Goal: Communication & Community: Answer question/provide support

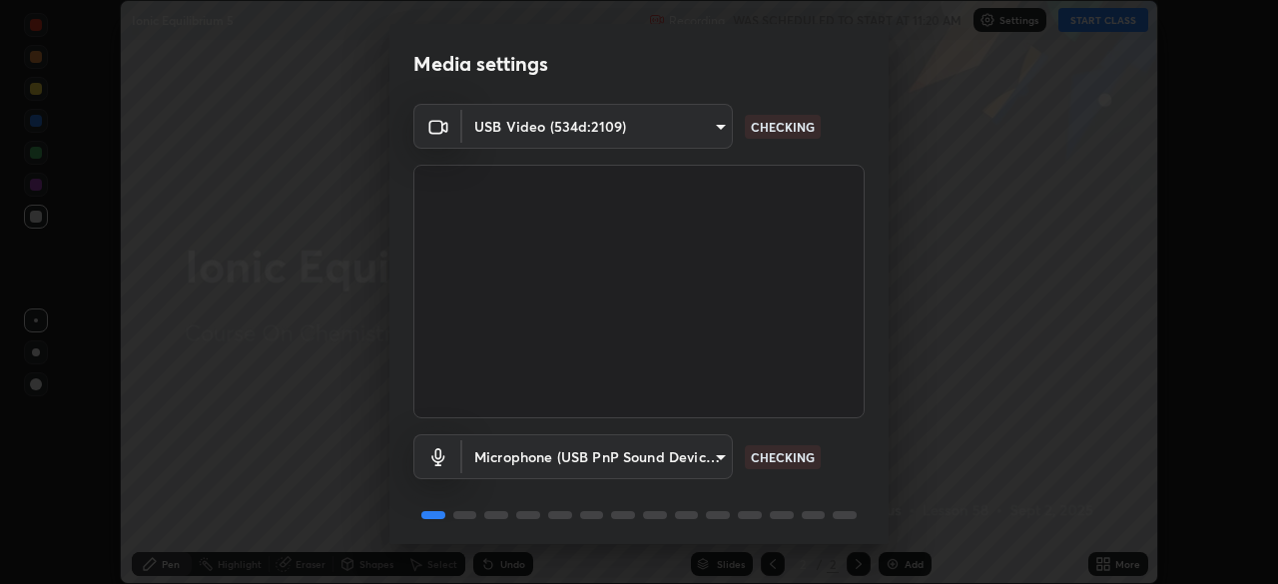
scroll to position [71, 0]
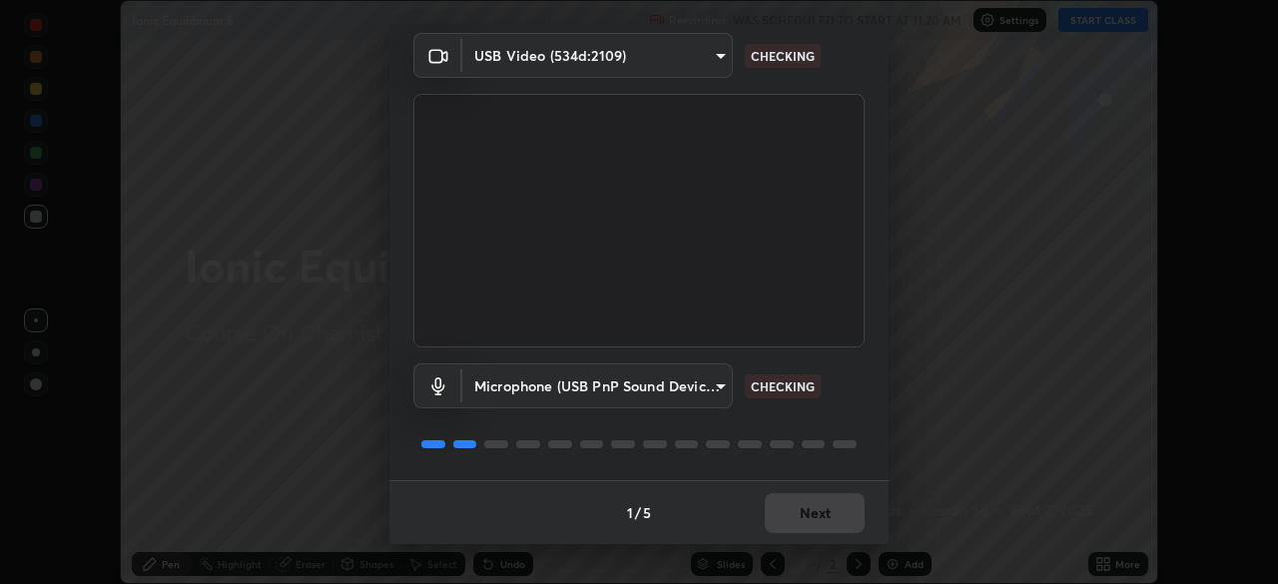
click at [814, 515] on div "1 / 5 Next" at bounding box center [638, 512] width 499 height 64
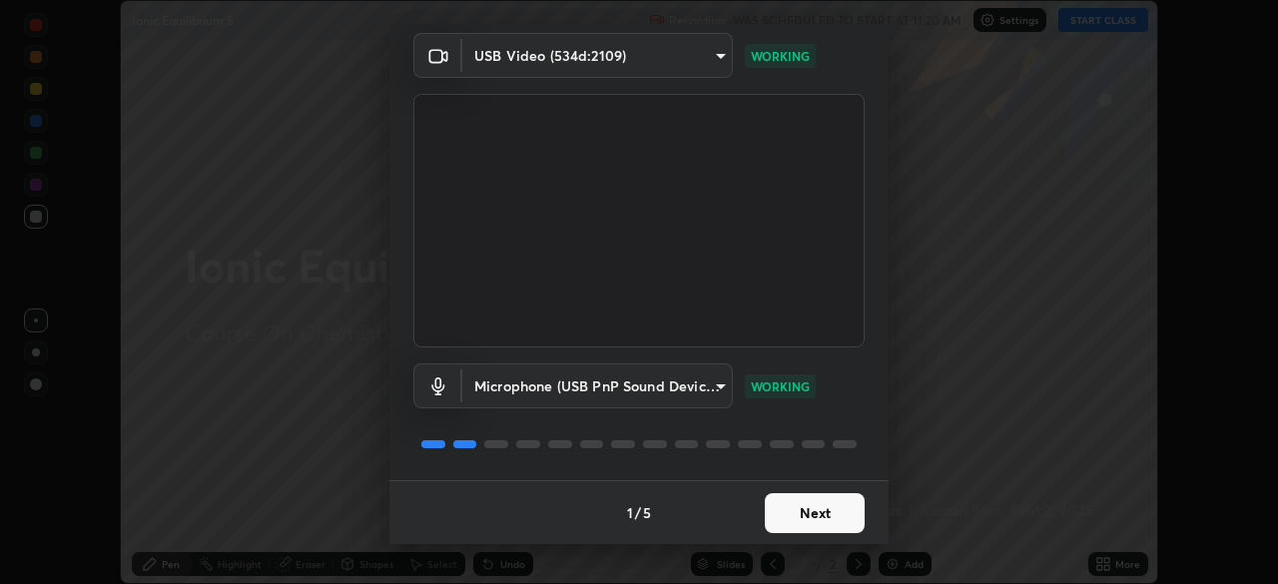
click at [810, 516] on button "Next" at bounding box center [815, 513] width 100 height 40
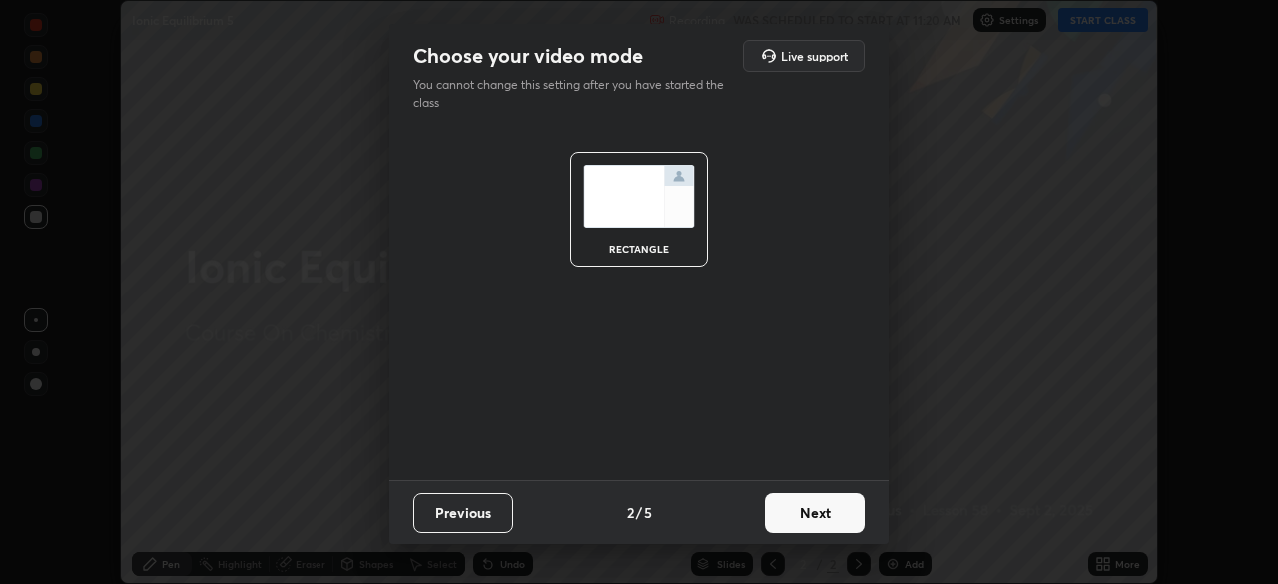
click at [809, 515] on button "Next" at bounding box center [815, 513] width 100 height 40
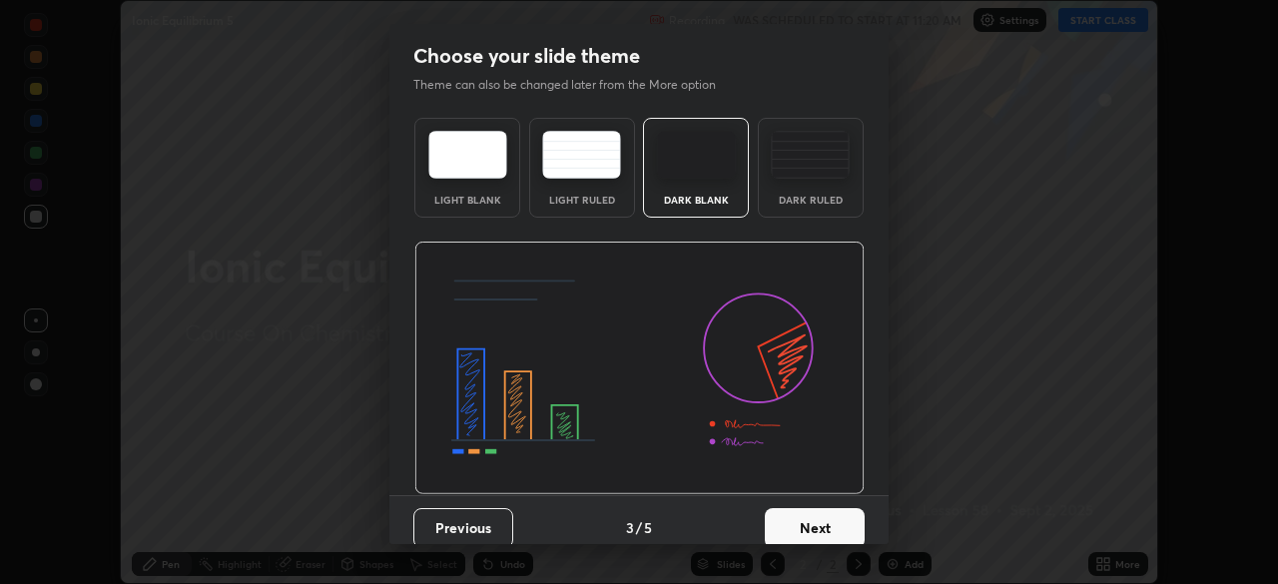
click at [814, 512] on button "Next" at bounding box center [815, 528] width 100 height 40
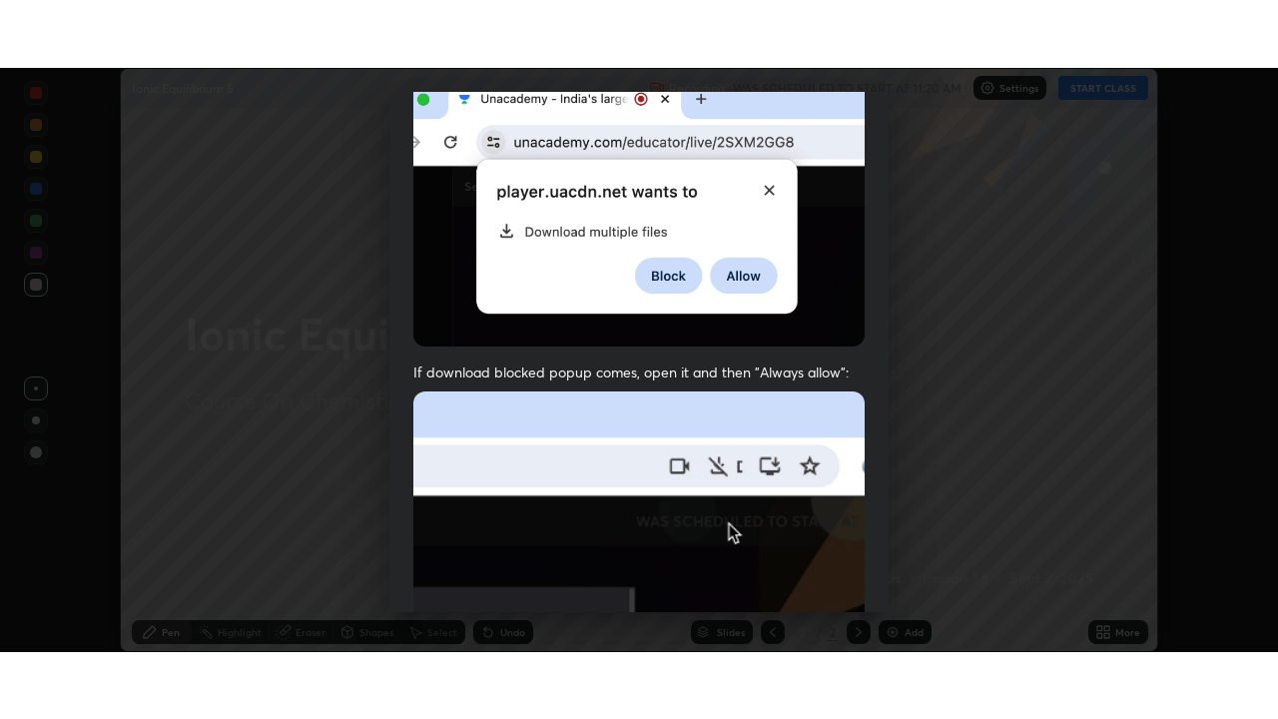
scroll to position [478, 0]
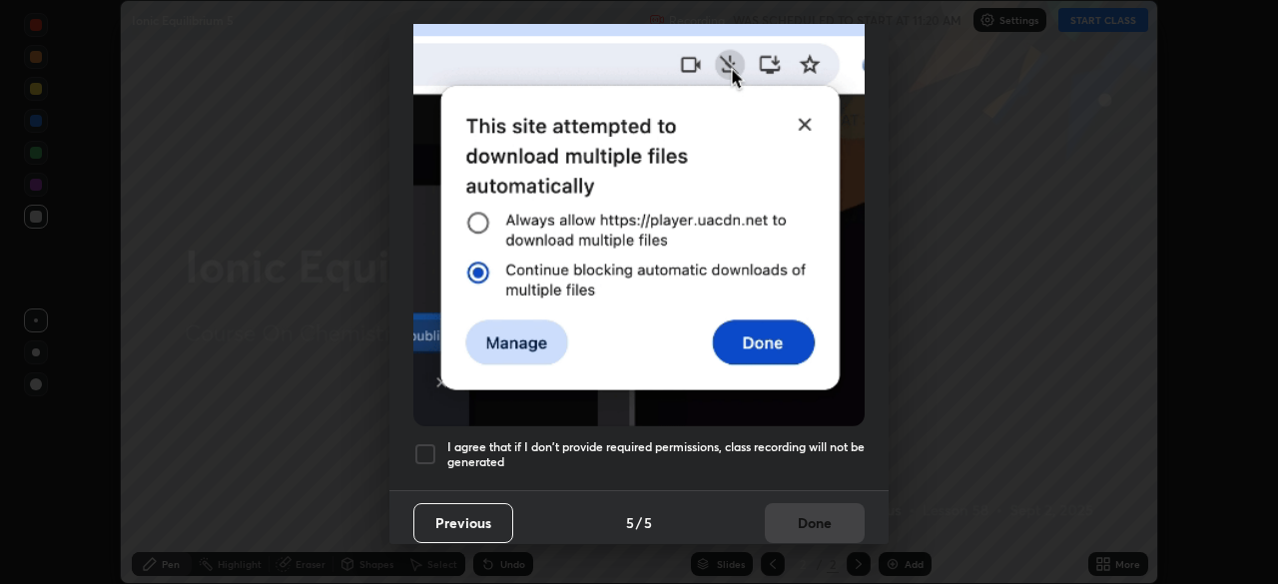
click at [577, 451] on h5 "I agree that if I don't provide required permissions, class recording will not …" at bounding box center [655, 454] width 417 height 31
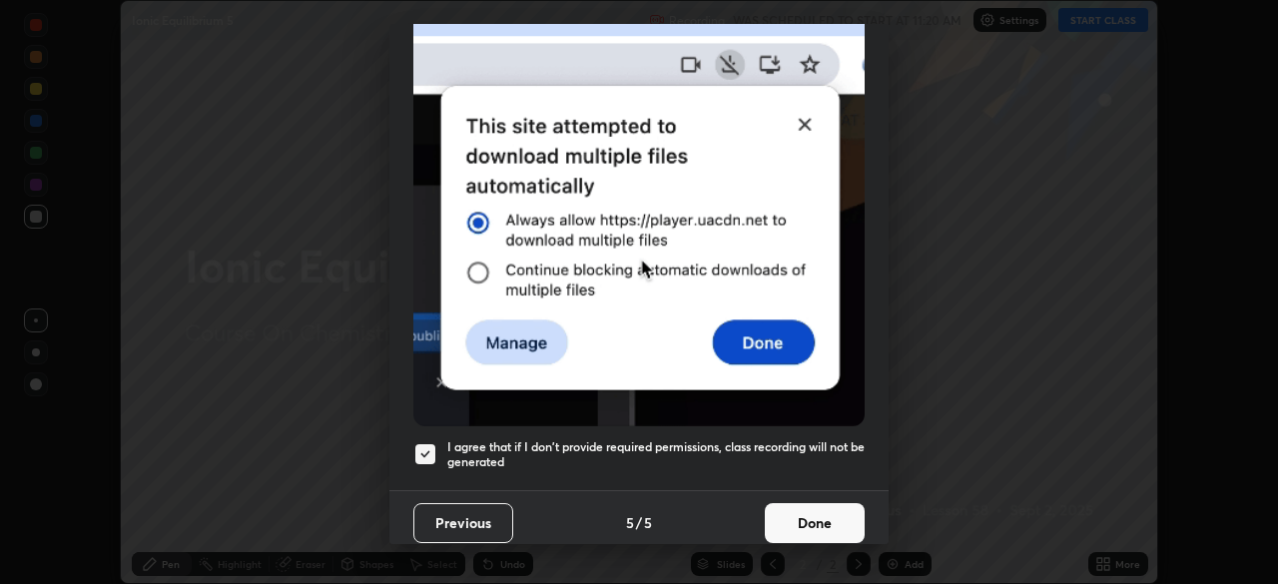
click at [773, 510] on button "Done" at bounding box center [815, 523] width 100 height 40
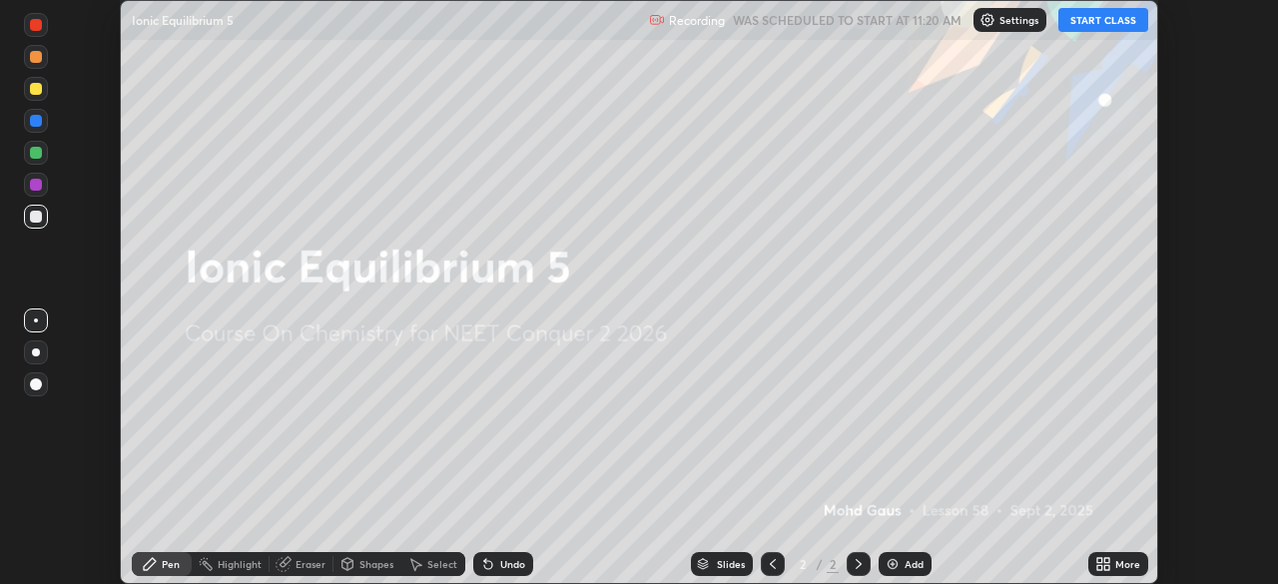
click at [1099, 566] on icon at bounding box center [1099, 567] width 5 height 5
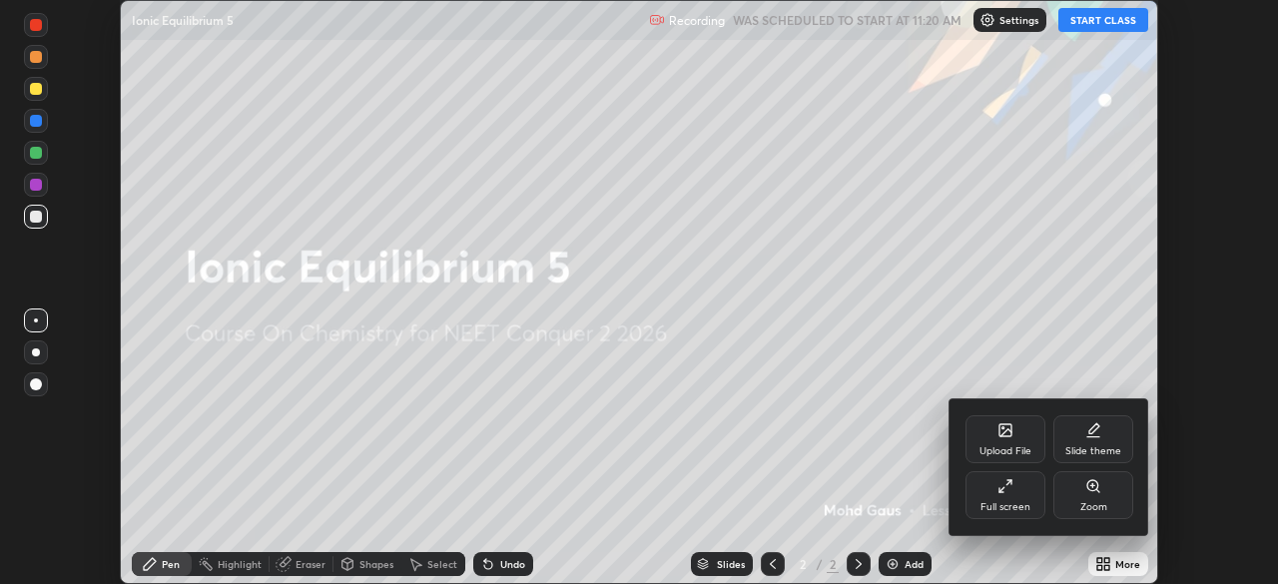
click at [998, 502] on div "Full screen" at bounding box center [1005, 507] width 50 height 10
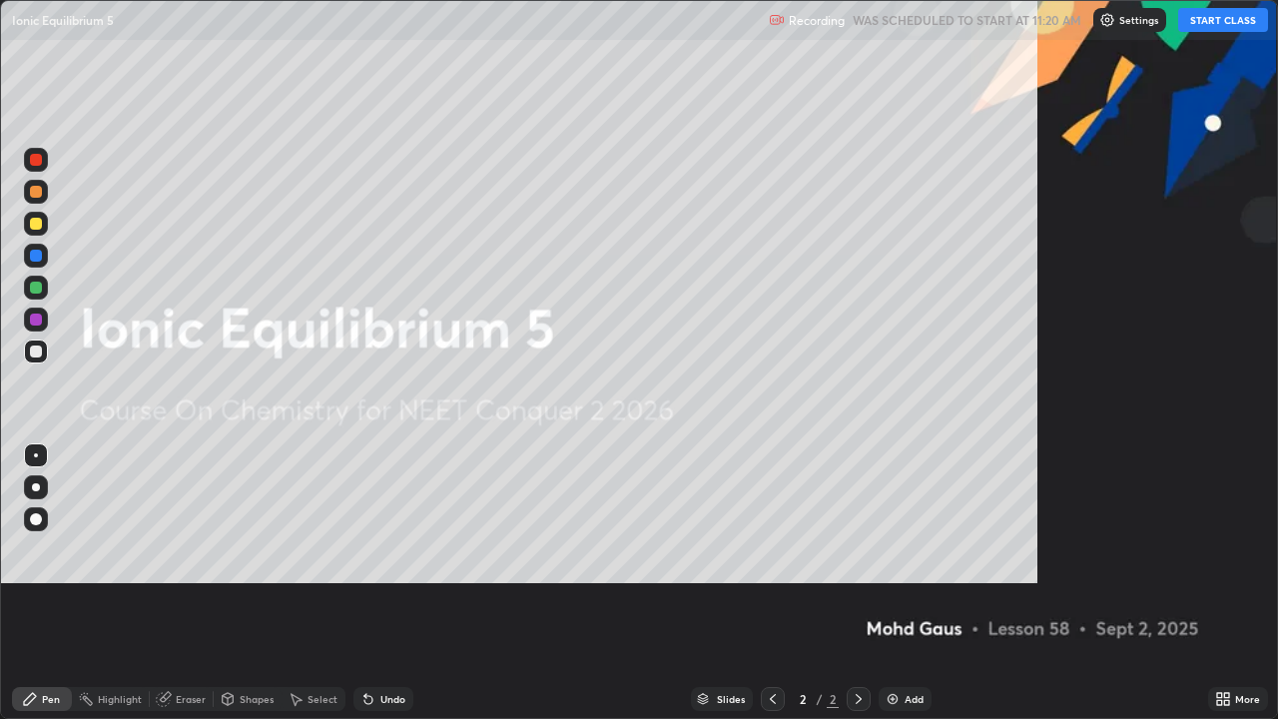
scroll to position [719, 1278]
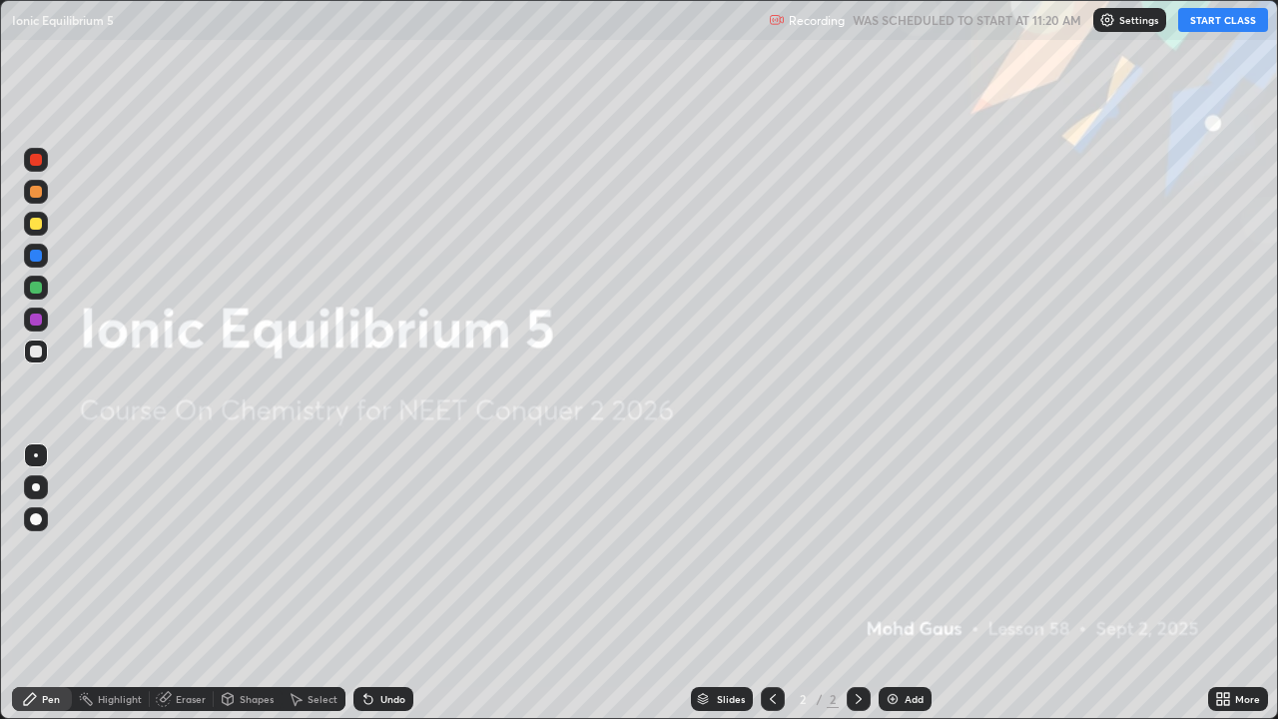
click at [1230, 24] on button "START CLASS" at bounding box center [1223, 20] width 90 height 24
click at [910, 583] on div "Add" at bounding box center [913, 699] width 19 height 10
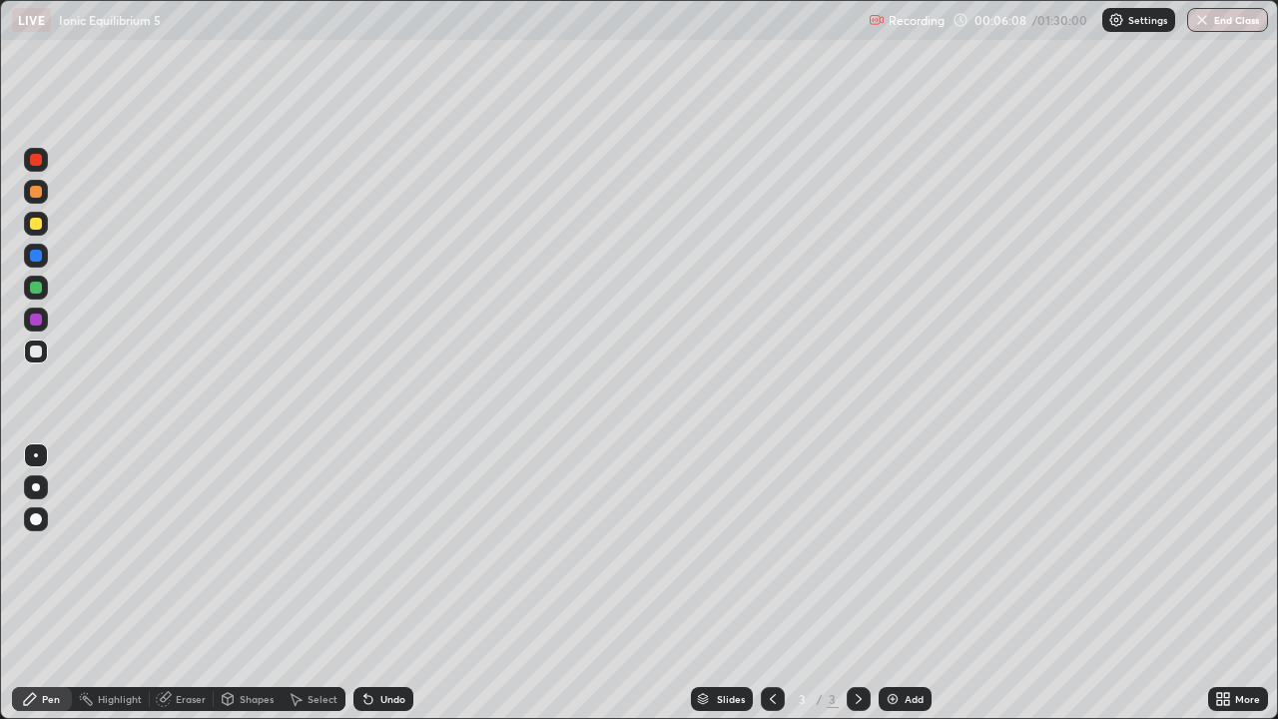
click at [36, 483] on div at bounding box center [36, 487] width 8 height 8
click at [34, 484] on div at bounding box center [36, 487] width 8 height 8
click at [39, 351] on div at bounding box center [36, 351] width 12 height 12
click at [171, 583] on div "Eraser" at bounding box center [182, 699] width 64 height 24
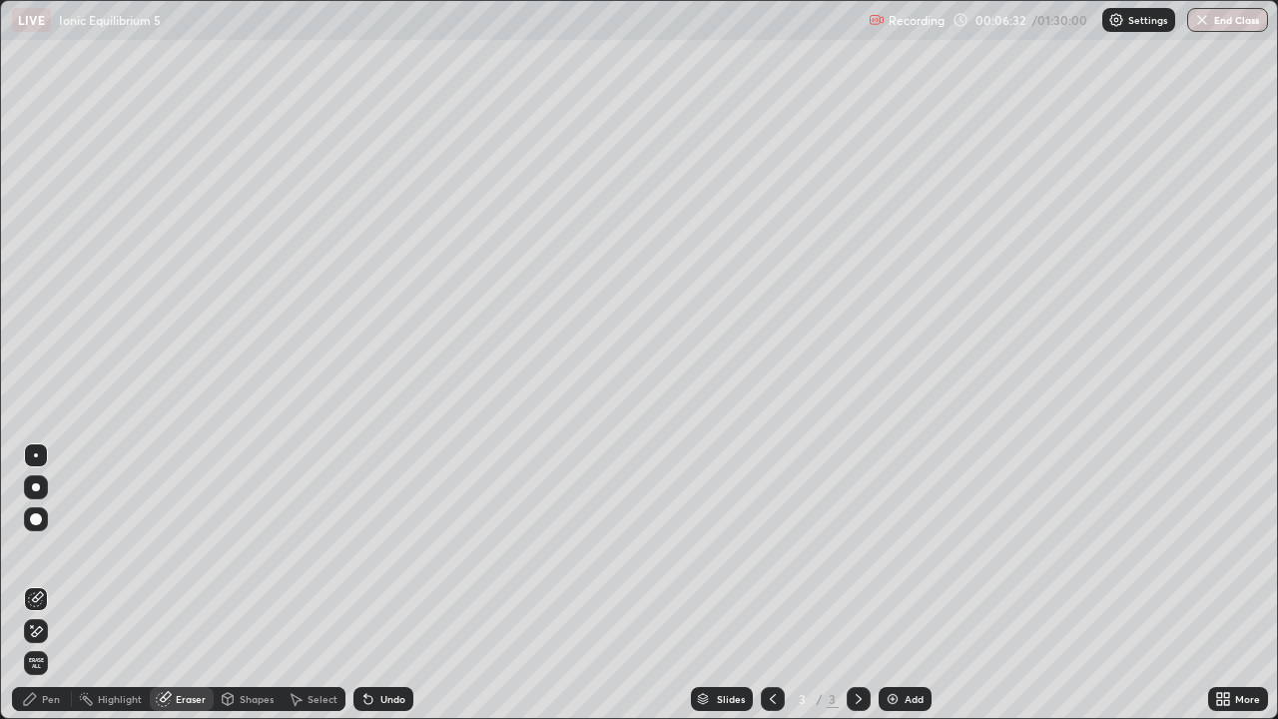
click at [31, 583] on icon at bounding box center [30, 699] width 16 height 16
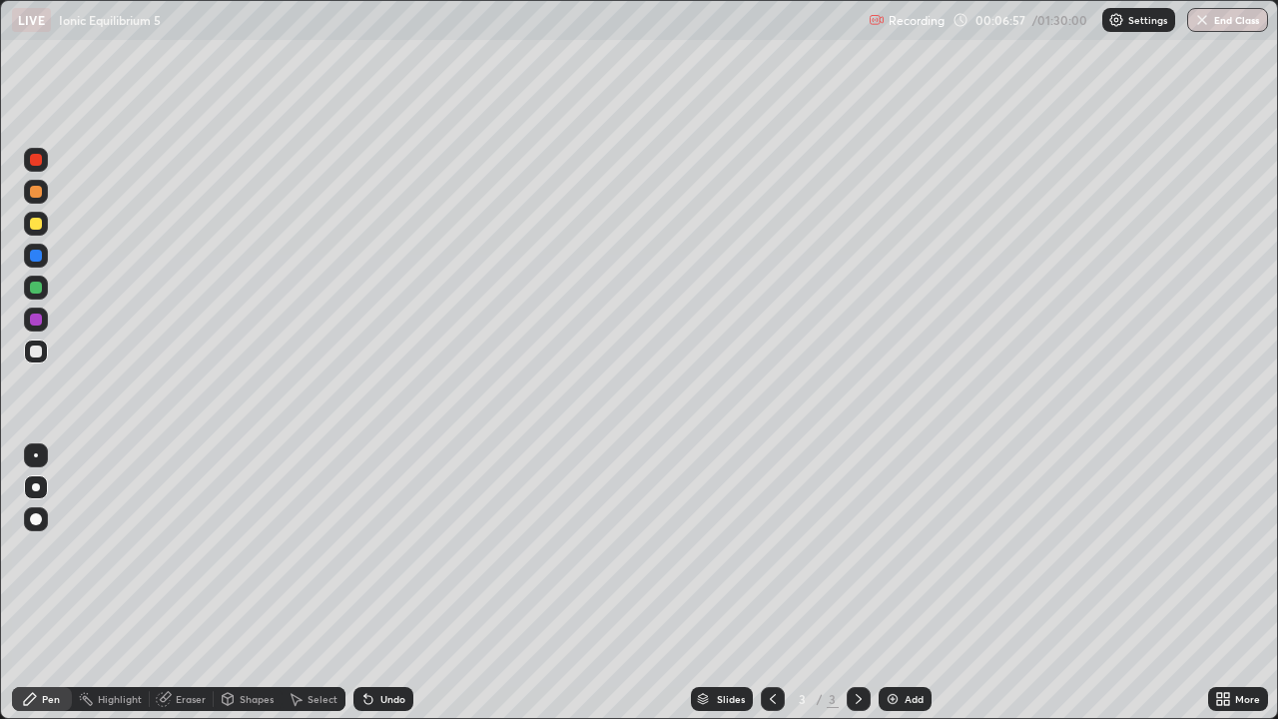
click at [189, 583] on div "Eraser" at bounding box center [191, 699] width 30 height 10
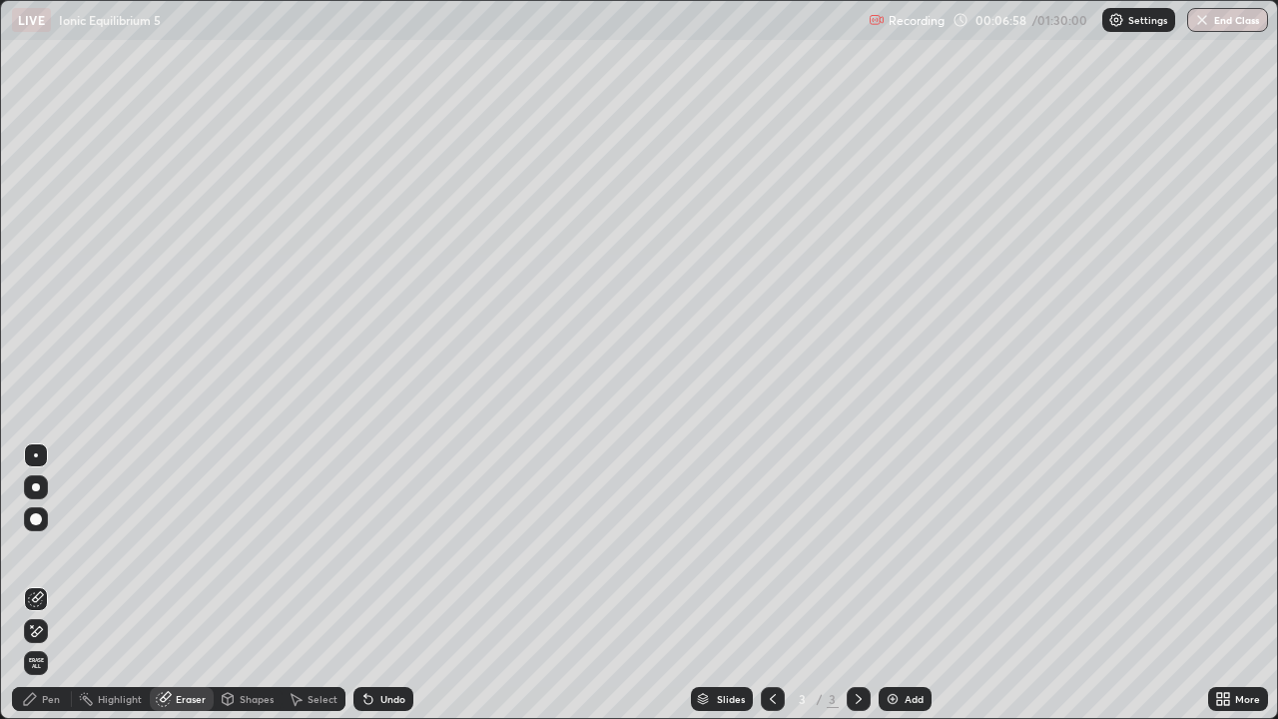
click at [48, 583] on div "Pen" at bounding box center [51, 699] width 18 height 10
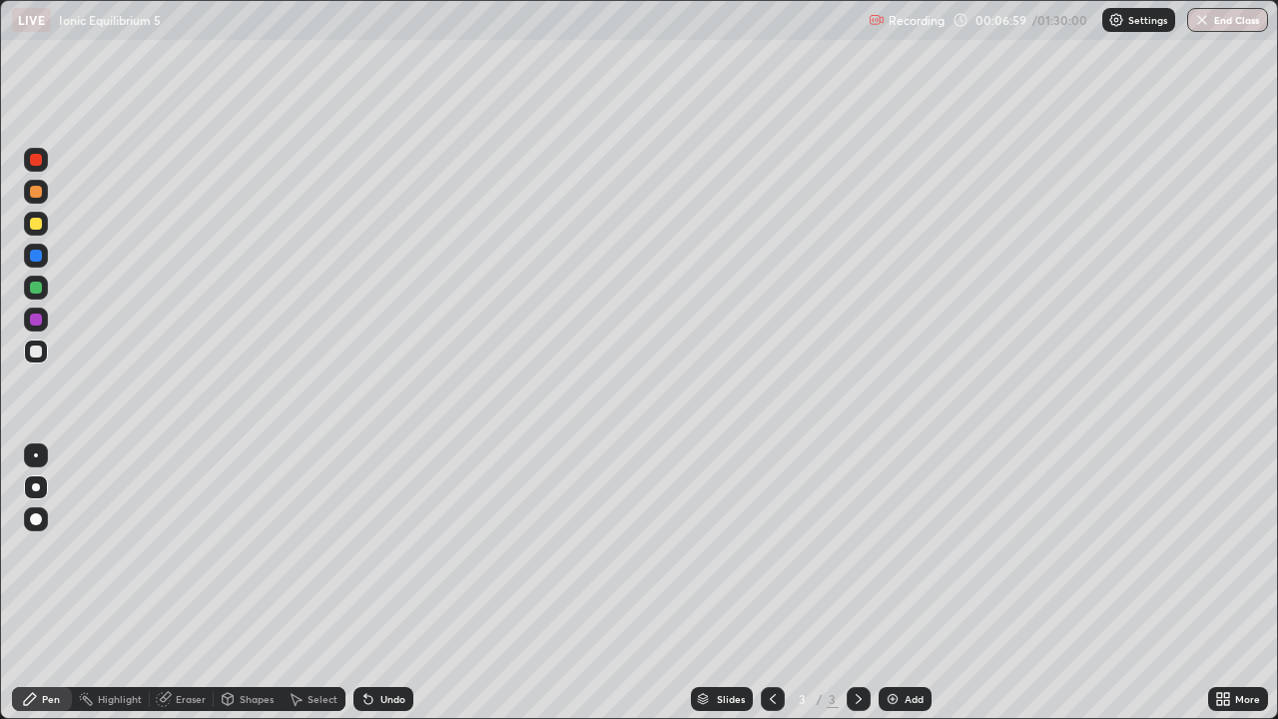
click at [37, 322] on div at bounding box center [36, 319] width 12 height 12
click at [48, 482] on div at bounding box center [36, 487] width 32 height 32
click at [38, 346] on div at bounding box center [36, 351] width 12 height 12
click at [31, 321] on div at bounding box center [36, 319] width 12 height 12
click at [223, 583] on div "Shapes" at bounding box center [248, 699] width 68 height 24
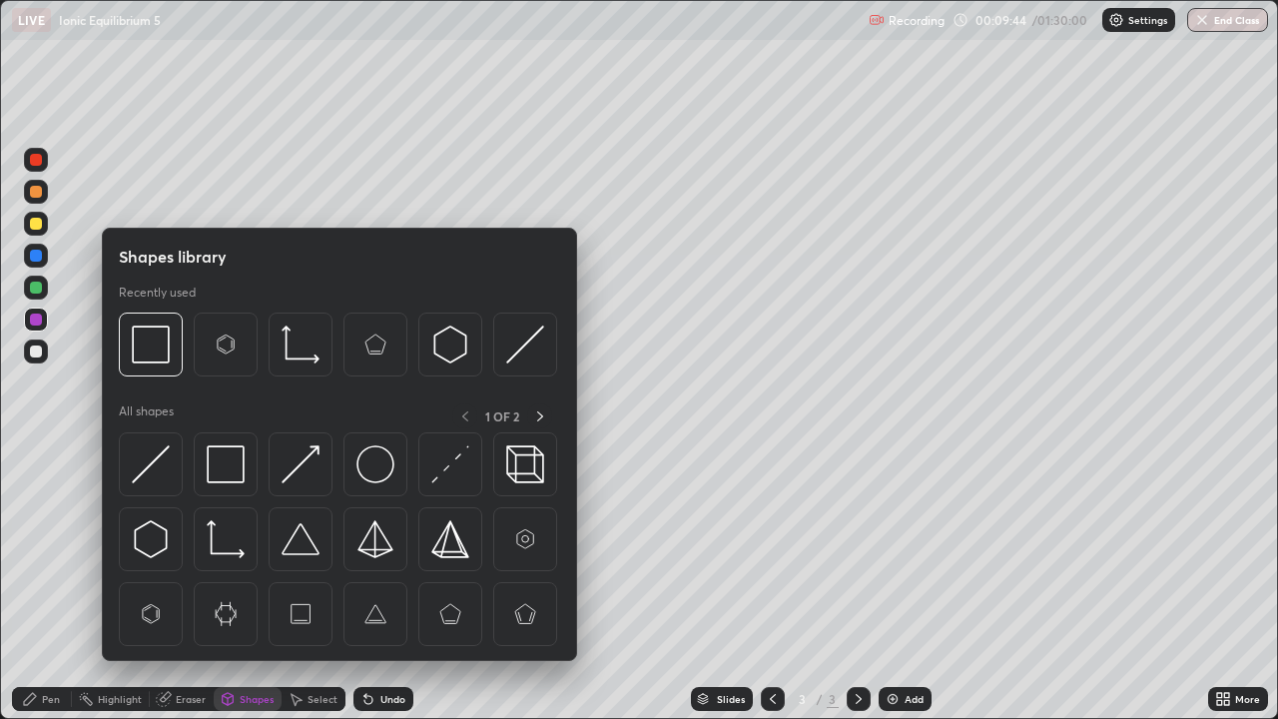
click at [179, 583] on div "Eraser" at bounding box center [191, 699] width 30 height 10
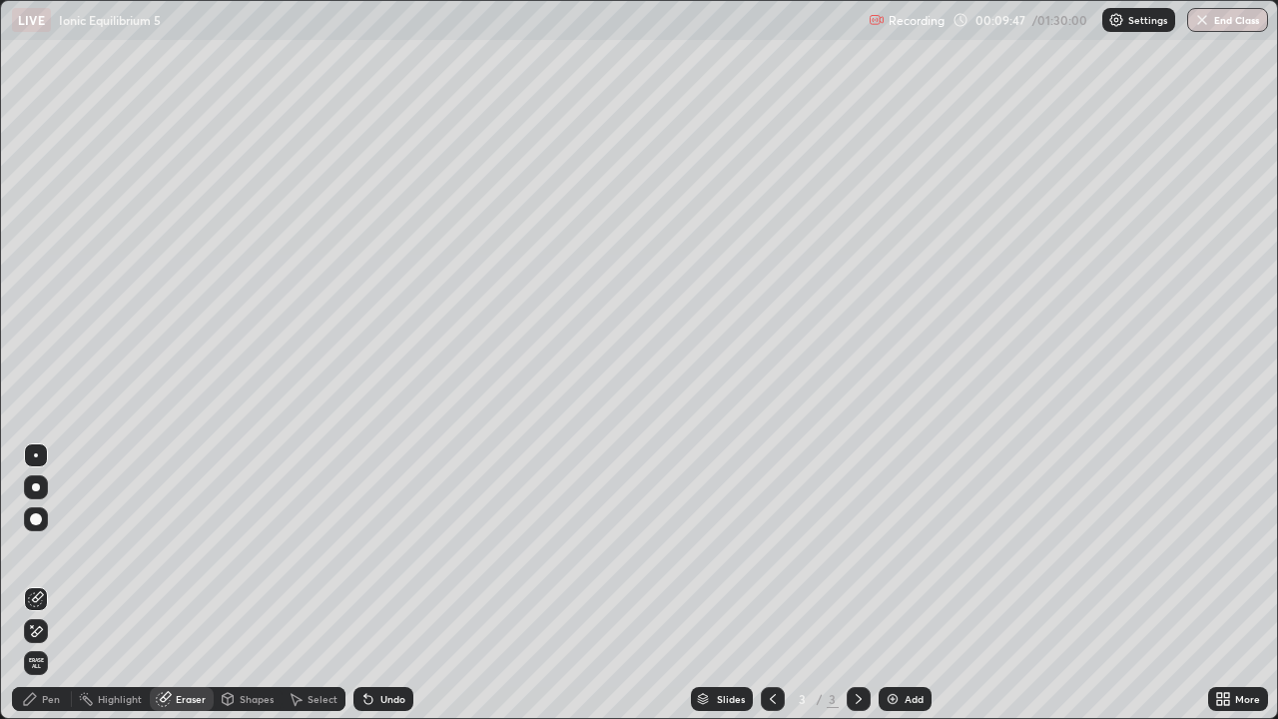
click at [56, 583] on div "Pen" at bounding box center [42, 699] width 60 height 24
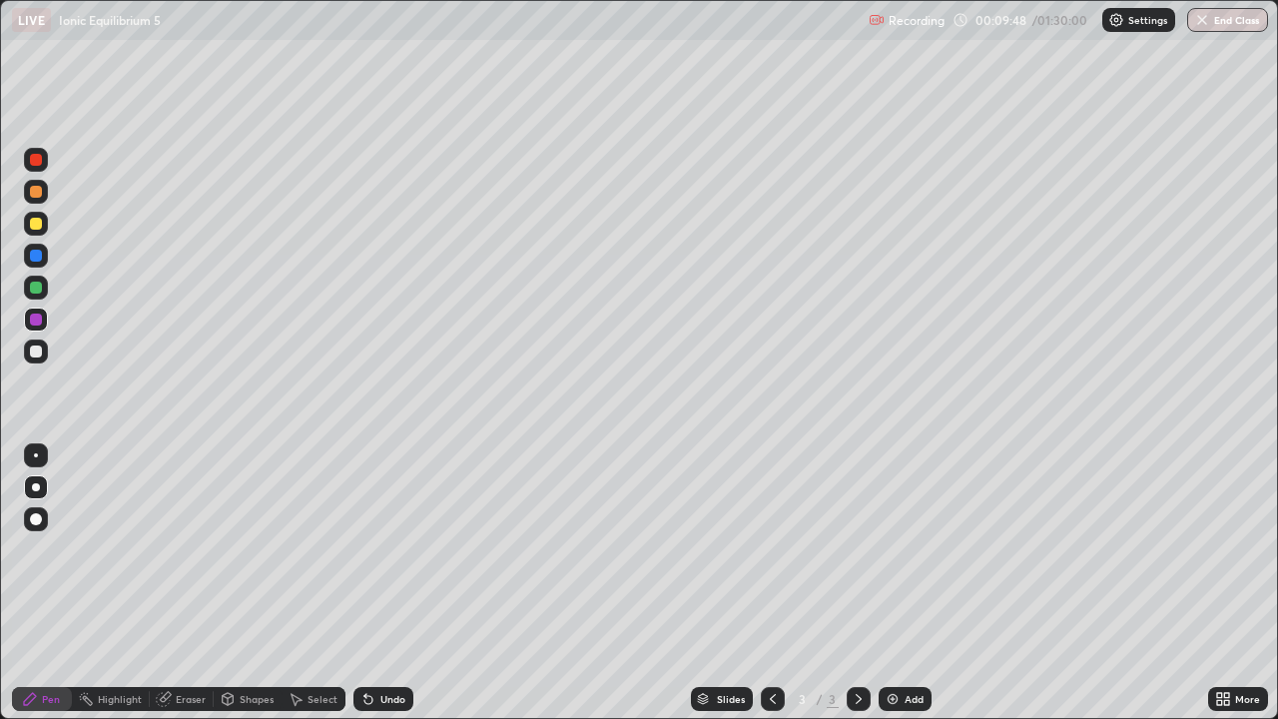
click at [31, 352] on div at bounding box center [36, 351] width 12 height 12
click at [196, 583] on div "Eraser" at bounding box center [191, 699] width 30 height 10
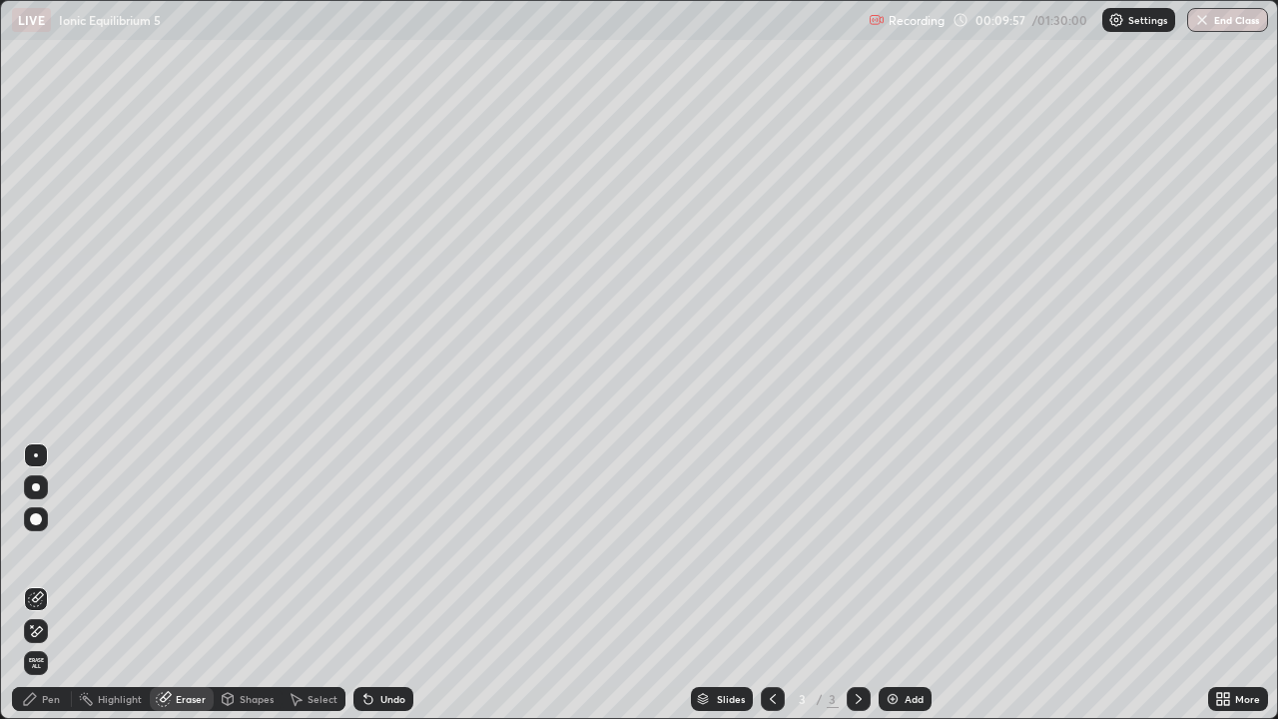
click at [59, 583] on div "Pen" at bounding box center [42, 699] width 60 height 40
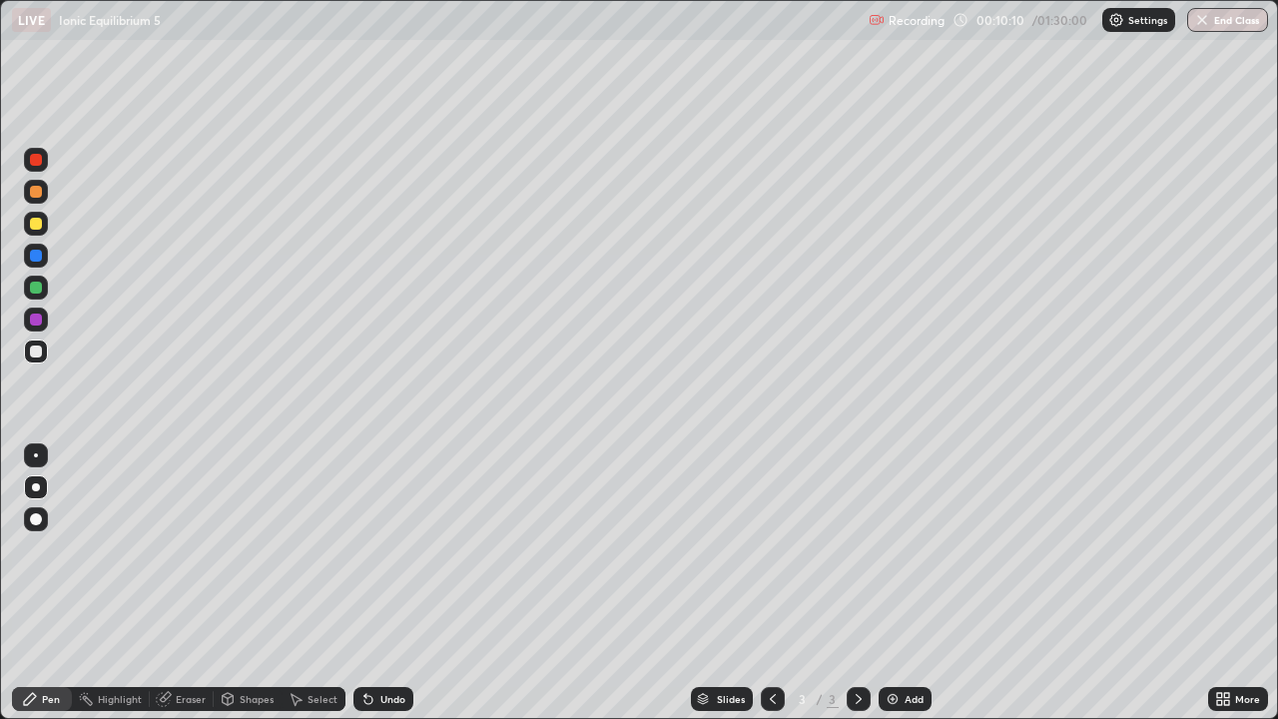
click at [248, 583] on div "Shapes" at bounding box center [257, 699] width 34 height 10
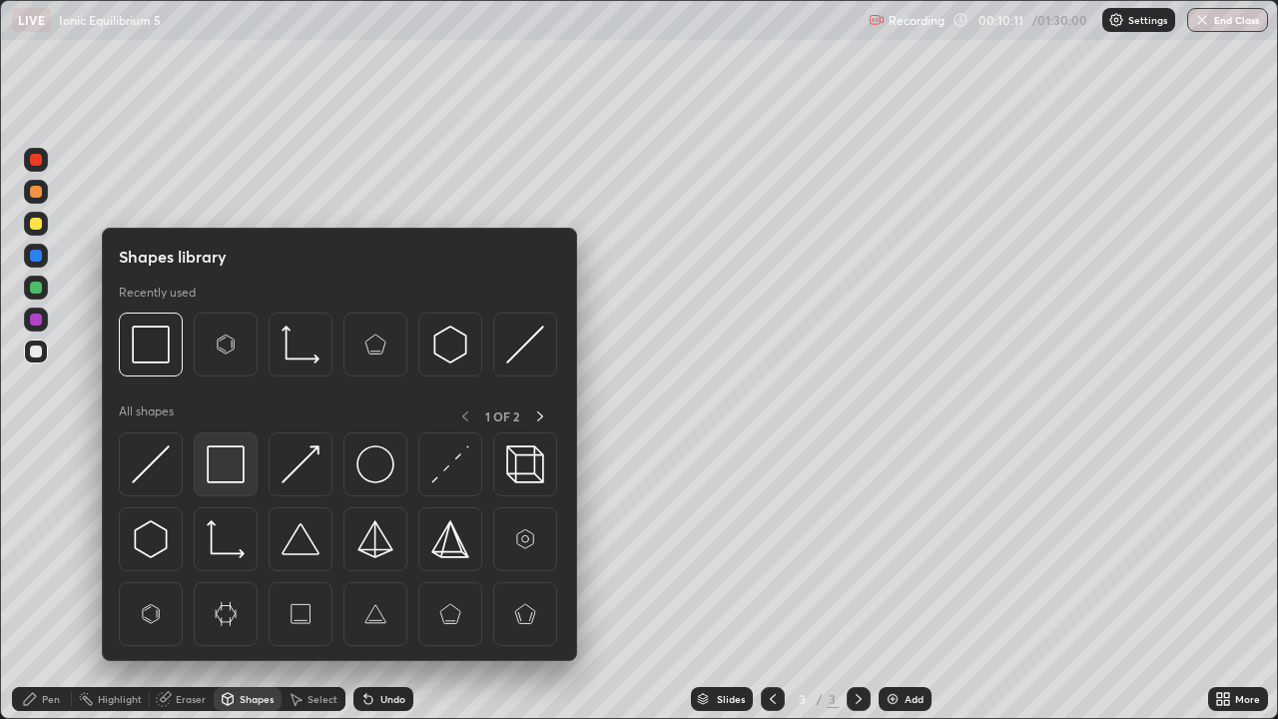
click at [223, 473] on img at bounding box center [226, 464] width 38 height 38
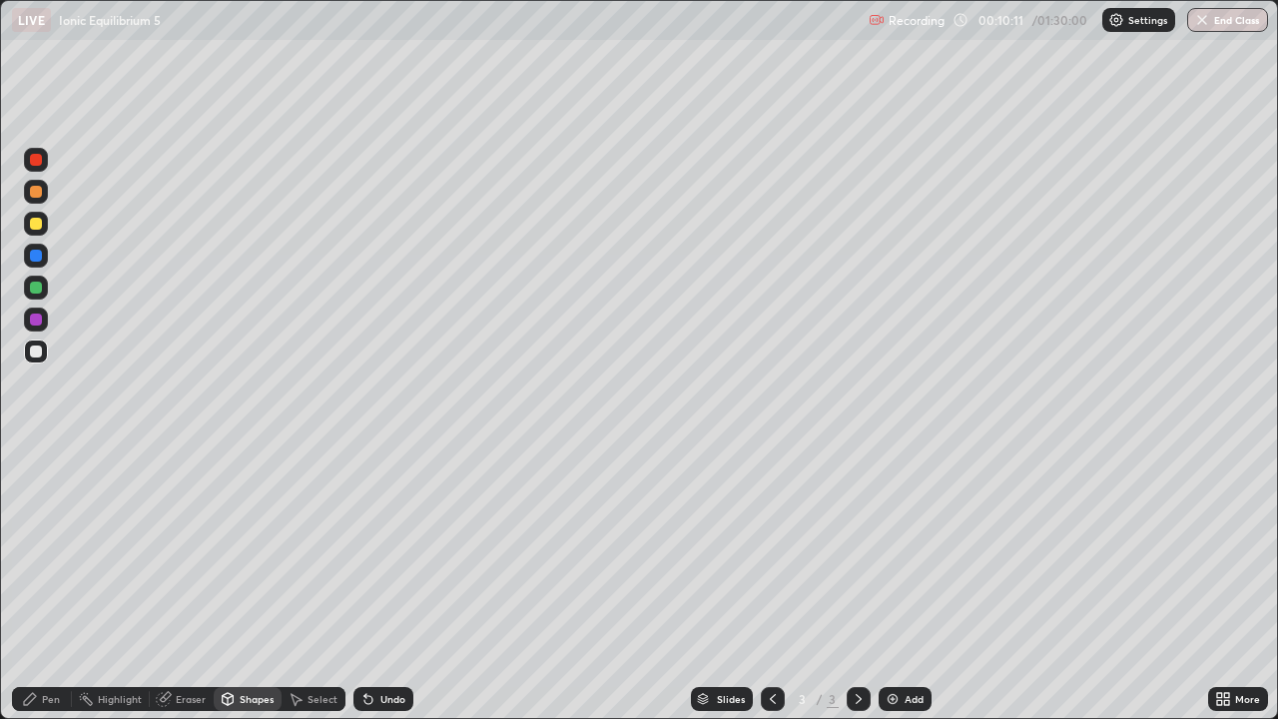
click at [38, 336] on div at bounding box center [36, 351] width 24 height 32
click at [41, 223] on div at bounding box center [36, 224] width 12 height 12
click at [41, 320] on div at bounding box center [36, 319] width 12 height 12
click at [45, 583] on div "Pen" at bounding box center [51, 699] width 18 height 10
click at [41, 355] on div at bounding box center [36, 351] width 24 height 24
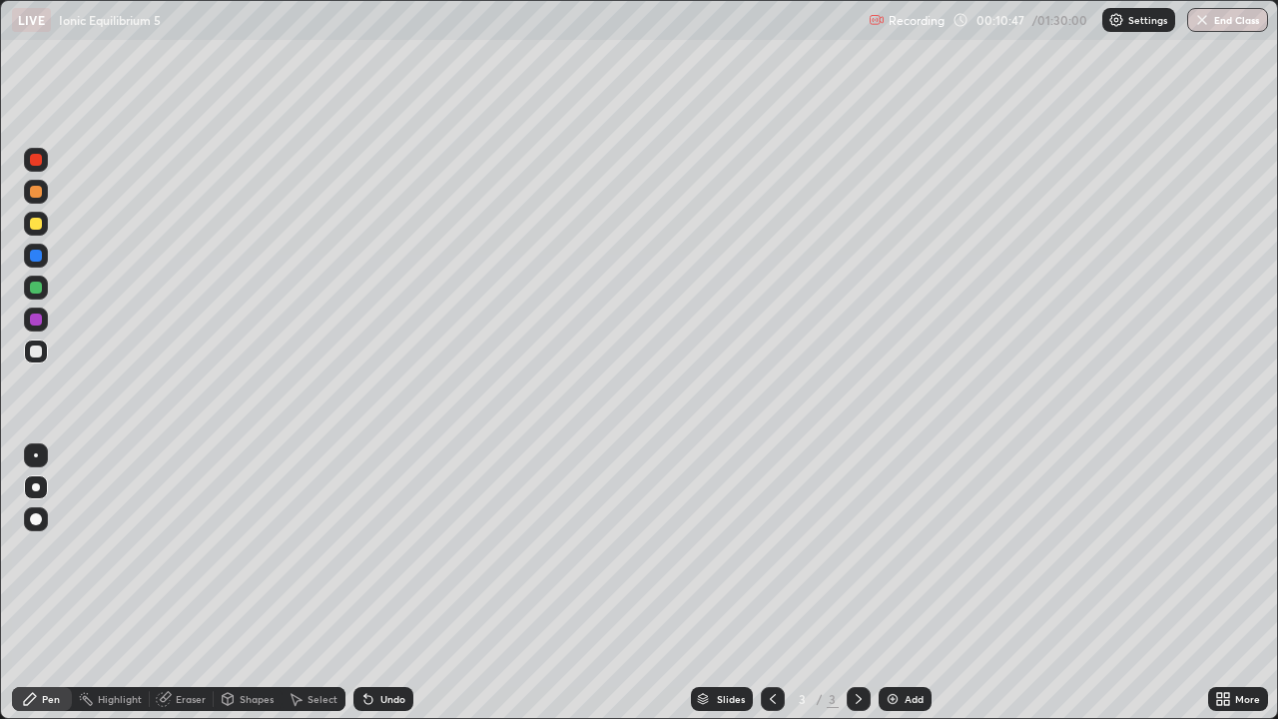
click at [34, 345] on div at bounding box center [36, 351] width 12 height 12
click at [39, 225] on div at bounding box center [36, 224] width 12 height 12
click at [901, 583] on div "Add" at bounding box center [904, 699] width 53 height 24
click at [36, 352] on div at bounding box center [36, 351] width 12 height 12
click at [37, 189] on div at bounding box center [36, 192] width 12 height 12
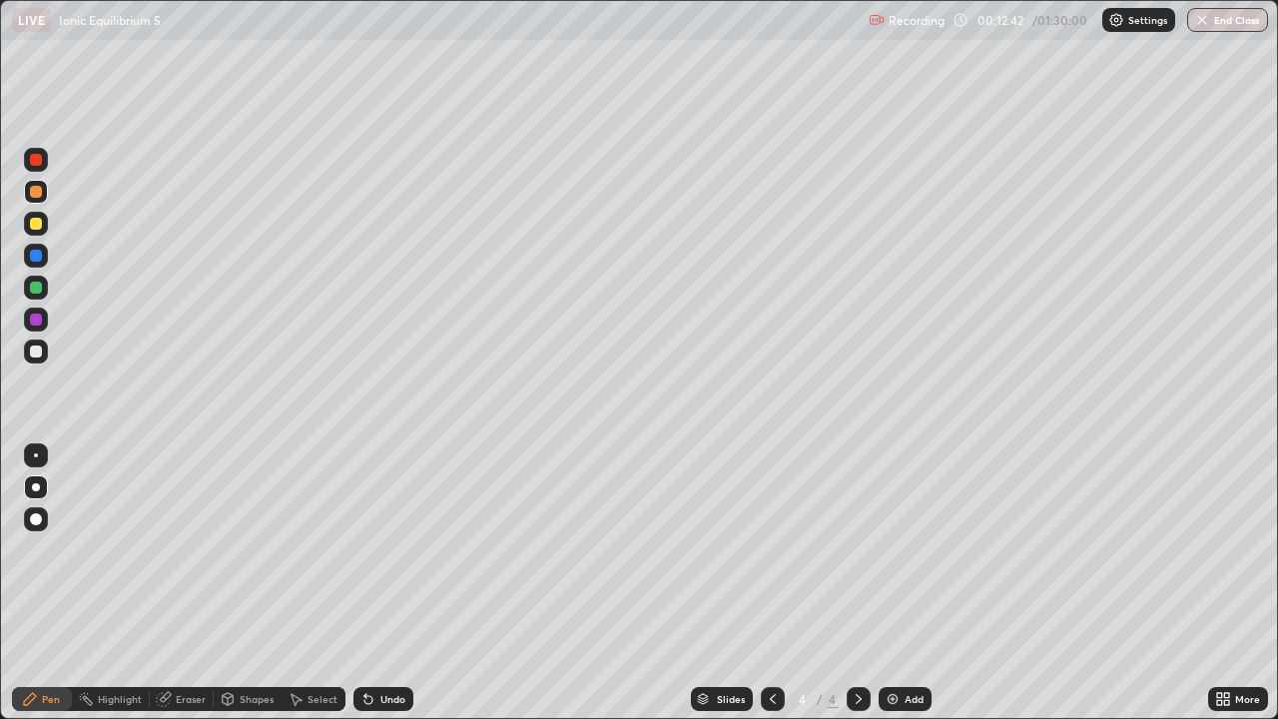
click at [176, 583] on div "Eraser" at bounding box center [191, 699] width 30 height 10
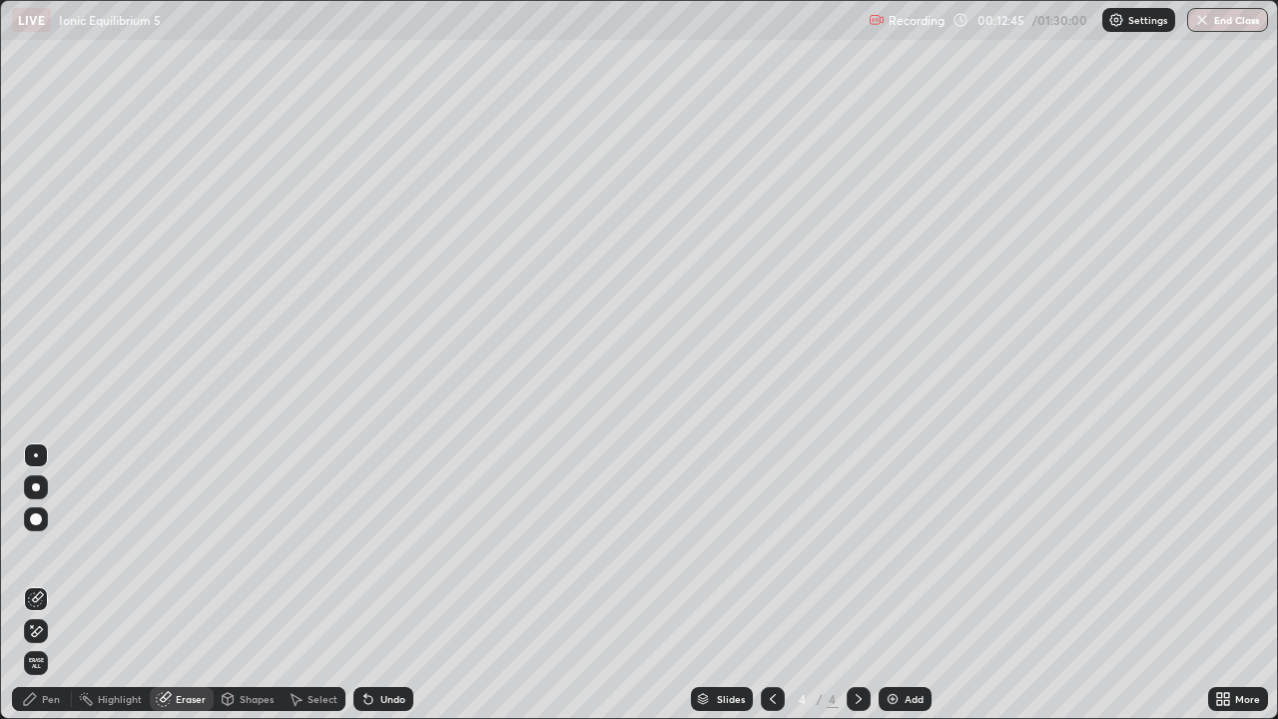
click at [50, 583] on div "Pen" at bounding box center [42, 699] width 60 height 24
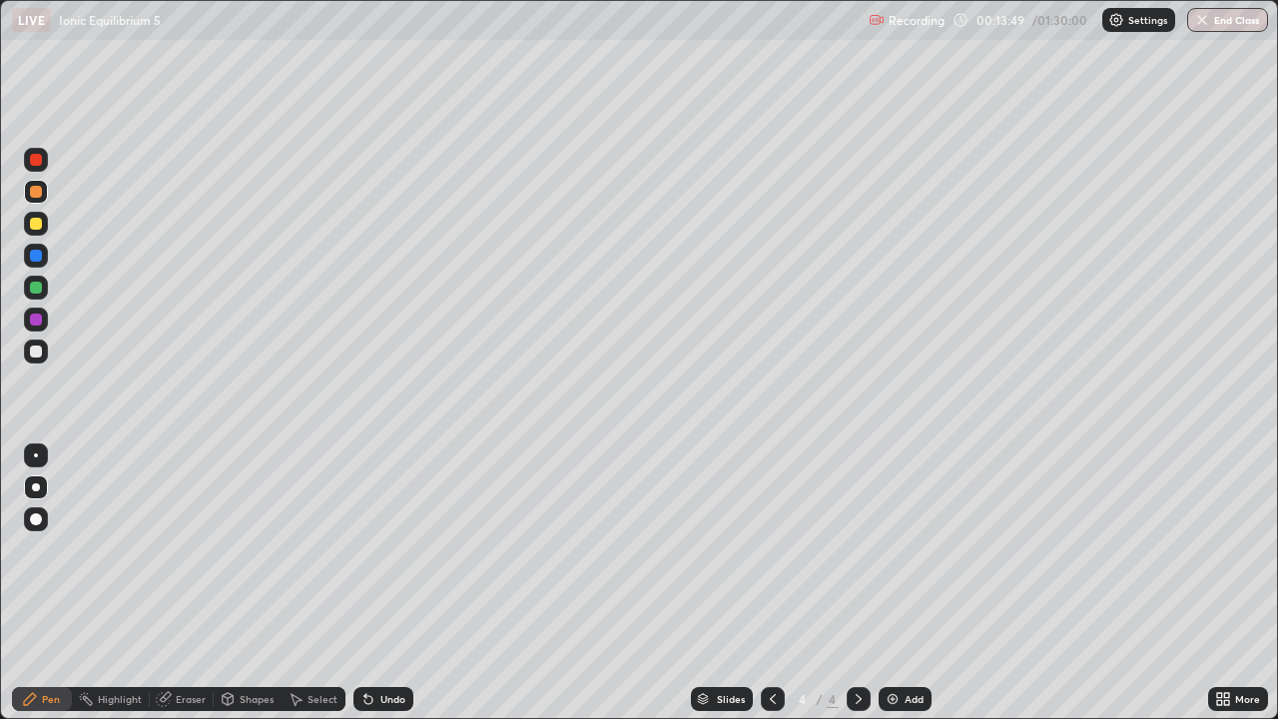
click at [35, 483] on div at bounding box center [36, 487] width 8 height 8
click at [27, 355] on div at bounding box center [36, 351] width 24 height 24
click at [36, 224] on div at bounding box center [36, 224] width 12 height 12
click at [195, 583] on div "Eraser" at bounding box center [182, 699] width 64 height 24
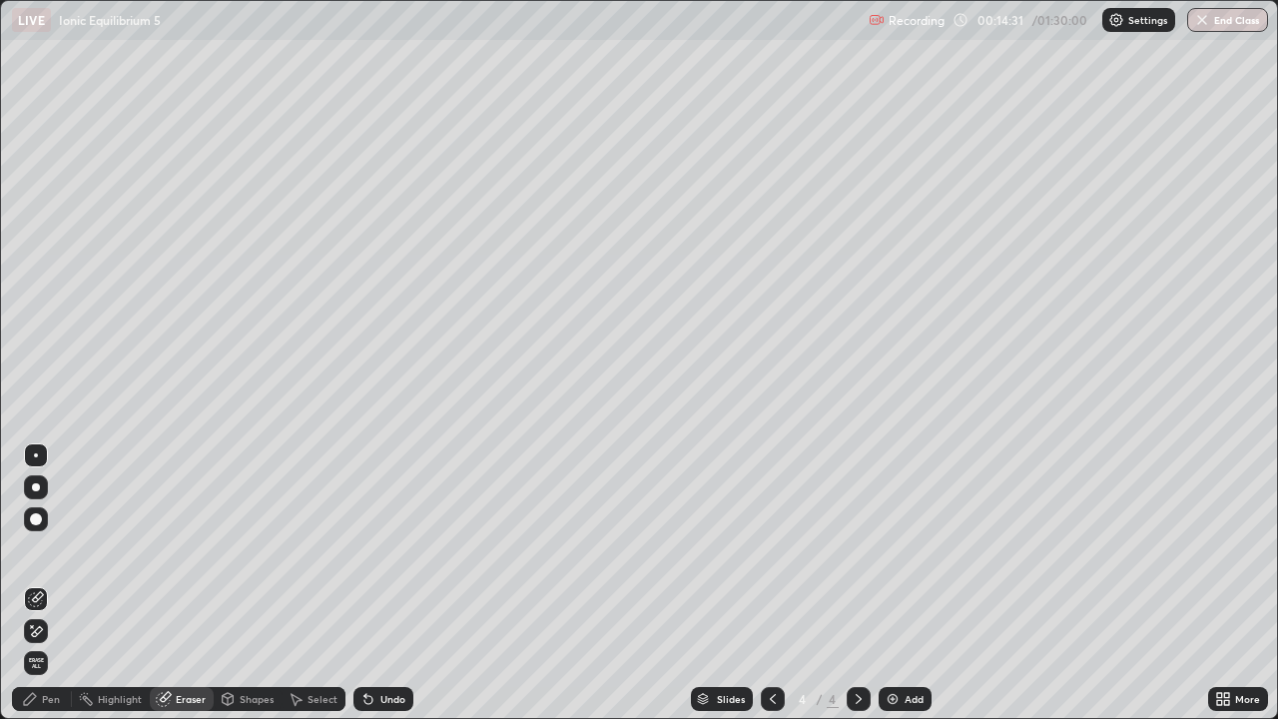
click at [46, 583] on div "Pen" at bounding box center [51, 699] width 18 height 10
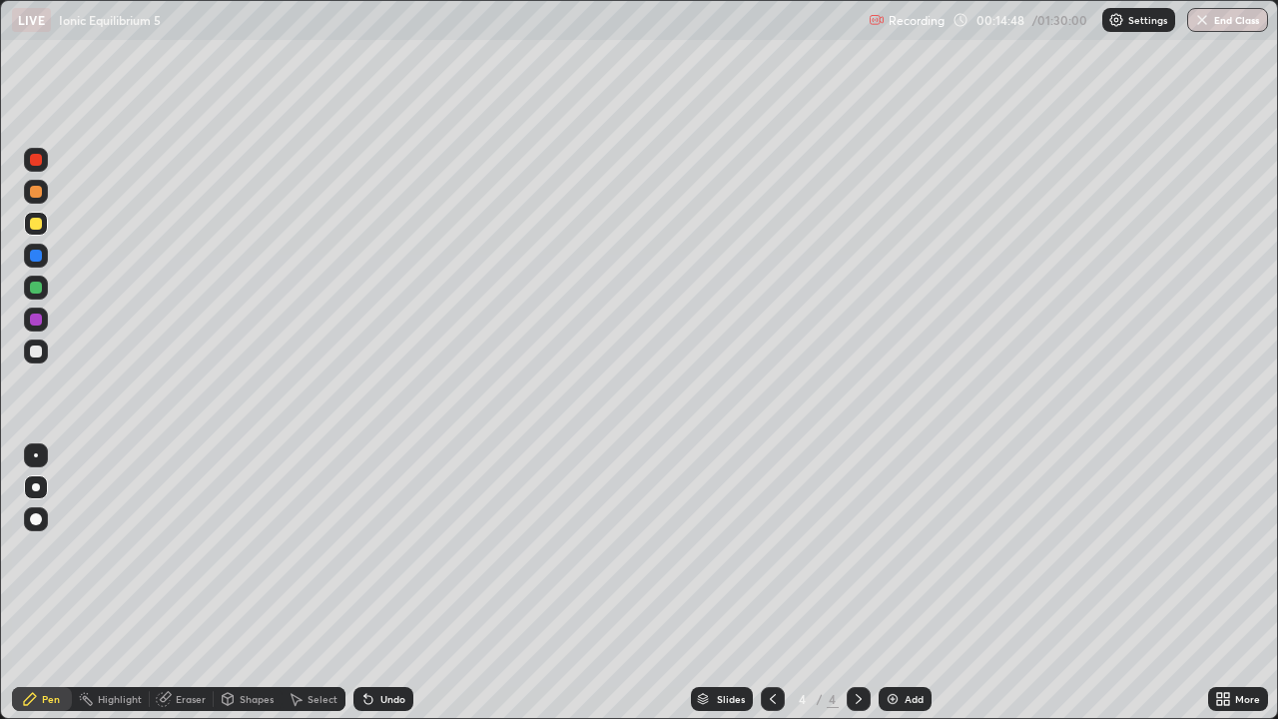
click at [240, 583] on div "Shapes" at bounding box center [257, 699] width 34 height 10
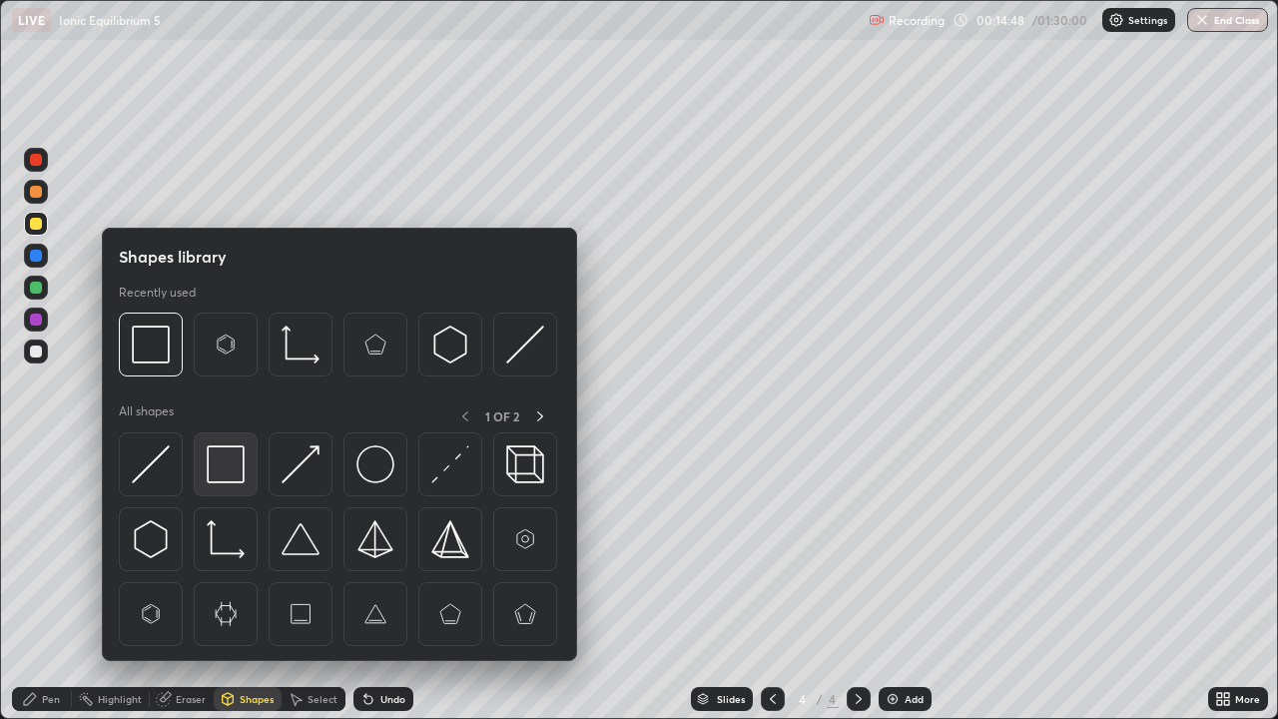
click at [218, 465] on img at bounding box center [226, 464] width 38 height 38
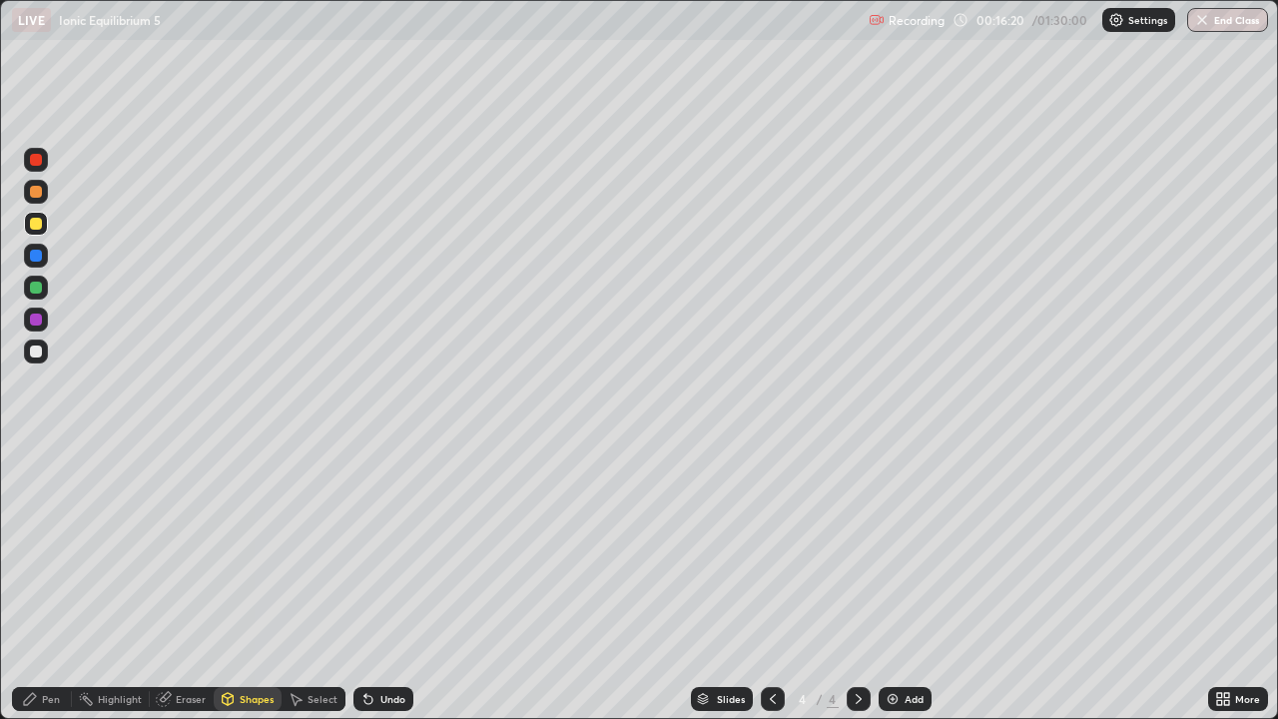
click at [36, 352] on div at bounding box center [36, 351] width 12 height 12
click at [180, 583] on div "Eraser" at bounding box center [191, 699] width 30 height 10
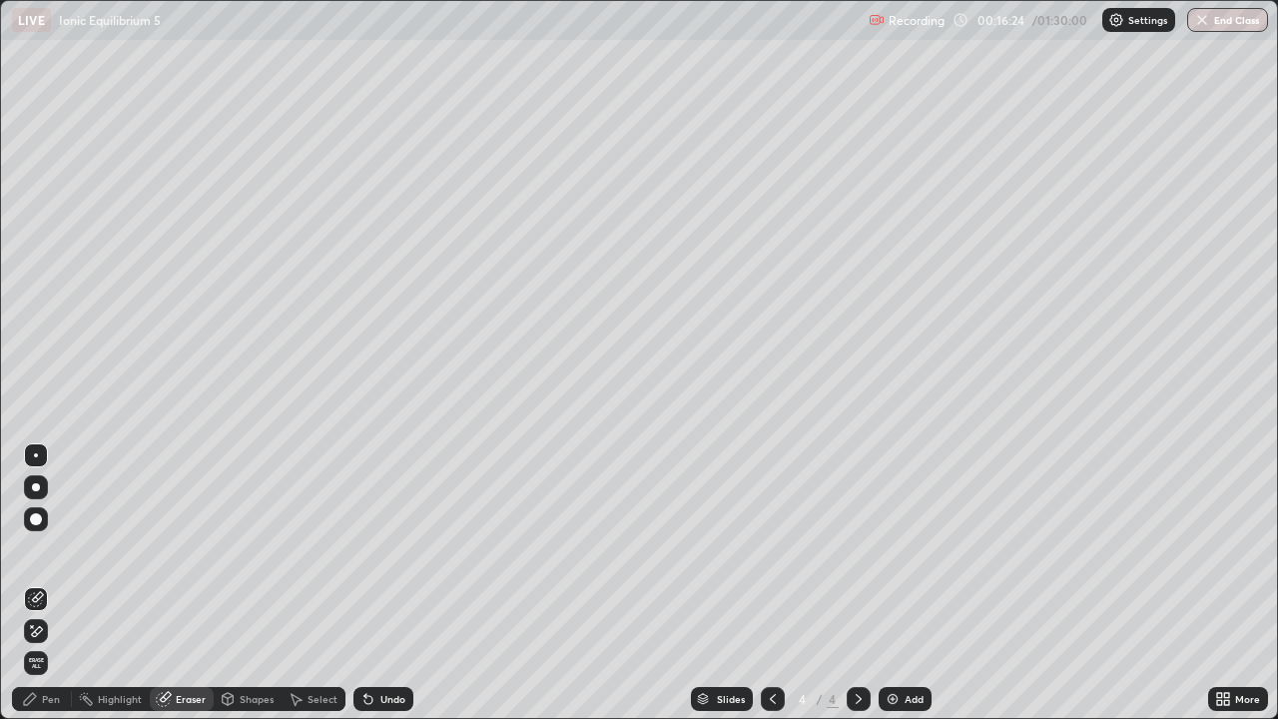
click at [45, 583] on div "Pen" at bounding box center [51, 699] width 18 height 10
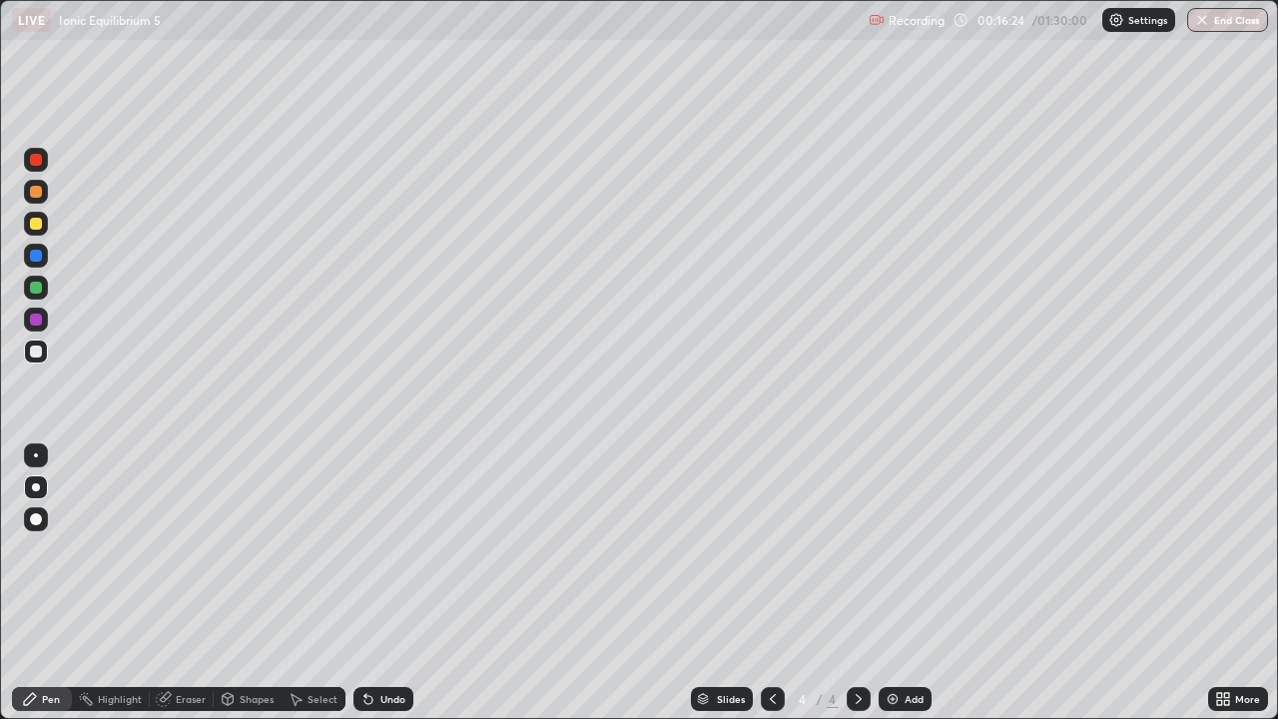
click at [30, 476] on div at bounding box center [36, 487] width 24 height 24
click at [770, 583] on icon at bounding box center [773, 699] width 6 height 10
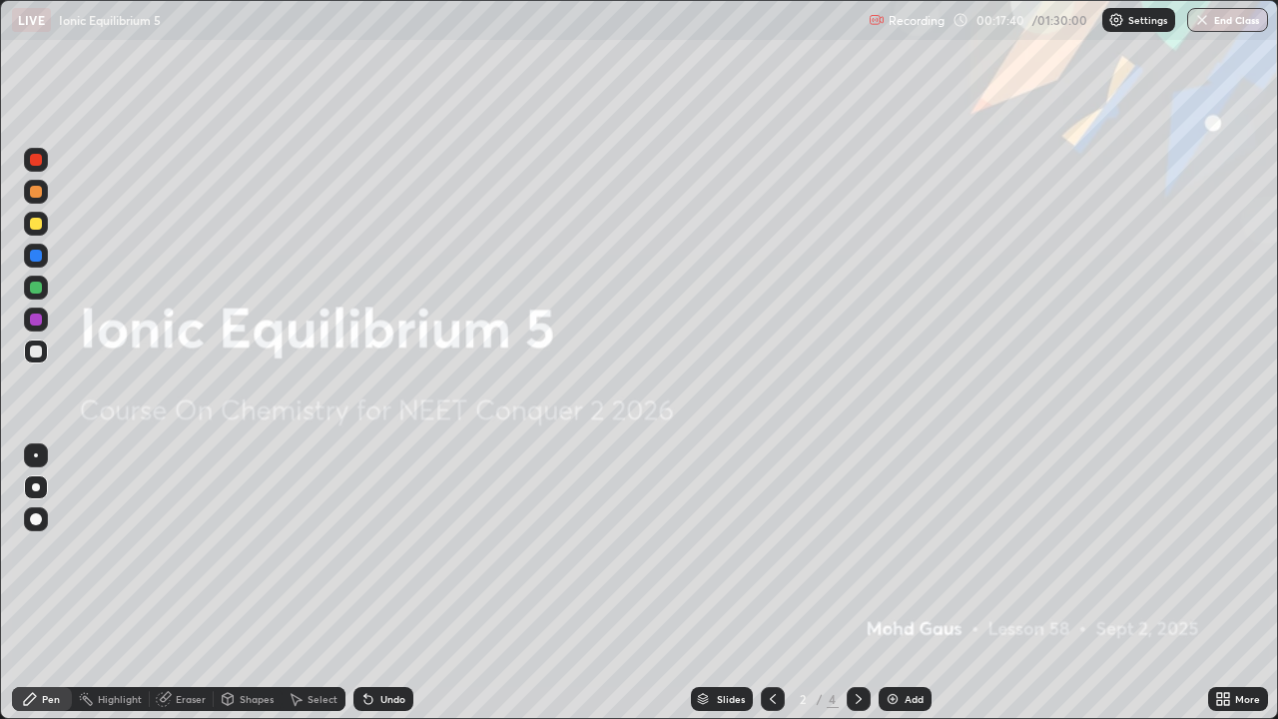
click at [856, 583] on icon at bounding box center [858, 699] width 16 height 16
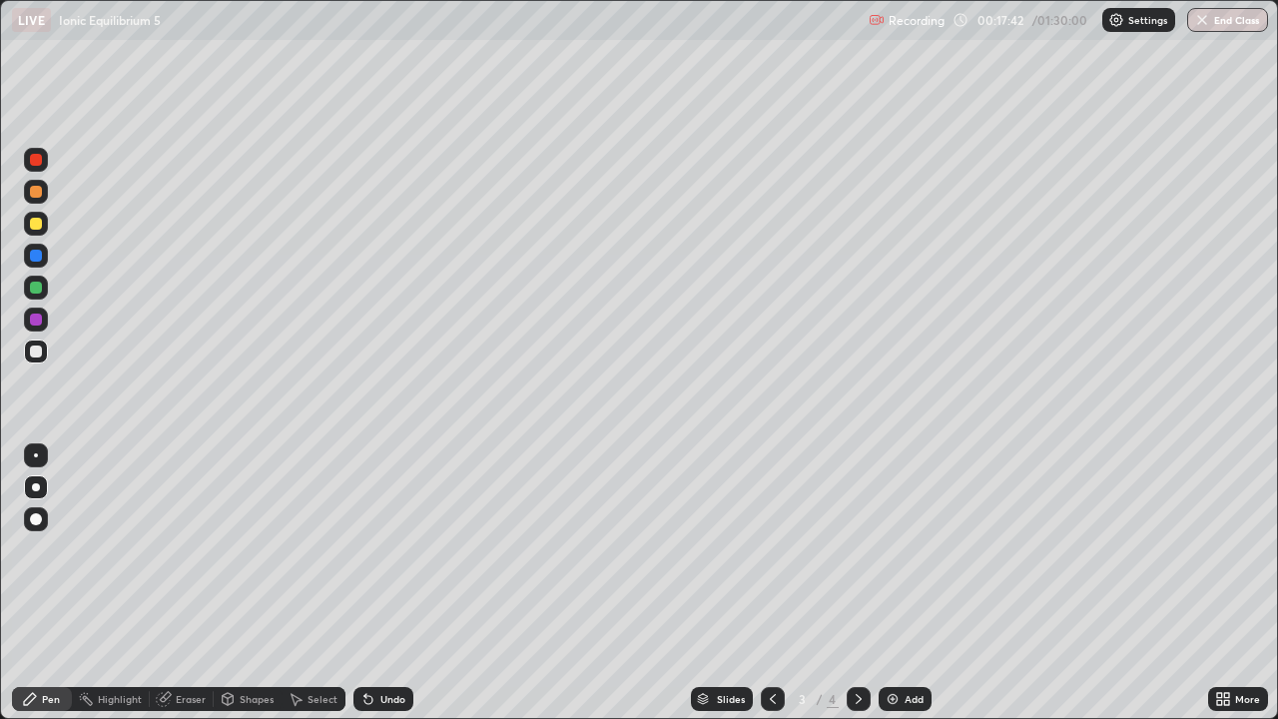
click at [856, 583] on icon at bounding box center [858, 699] width 16 height 16
click at [30, 346] on div at bounding box center [36, 351] width 24 height 24
click at [188, 583] on div "Eraser" at bounding box center [182, 699] width 64 height 24
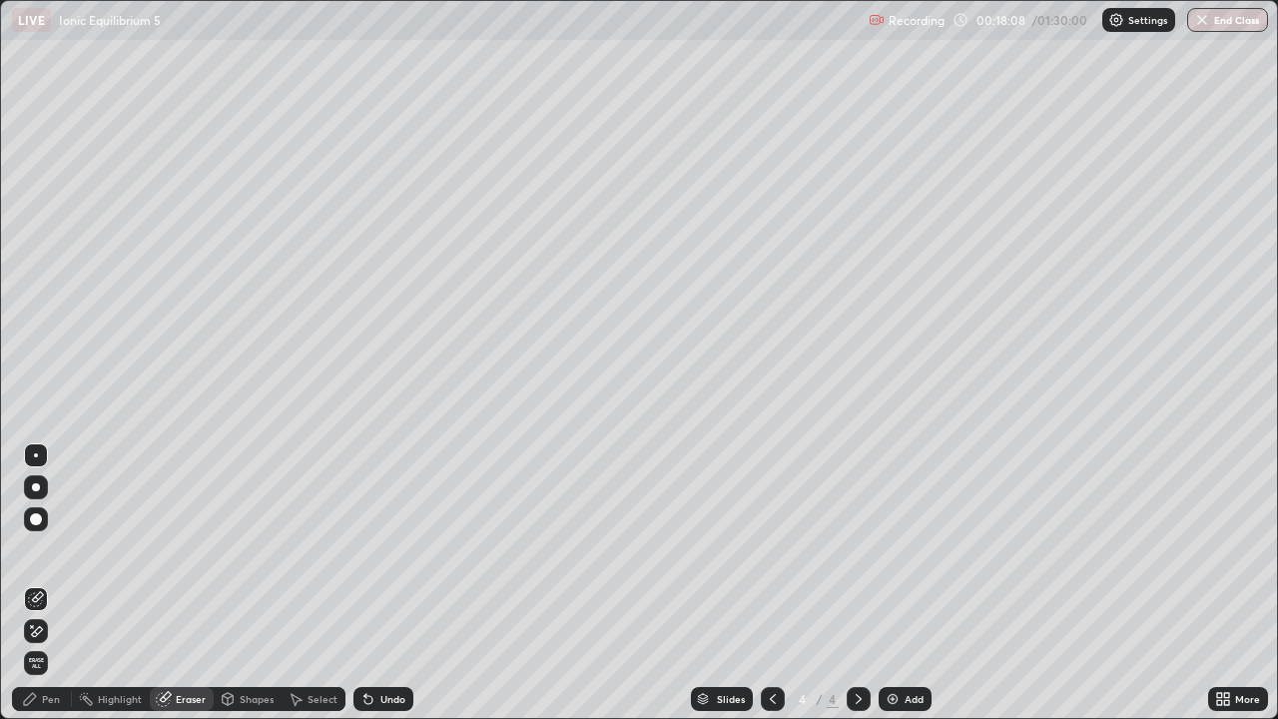
click at [56, 583] on div "Pen" at bounding box center [42, 699] width 60 height 24
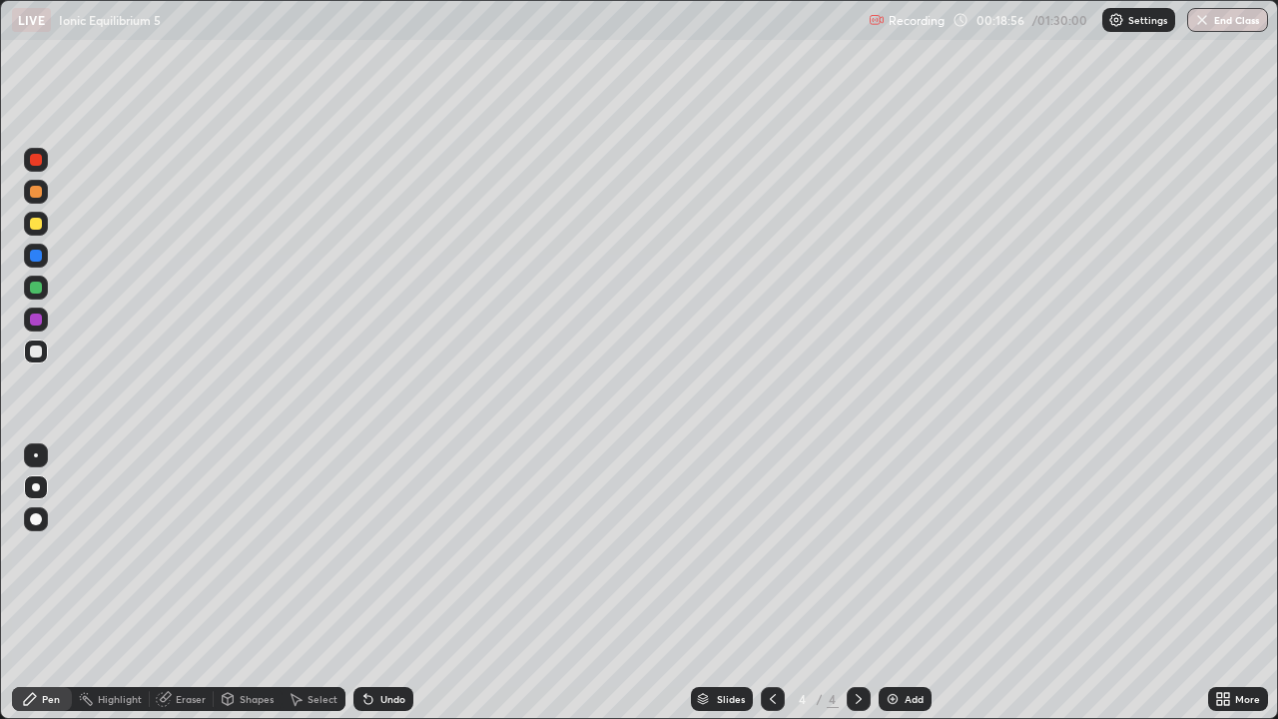
click at [45, 288] on div at bounding box center [36, 287] width 24 height 24
click at [908, 583] on div "Add" at bounding box center [913, 699] width 19 height 10
click at [772, 583] on icon at bounding box center [773, 699] width 16 height 16
click at [891, 583] on div "Add" at bounding box center [904, 699] width 53 height 24
click at [762, 583] on div at bounding box center [773, 699] width 24 height 24
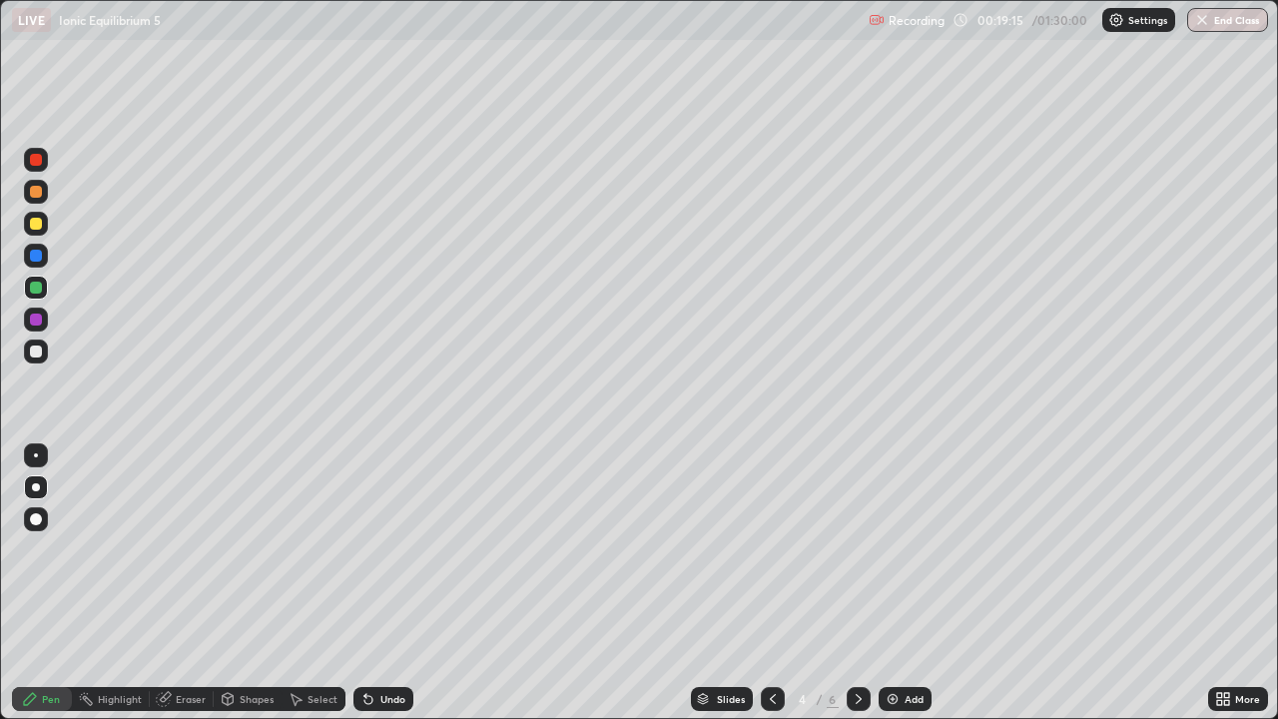
click at [770, 583] on icon at bounding box center [773, 699] width 16 height 16
click at [856, 583] on icon at bounding box center [858, 699] width 16 height 16
click at [889, 583] on img at bounding box center [892, 699] width 16 height 16
click at [32, 358] on div at bounding box center [36, 351] width 24 height 24
click at [35, 490] on div at bounding box center [36, 487] width 8 height 8
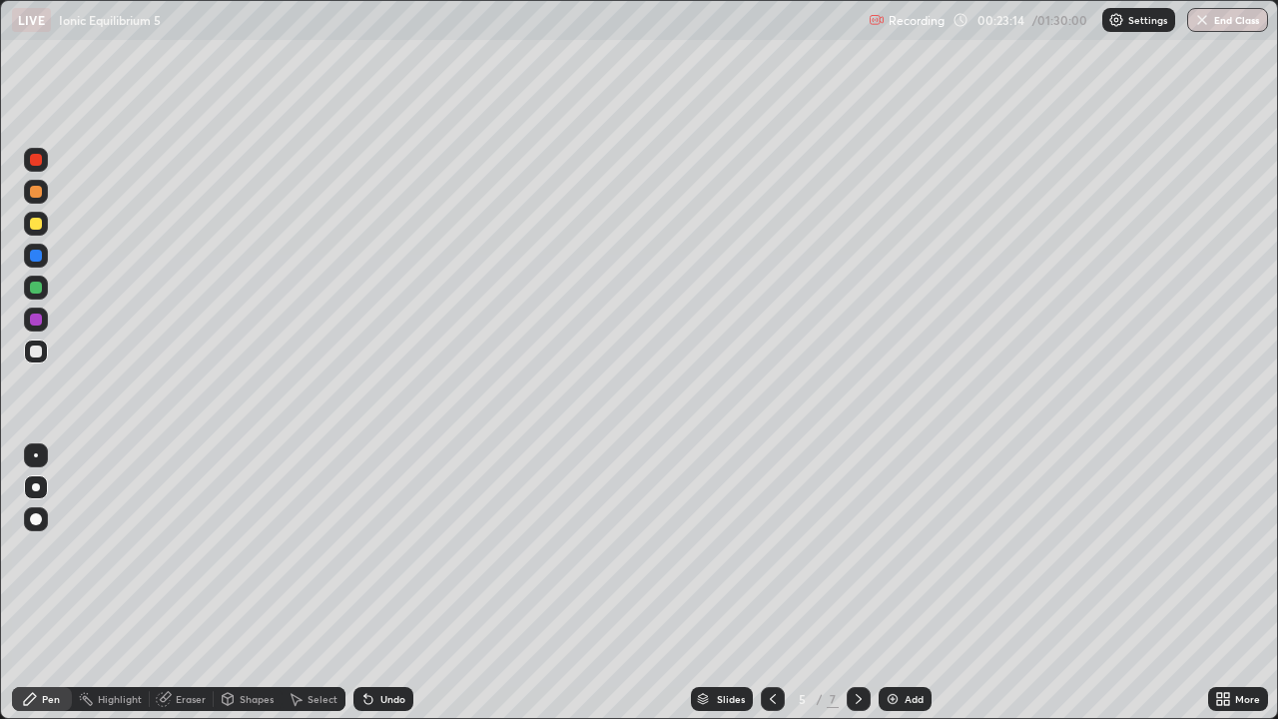
click at [35, 357] on div at bounding box center [36, 351] width 24 height 24
click at [885, 583] on img at bounding box center [892, 699] width 16 height 16
click at [39, 342] on div at bounding box center [36, 351] width 24 height 24
click at [31, 288] on div at bounding box center [36, 287] width 12 height 12
click at [38, 161] on div at bounding box center [36, 160] width 12 height 12
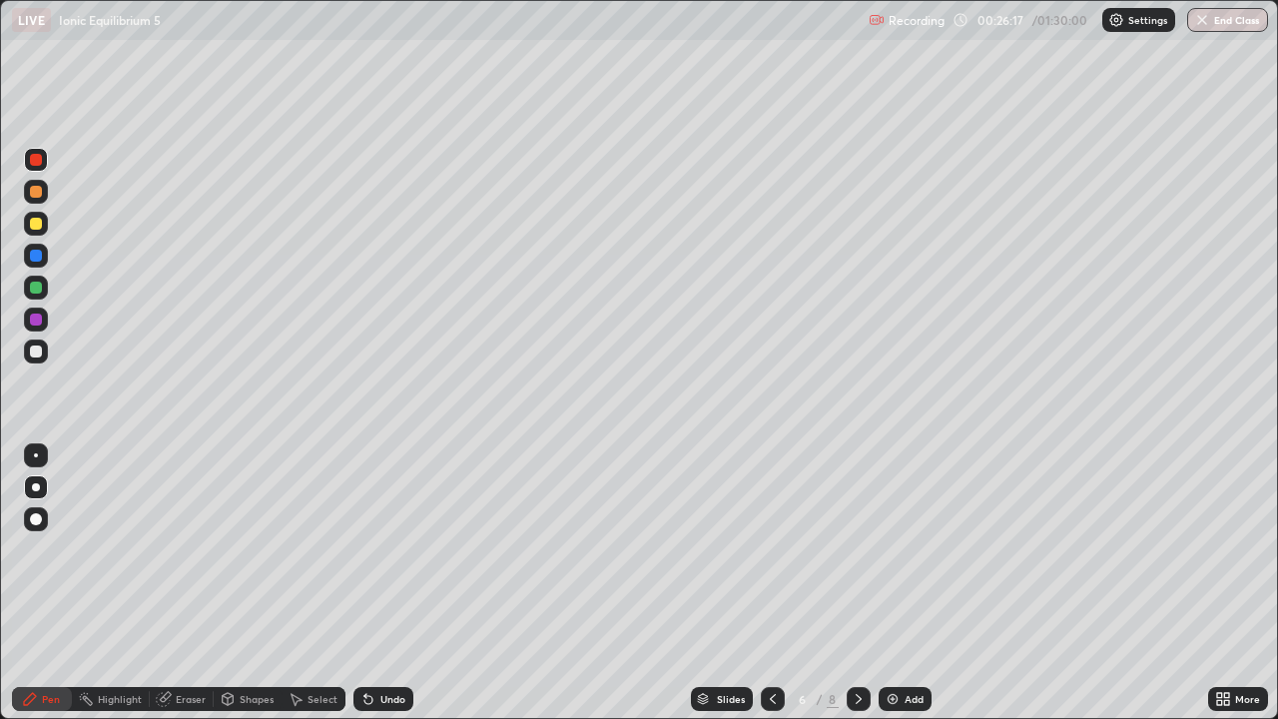
click at [36, 352] on div at bounding box center [36, 351] width 12 height 12
click at [36, 225] on div at bounding box center [36, 224] width 12 height 12
click at [39, 340] on div at bounding box center [36, 351] width 24 height 24
click at [185, 583] on div "Eraser" at bounding box center [191, 699] width 30 height 10
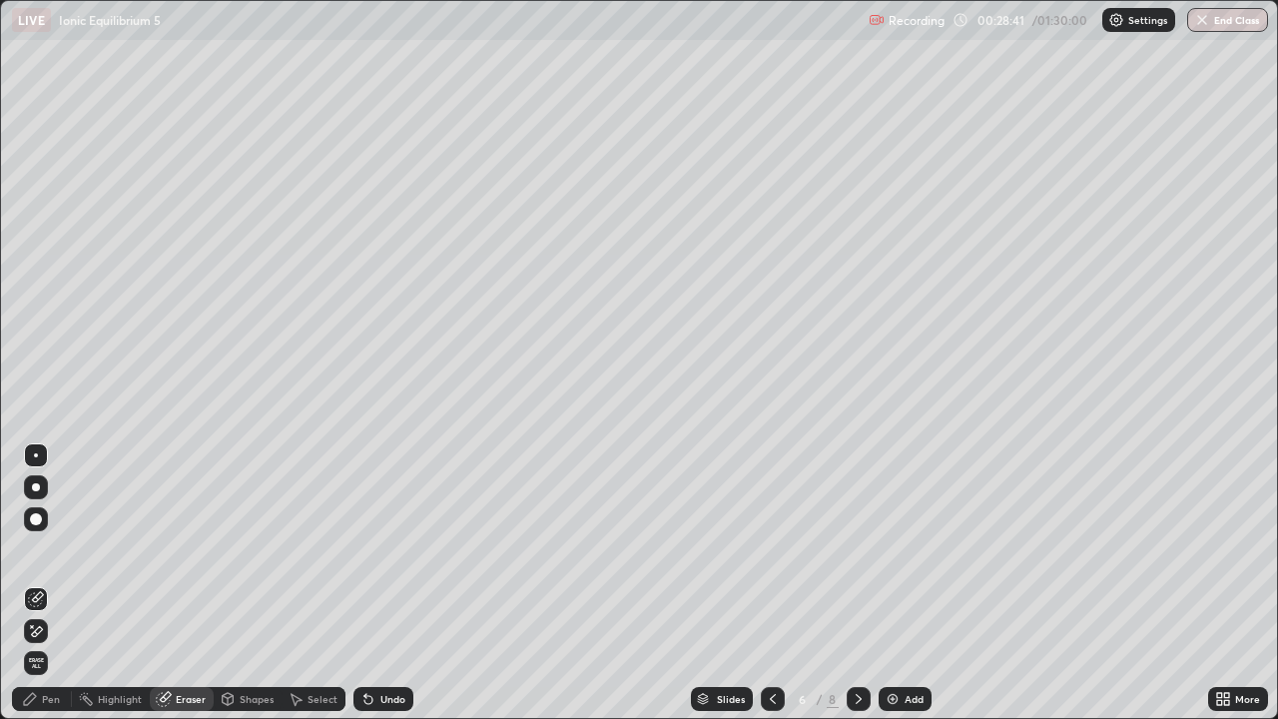
click at [54, 583] on div "Pen" at bounding box center [51, 699] width 18 height 10
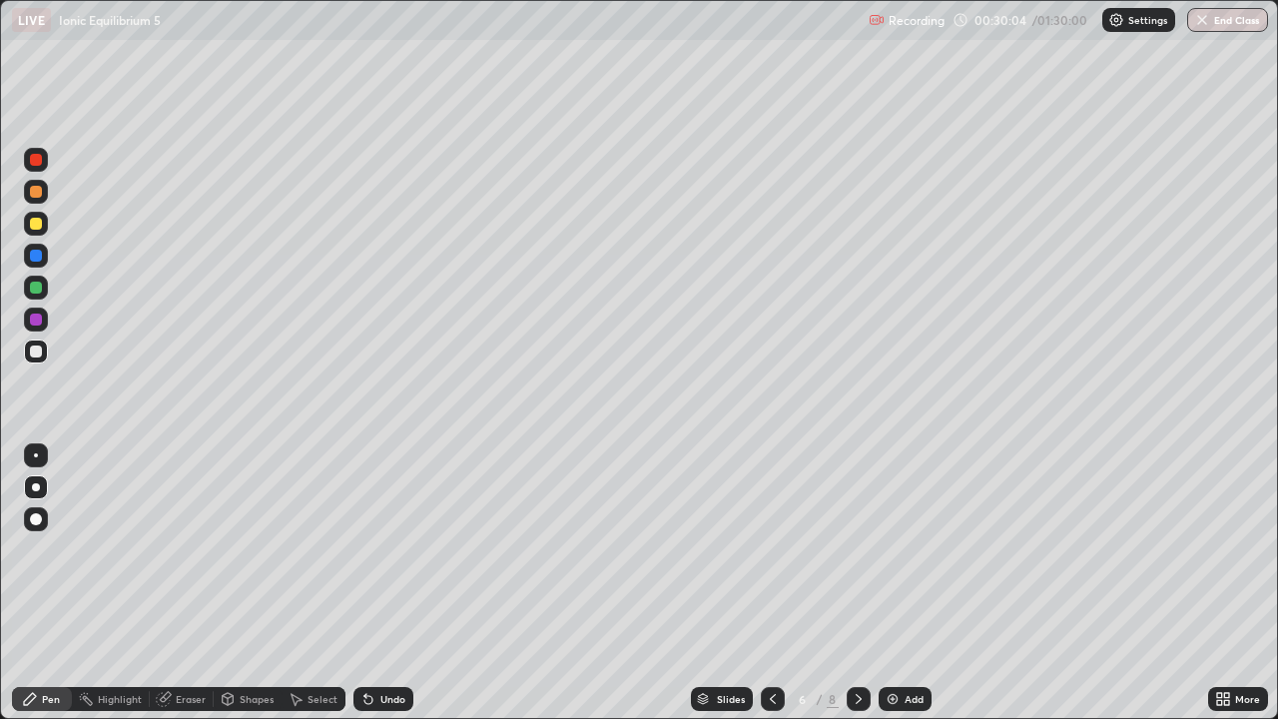
click at [37, 289] on div at bounding box center [36, 287] width 12 height 12
click at [886, 583] on img at bounding box center [892, 699] width 16 height 16
click at [771, 583] on icon at bounding box center [773, 699] width 16 height 16
click at [36, 231] on div at bounding box center [36, 224] width 24 height 24
click at [37, 284] on div at bounding box center [36, 287] width 12 height 12
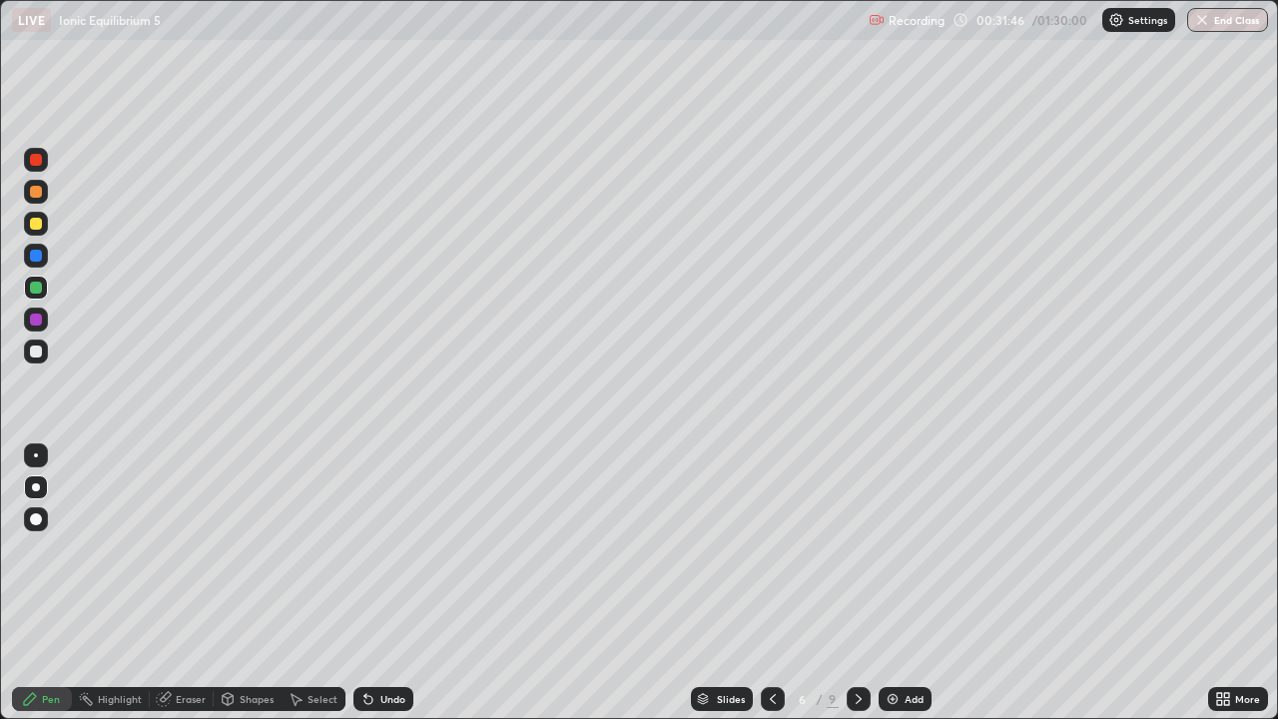
click at [846, 583] on div at bounding box center [858, 699] width 24 height 24
click at [37, 351] on div at bounding box center [36, 351] width 12 height 12
click at [31, 353] on div at bounding box center [36, 351] width 12 height 12
click at [37, 283] on div at bounding box center [36, 287] width 12 height 12
click at [40, 225] on div at bounding box center [36, 224] width 12 height 12
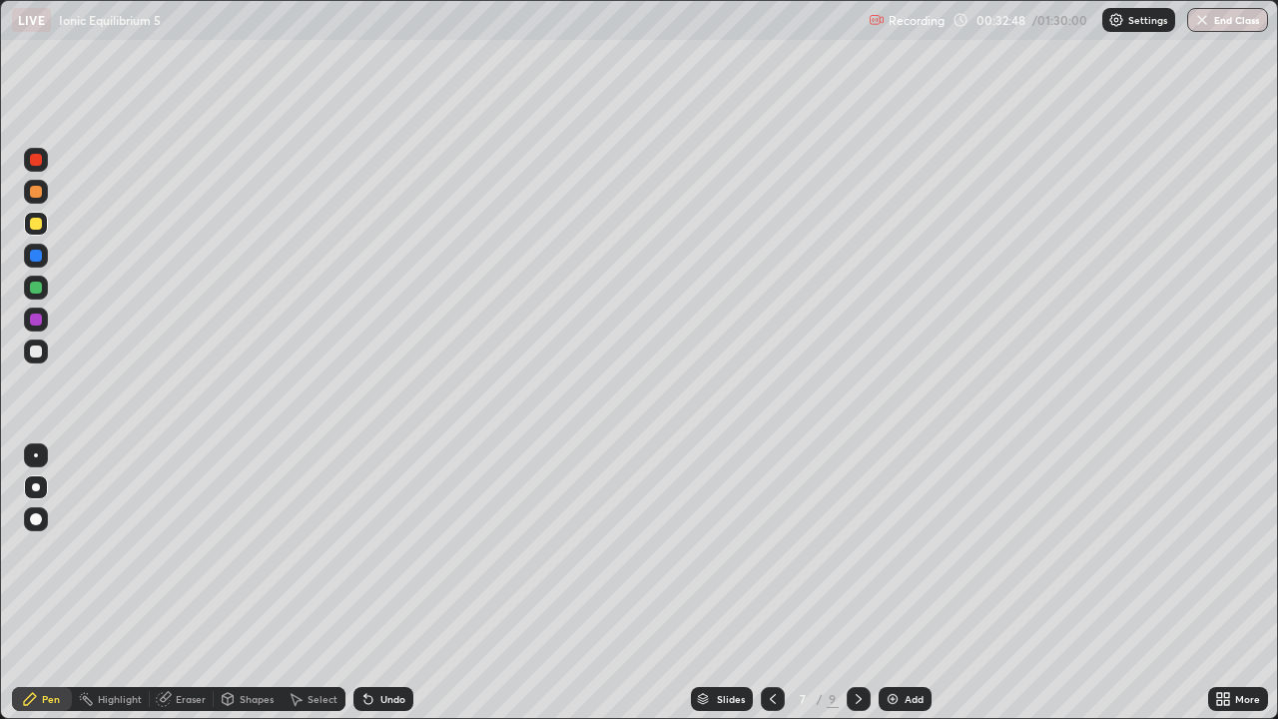
click at [36, 484] on div at bounding box center [36, 487] width 8 height 8
click at [36, 353] on div at bounding box center [36, 351] width 12 height 12
click at [36, 487] on div at bounding box center [36, 487] width 8 height 8
click at [186, 583] on div "Eraser" at bounding box center [191, 699] width 30 height 10
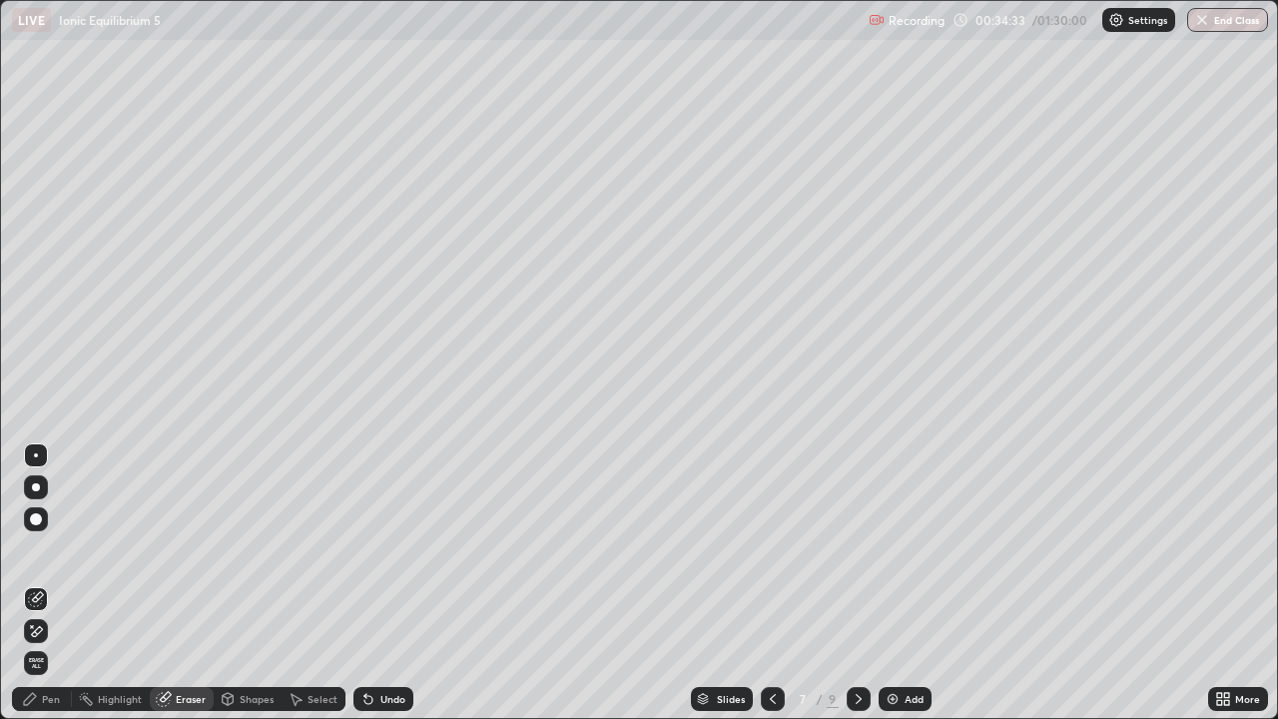
click at [50, 583] on div "Pen" at bounding box center [51, 699] width 18 height 10
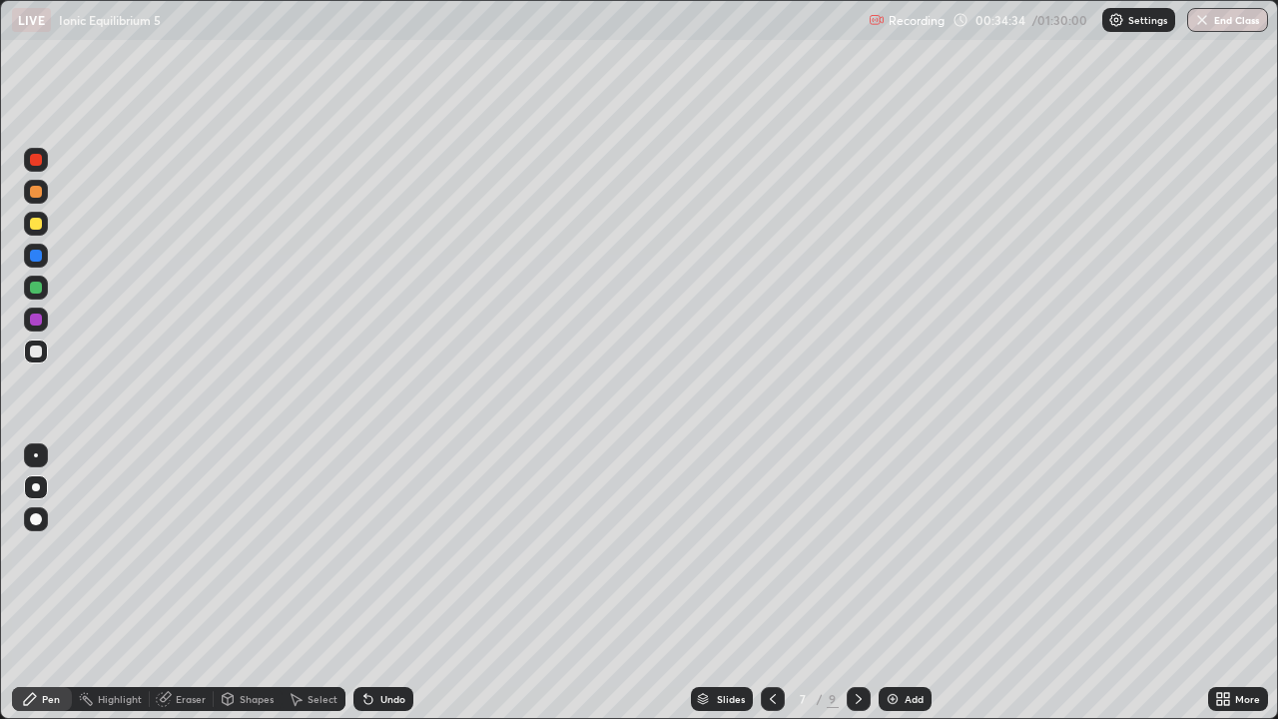
click at [41, 286] on div at bounding box center [36, 287] width 12 height 12
click at [887, 583] on div "Add" at bounding box center [904, 699] width 53 height 24
click at [61, 583] on div "Pen" at bounding box center [42, 699] width 60 height 24
click at [32, 354] on div at bounding box center [36, 351] width 12 height 12
click at [45, 216] on div at bounding box center [36, 224] width 24 height 24
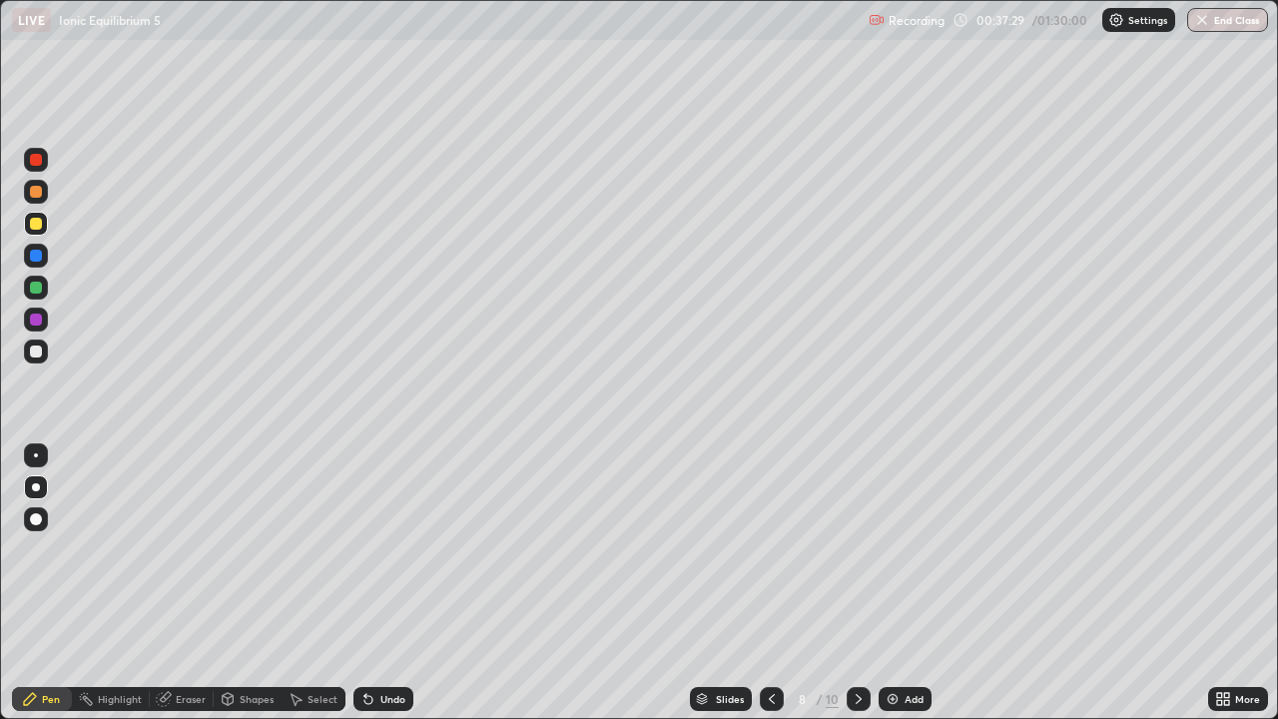
click at [175, 583] on div "Eraser" at bounding box center [182, 699] width 64 height 24
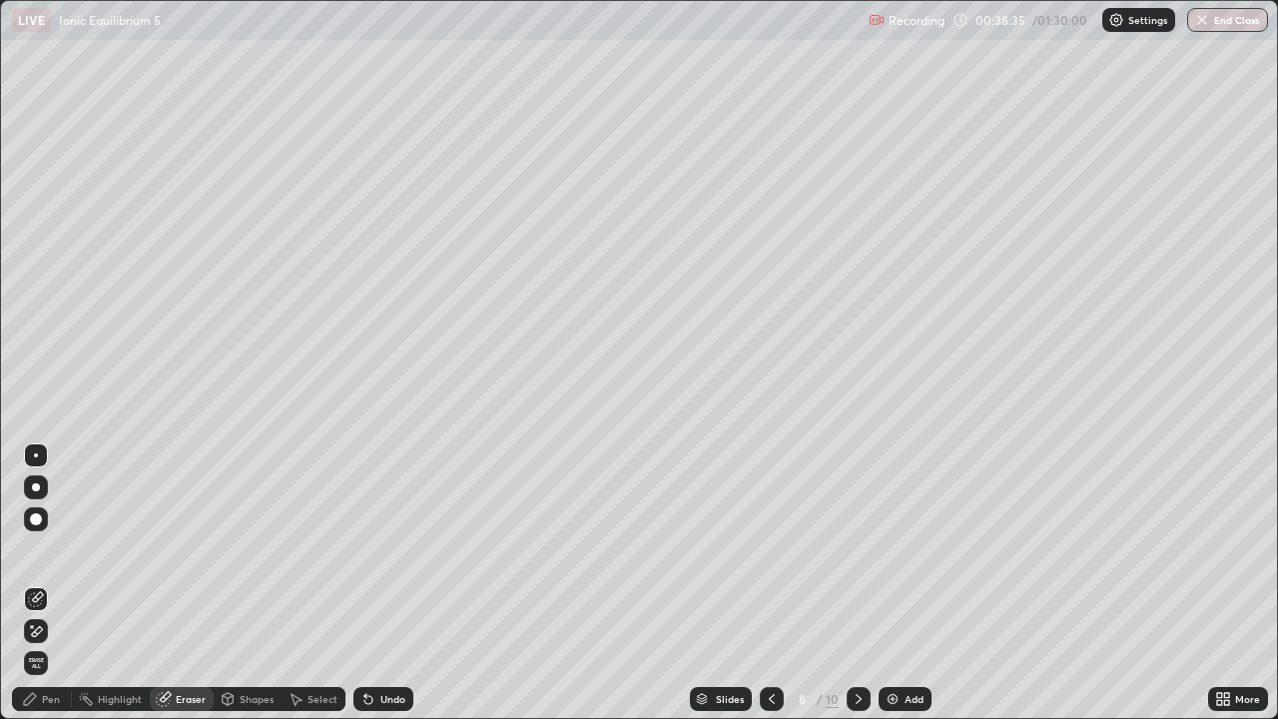
click at [767, 583] on icon at bounding box center [772, 699] width 16 height 16
click at [904, 583] on div "Add" at bounding box center [913, 699] width 19 height 10
click at [28, 519] on div at bounding box center [36, 519] width 24 height 24
click at [35, 489] on div at bounding box center [36, 487] width 8 height 8
click at [46, 583] on div "Pen" at bounding box center [51, 699] width 18 height 10
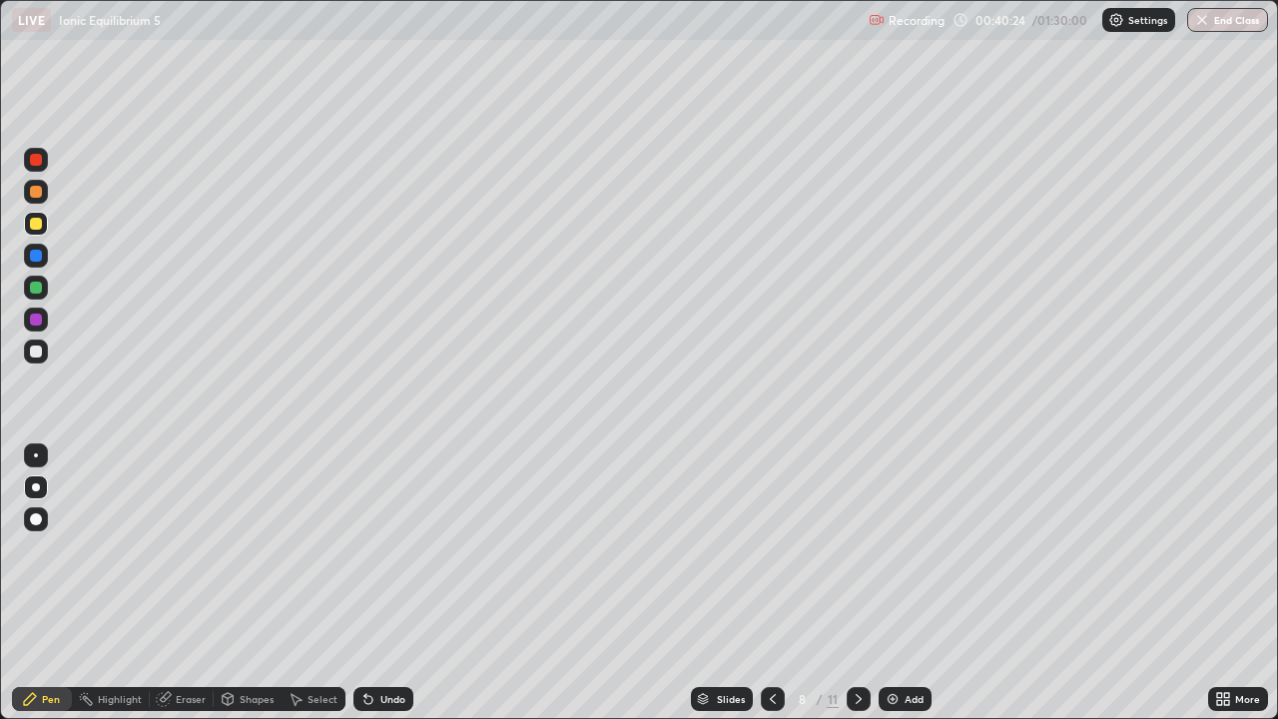
click at [38, 359] on div at bounding box center [36, 351] width 24 height 24
click at [193, 583] on div "Eraser" at bounding box center [191, 699] width 30 height 10
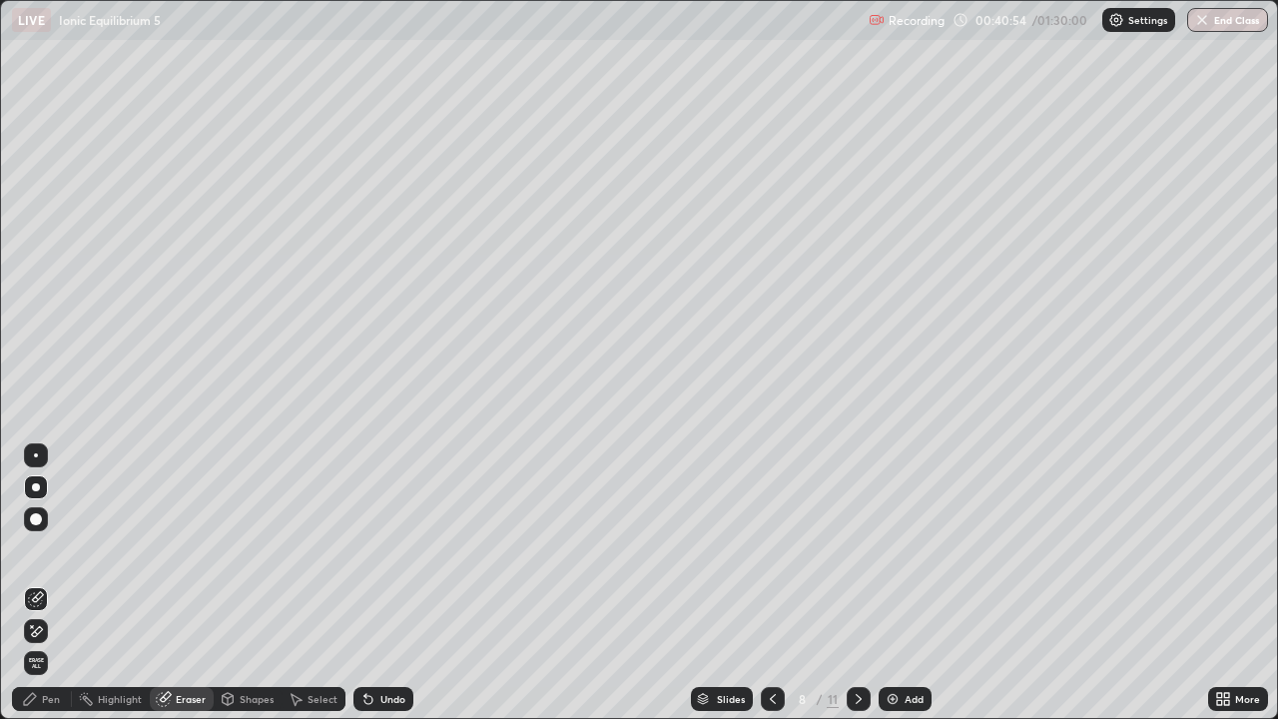
click at [51, 583] on div "Pen" at bounding box center [51, 699] width 18 height 10
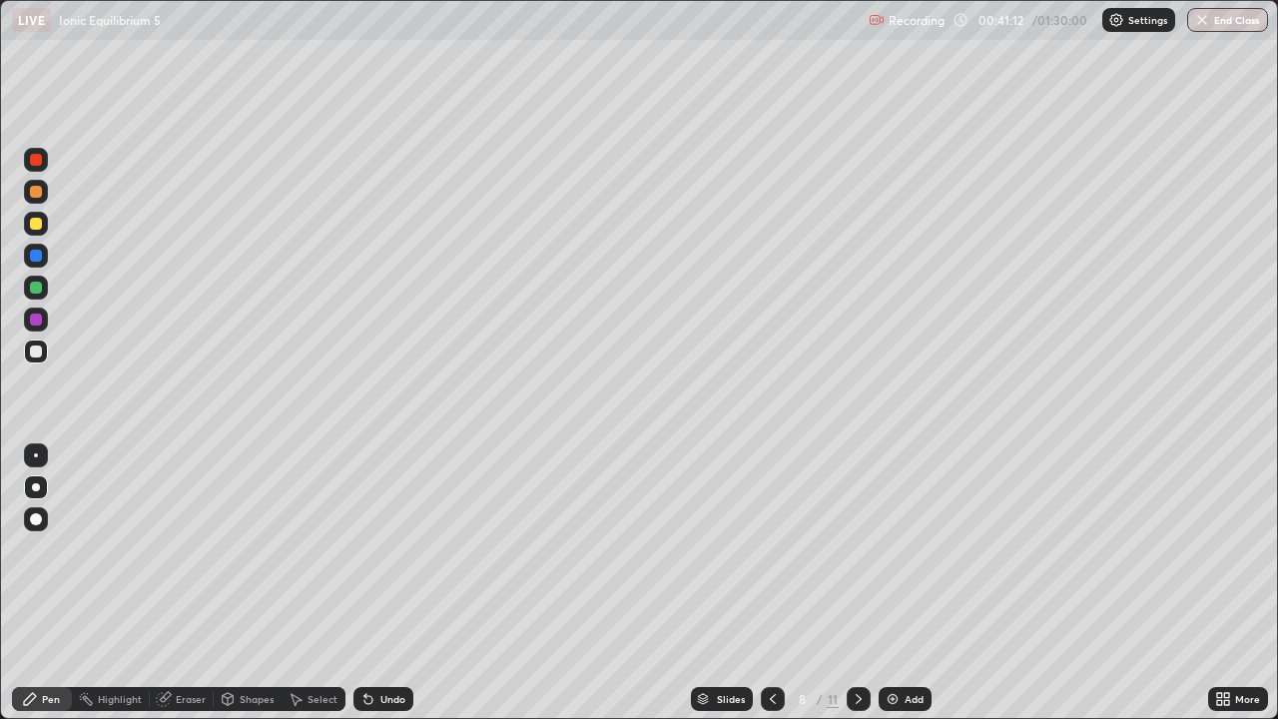
click at [44, 485] on div at bounding box center [36, 487] width 24 height 24
click at [37, 287] on div at bounding box center [36, 287] width 12 height 12
click at [41, 288] on div at bounding box center [36, 287] width 12 height 12
click at [38, 231] on div at bounding box center [36, 224] width 24 height 24
click at [43, 340] on div at bounding box center [36, 351] width 24 height 24
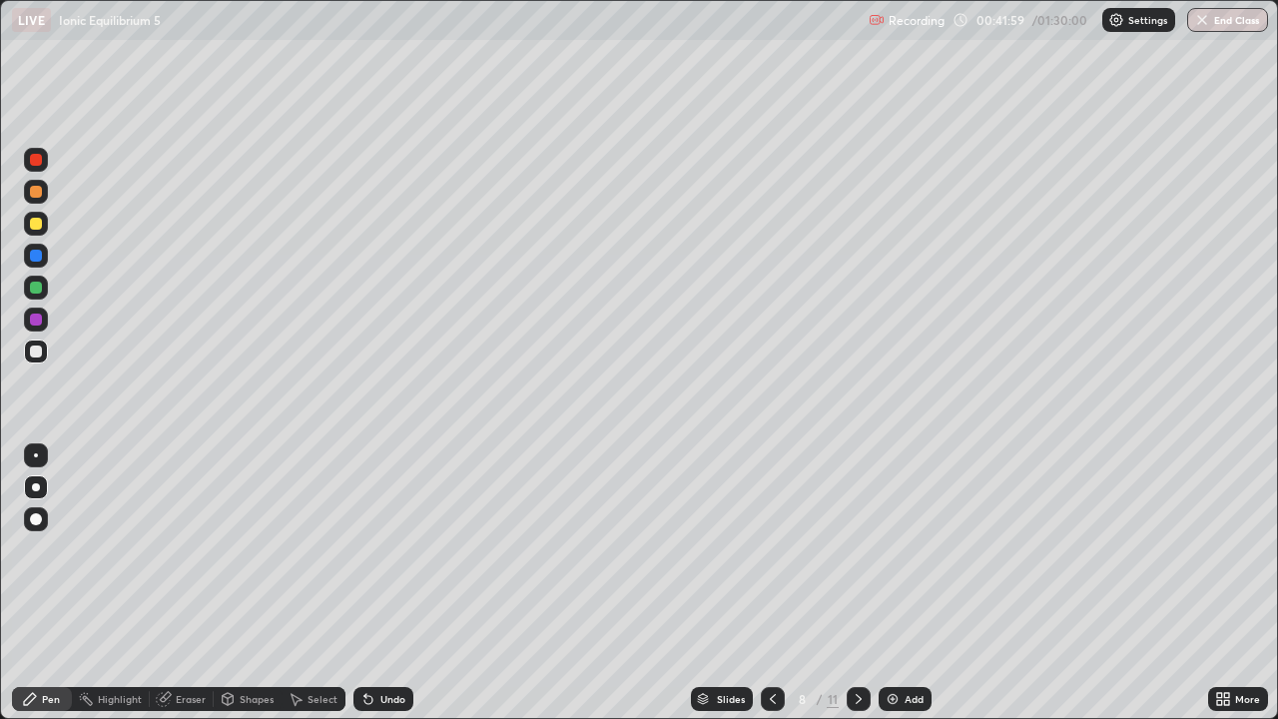
click at [193, 583] on div "Eraser" at bounding box center [191, 699] width 30 height 10
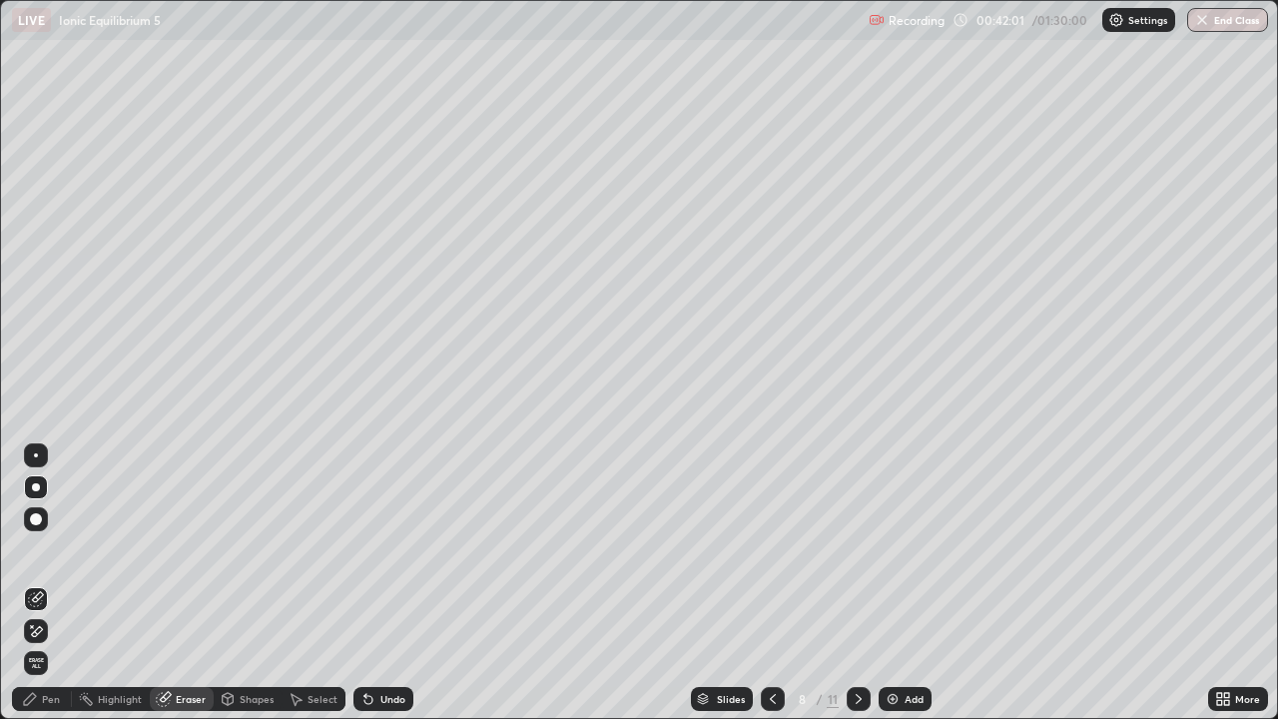
click at [65, 583] on div "Pen" at bounding box center [42, 699] width 60 height 24
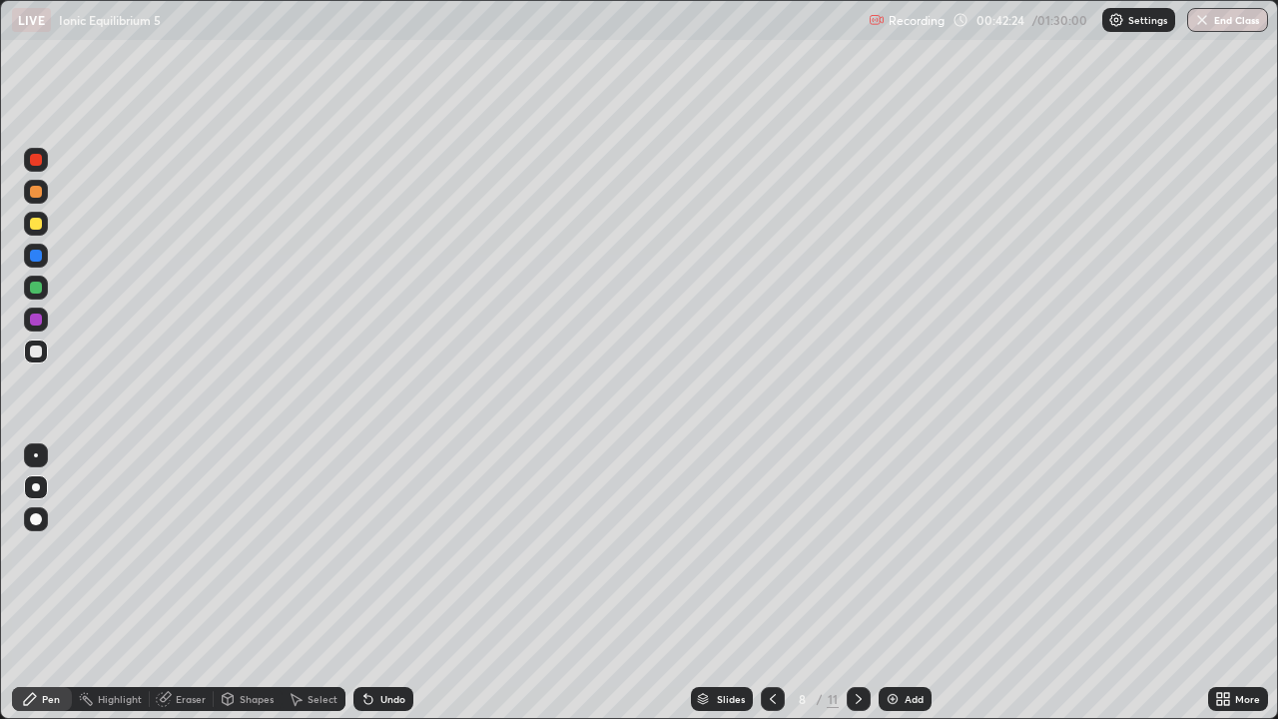
click at [30, 349] on div at bounding box center [36, 351] width 12 height 12
click at [26, 284] on div at bounding box center [36, 287] width 24 height 24
click at [898, 583] on img at bounding box center [892, 699] width 16 height 16
click at [37, 488] on div at bounding box center [36, 487] width 8 height 8
click at [36, 322] on div at bounding box center [36, 319] width 12 height 12
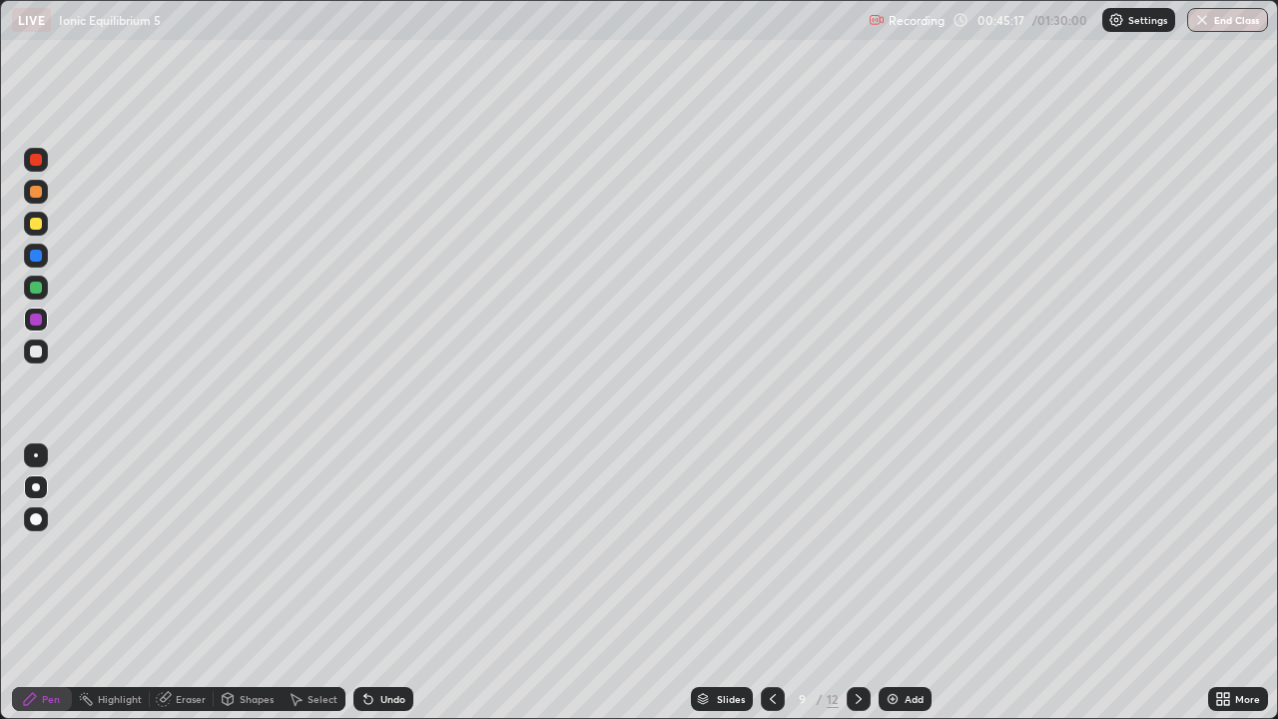
click at [41, 162] on div at bounding box center [36, 160] width 12 height 12
click at [33, 351] on div at bounding box center [36, 351] width 12 height 12
click at [44, 229] on div at bounding box center [36, 224] width 24 height 24
click at [36, 487] on div at bounding box center [36, 487] width 8 height 8
click at [178, 583] on div "Eraser" at bounding box center [191, 699] width 30 height 10
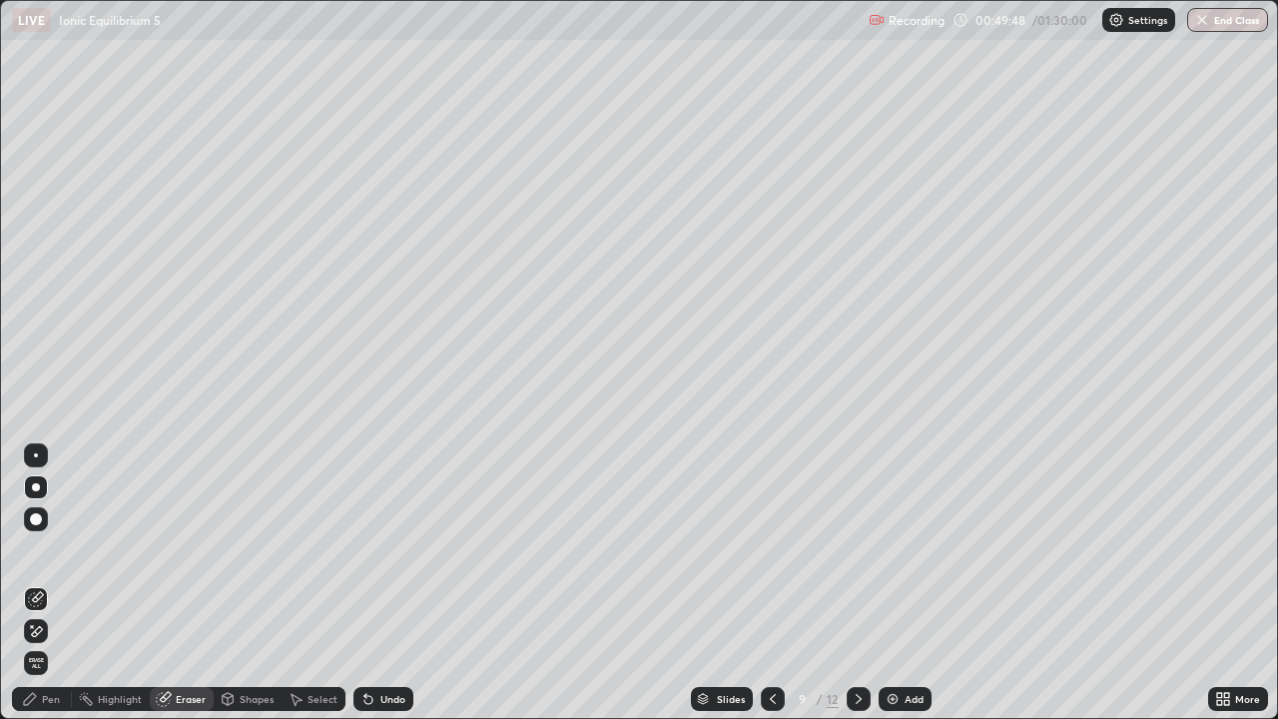
click at [37, 583] on icon at bounding box center [30, 699] width 16 height 16
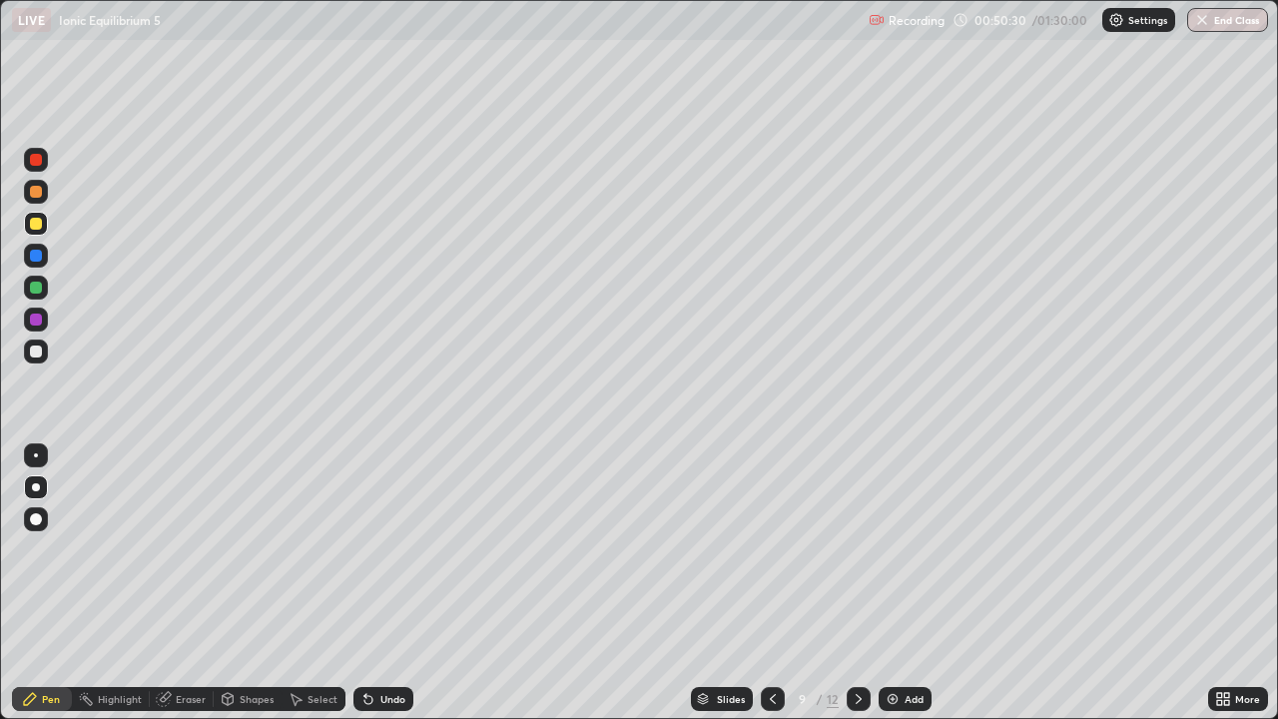
click at [33, 350] on div at bounding box center [36, 351] width 12 height 12
click at [26, 487] on div at bounding box center [36, 487] width 24 height 24
click at [37, 224] on div at bounding box center [36, 224] width 12 height 12
click at [900, 583] on div "Add" at bounding box center [904, 699] width 53 height 24
click at [45, 487] on div at bounding box center [36, 487] width 24 height 24
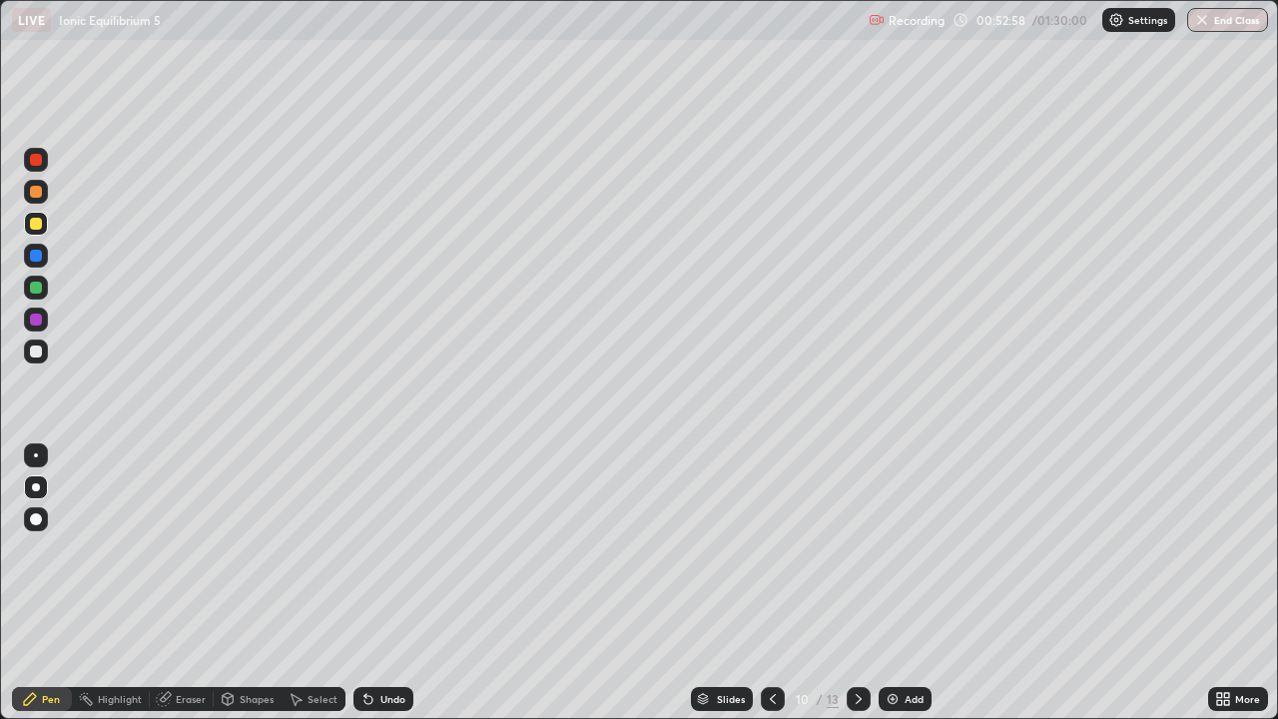
click at [34, 351] on div at bounding box center [36, 351] width 12 height 12
click at [40, 358] on div at bounding box center [36, 351] width 24 height 24
click at [25, 351] on div at bounding box center [36, 351] width 24 height 24
click at [37, 351] on div at bounding box center [36, 351] width 12 height 12
click at [199, 583] on div "Eraser" at bounding box center [182, 699] width 64 height 24
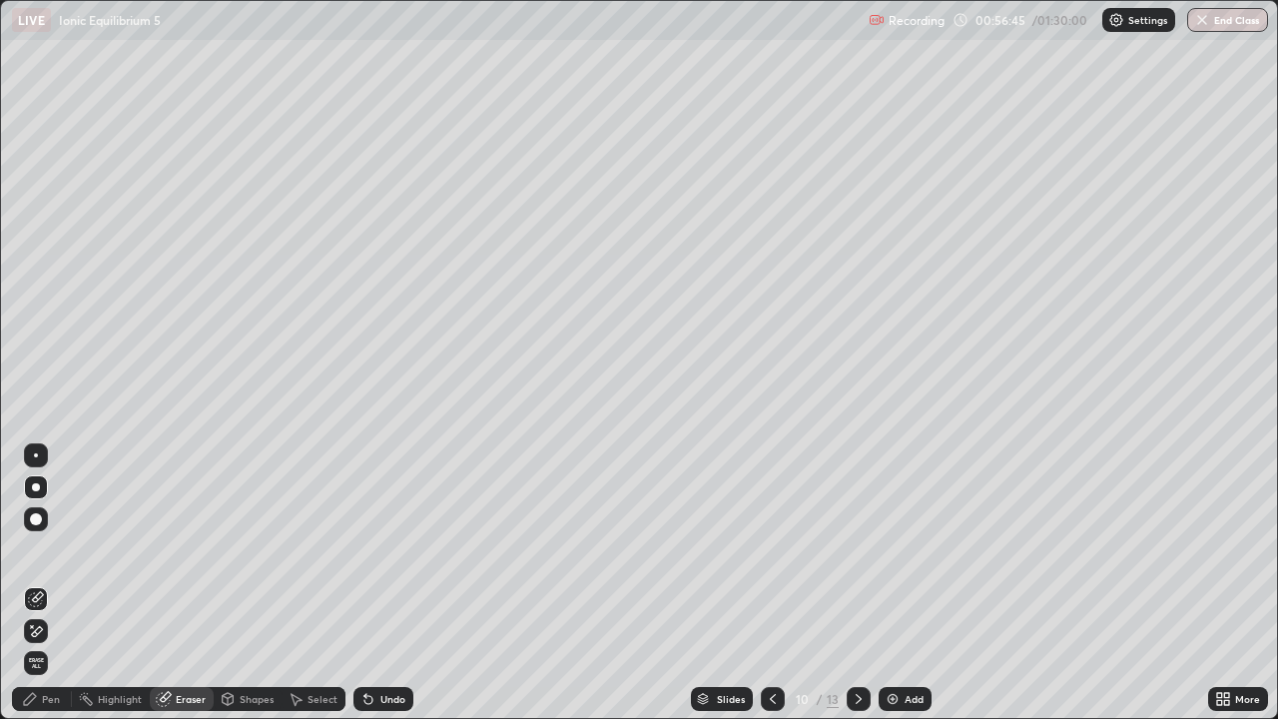
click at [60, 583] on div "Pen" at bounding box center [42, 699] width 60 height 24
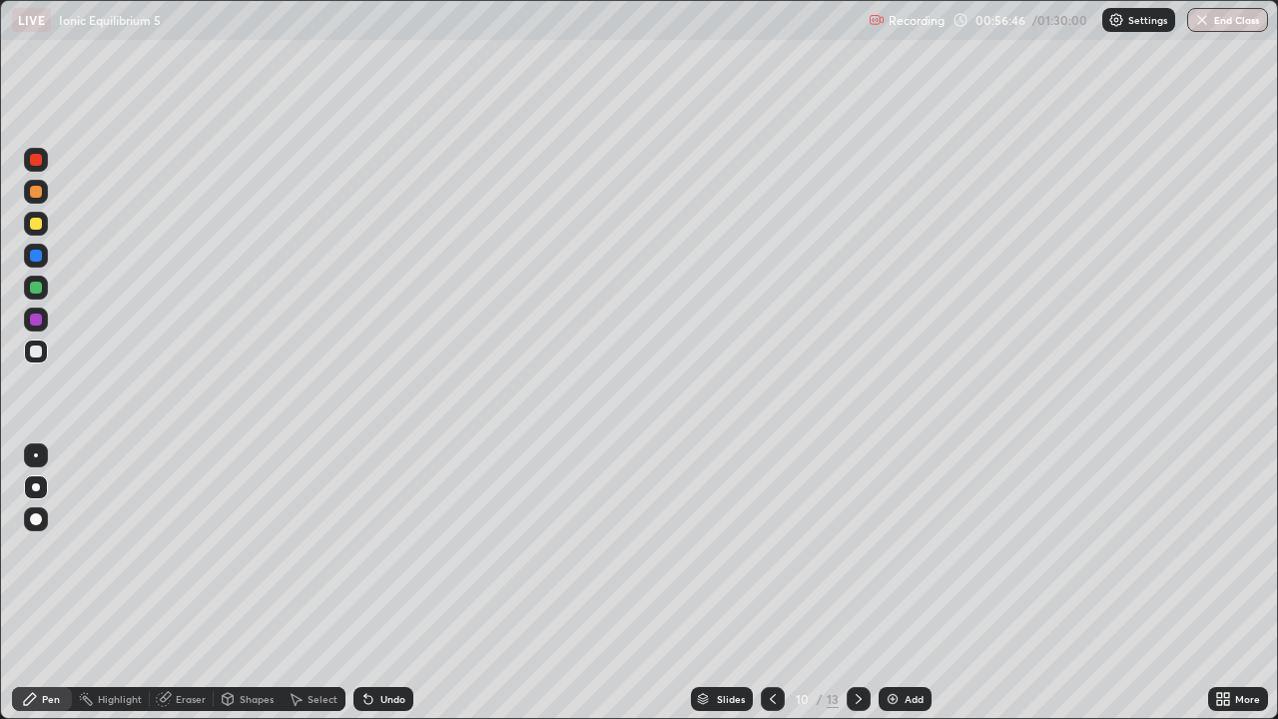
click at [44, 352] on div at bounding box center [36, 351] width 24 height 24
click at [36, 289] on div at bounding box center [36, 287] width 12 height 12
click at [765, 583] on icon at bounding box center [773, 699] width 16 height 16
click at [768, 583] on icon at bounding box center [773, 699] width 16 height 16
click at [769, 583] on icon at bounding box center [773, 699] width 16 height 16
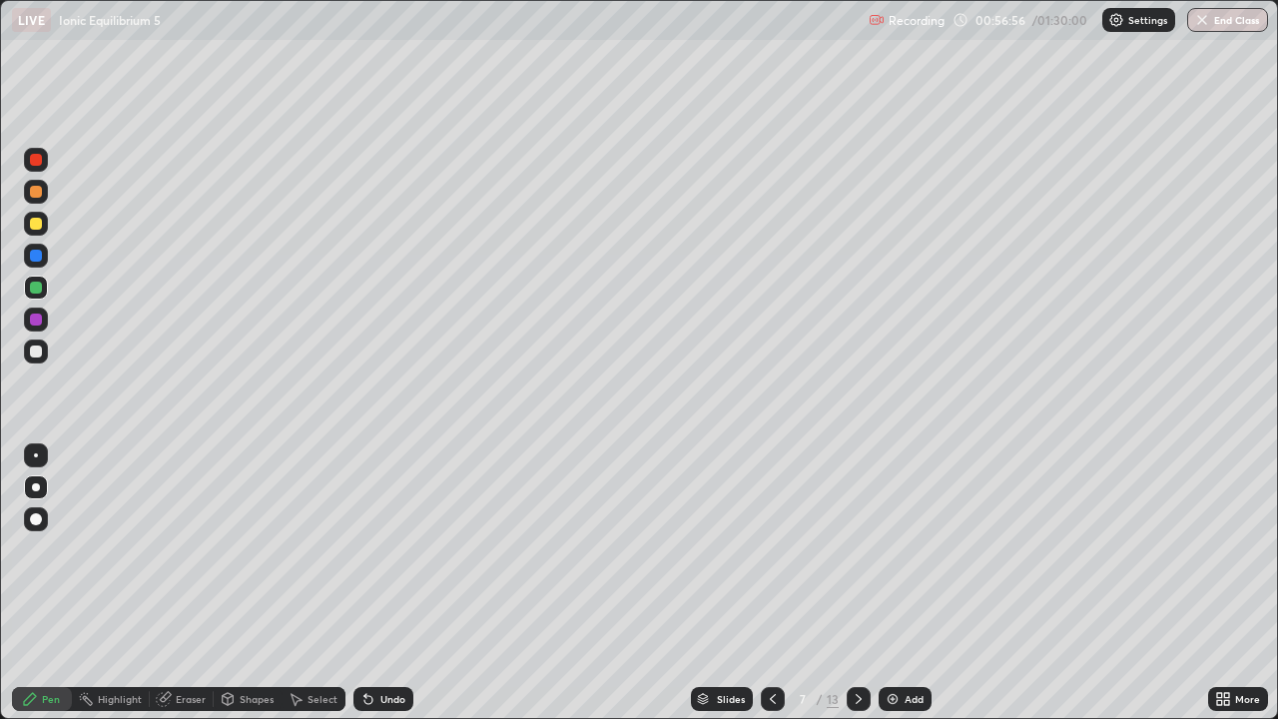
click at [770, 583] on icon at bounding box center [773, 699] width 16 height 16
click at [846, 583] on div at bounding box center [858, 699] width 24 height 24
click at [856, 583] on icon at bounding box center [858, 699] width 6 height 10
click at [855, 583] on icon at bounding box center [858, 699] width 6 height 10
click at [850, 583] on div at bounding box center [858, 699] width 24 height 24
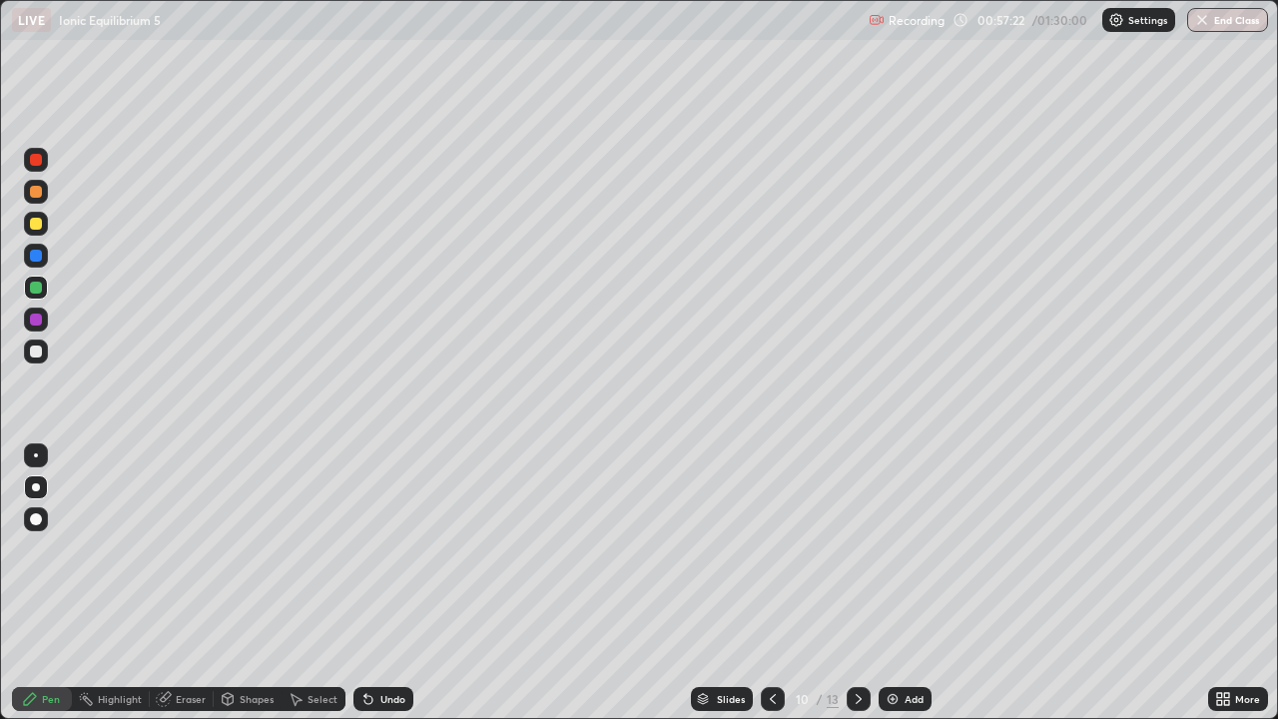
click at [39, 349] on div at bounding box center [36, 351] width 12 height 12
click at [39, 232] on div at bounding box center [36, 224] width 24 height 24
click at [36, 224] on div at bounding box center [36, 224] width 12 height 12
click at [40, 256] on div at bounding box center [36, 256] width 12 height 12
click at [42, 224] on div at bounding box center [36, 224] width 24 height 24
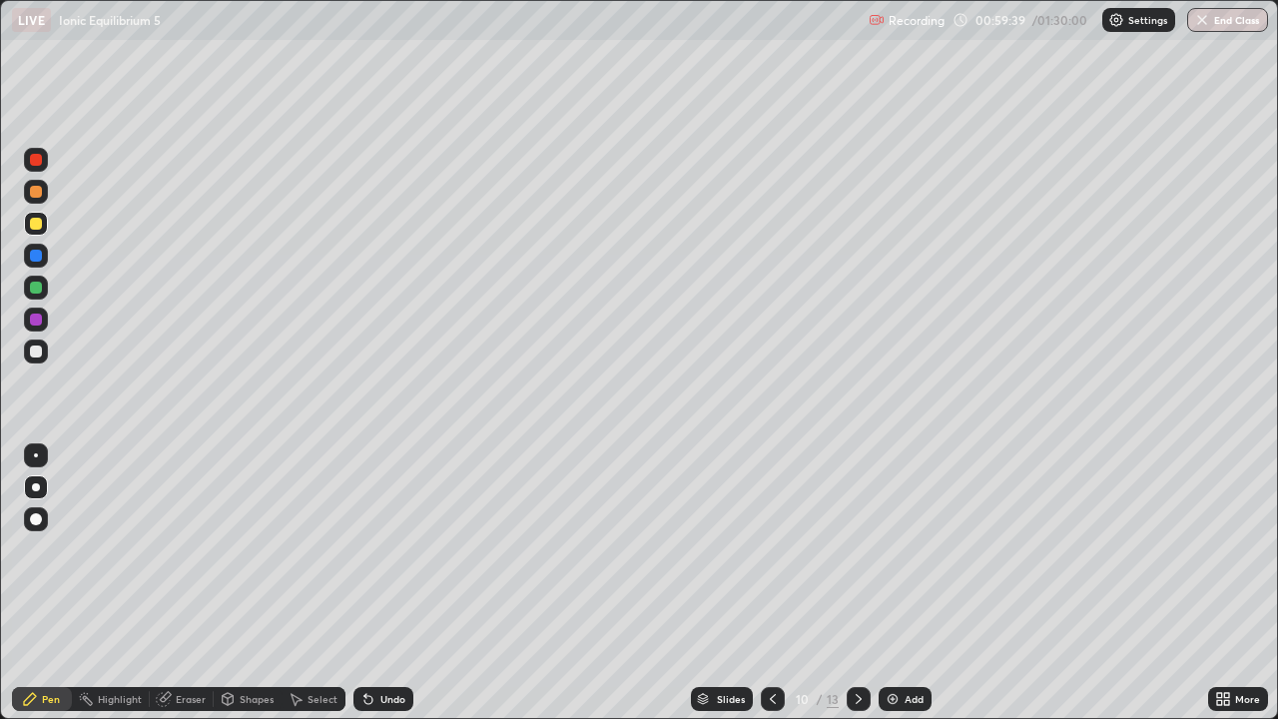
click at [43, 467] on div at bounding box center [36, 455] width 24 height 32
click at [38, 488] on div at bounding box center [36, 487] width 8 height 8
click at [36, 360] on div at bounding box center [36, 351] width 24 height 24
click at [47, 283] on div at bounding box center [36, 287] width 24 height 24
click at [37, 228] on div at bounding box center [36, 224] width 12 height 12
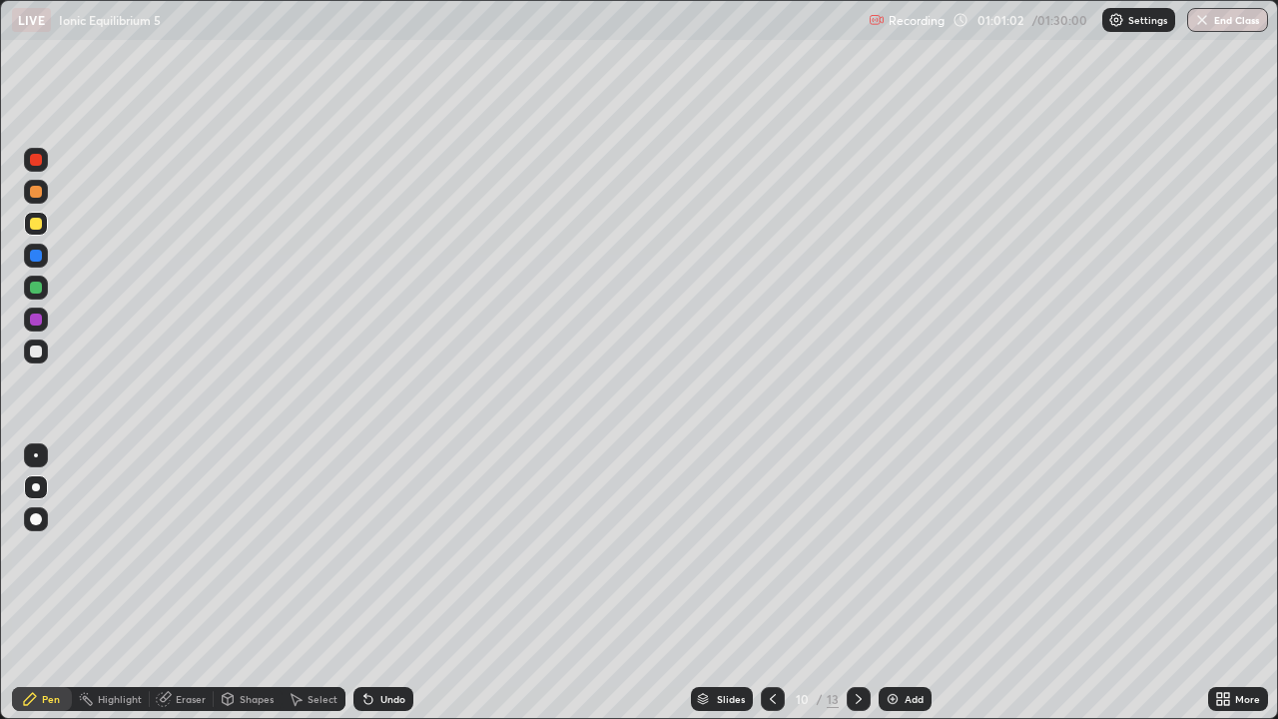
click at [40, 290] on div at bounding box center [36, 287] width 12 height 12
click at [46, 193] on div at bounding box center [36, 192] width 24 height 24
click at [182, 583] on div "Eraser" at bounding box center [191, 699] width 30 height 10
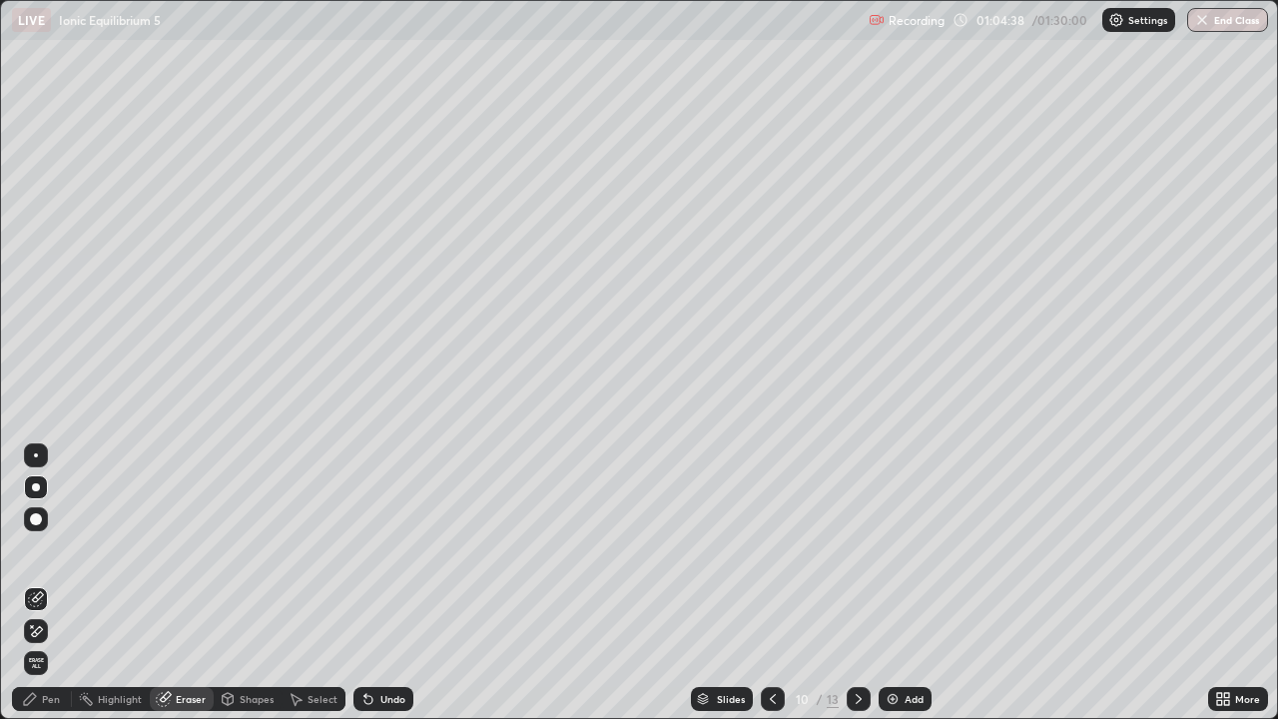
click at [906, 583] on div "Add" at bounding box center [904, 699] width 53 height 24
click at [31, 583] on icon at bounding box center [32, 626] width 2 height 2
click at [35, 583] on icon at bounding box center [36, 599] width 16 height 16
click at [34, 583] on icon at bounding box center [30, 699] width 12 height 12
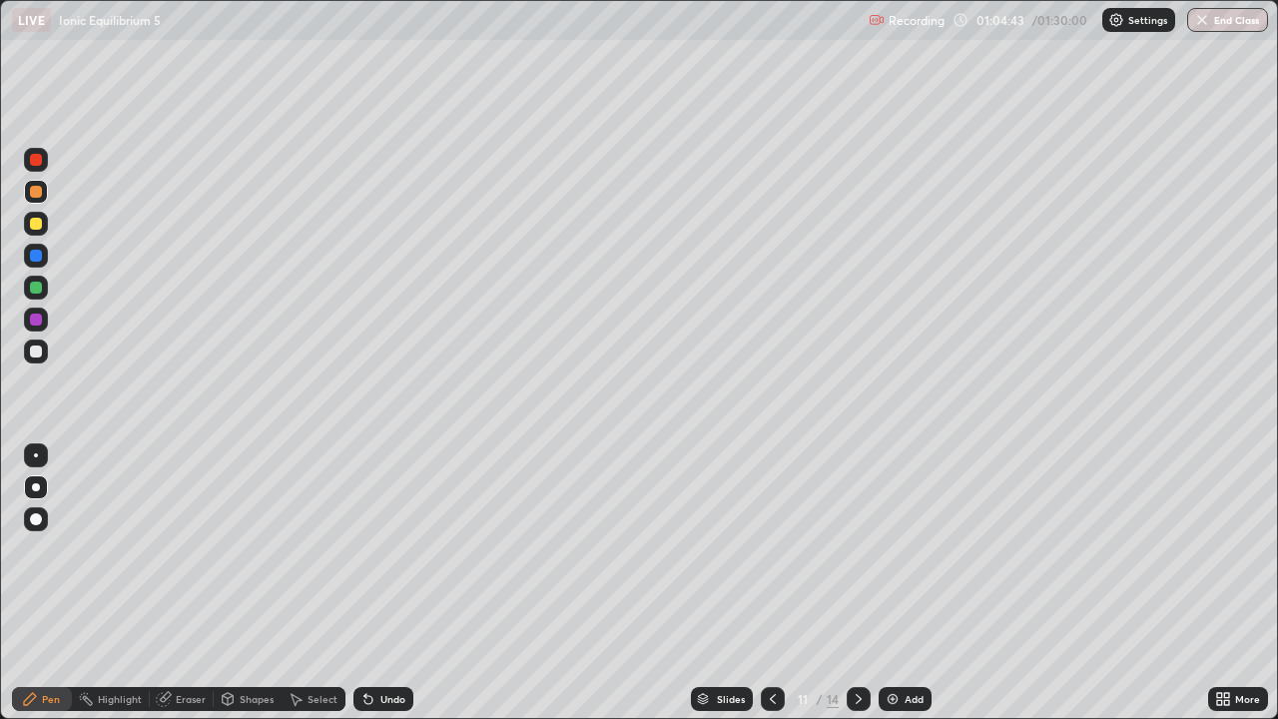
click at [36, 360] on div at bounding box center [36, 351] width 24 height 24
click at [173, 583] on div "Eraser" at bounding box center [182, 699] width 64 height 24
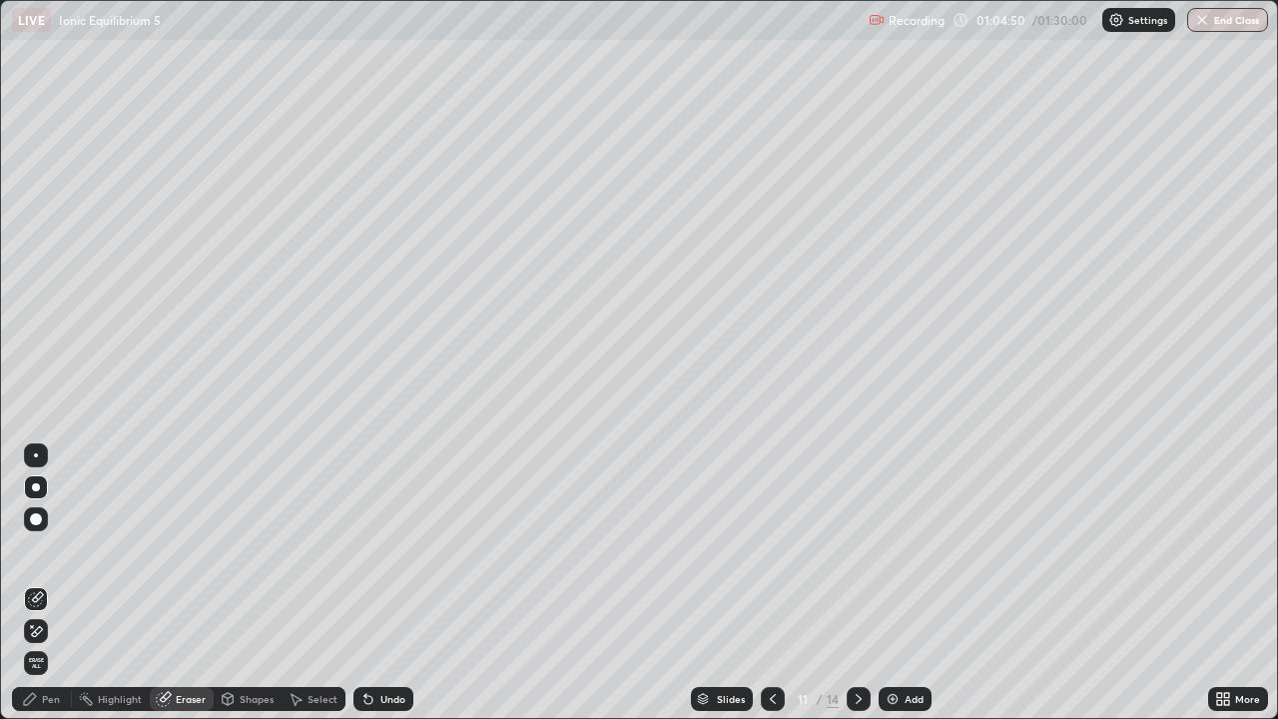
click at [33, 583] on icon at bounding box center [30, 699] width 12 height 12
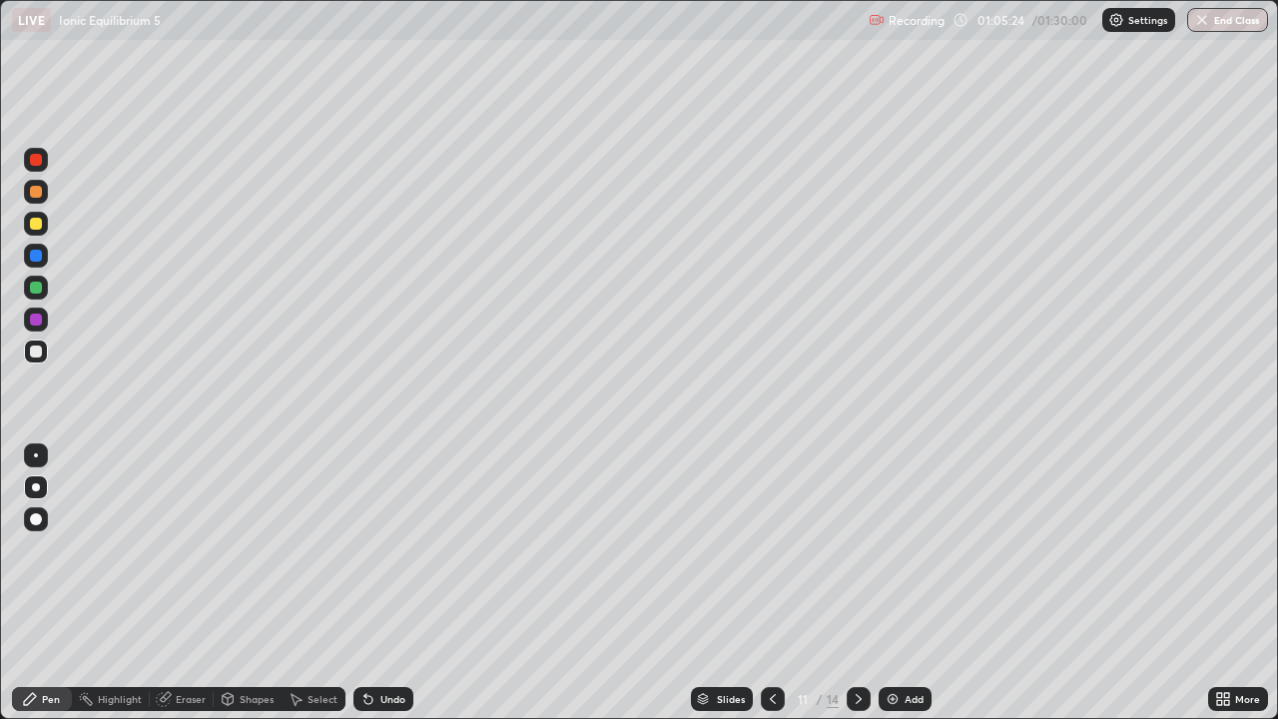
click at [46, 226] on div at bounding box center [36, 224] width 24 height 24
click at [46, 484] on div at bounding box center [36, 487] width 24 height 24
click at [40, 359] on div at bounding box center [36, 351] width 24 height 24
click at [27, 348] on div at bounding box center [36, 351] width 24 height 24
click at [32, 222] on div at bounding box center [36, 224] width 12 height 12
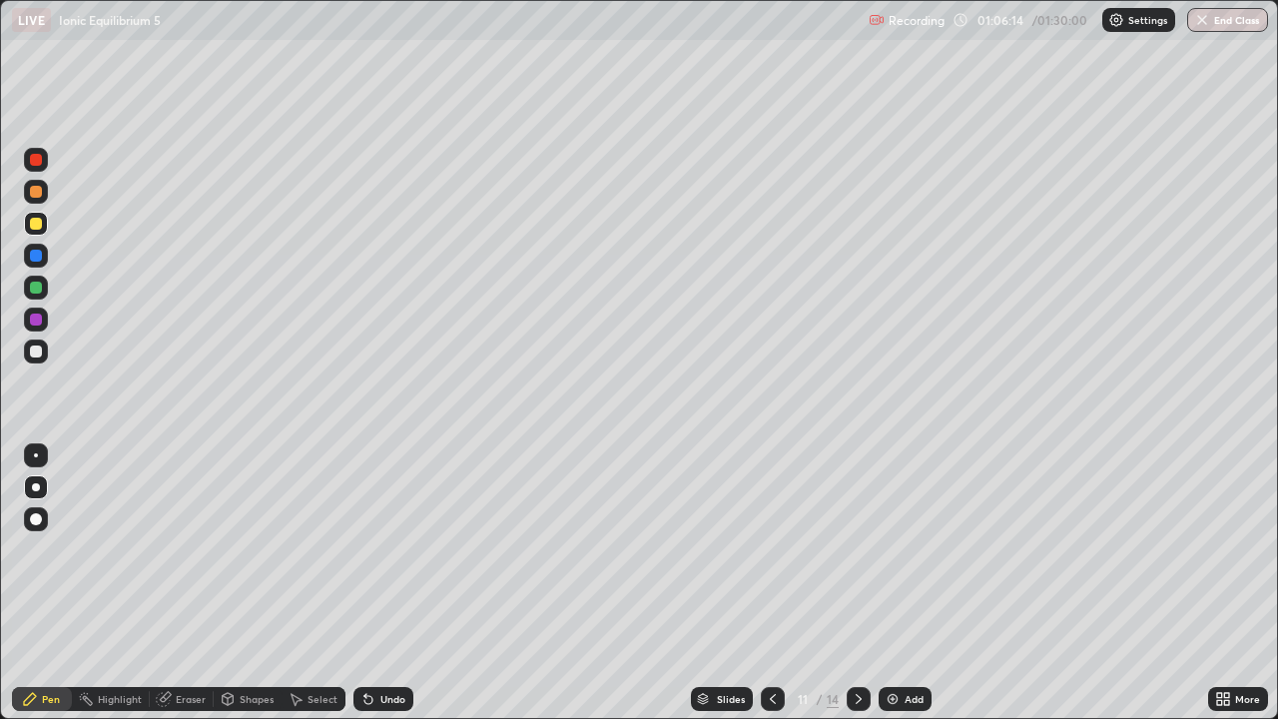
click at [35, 349] on div at bounding box center [36, 351] width 12 height 12
click at [28, 349] on div at bounding box center [36, 351] width 24 height 24
click at [41, 342] on div at bounding box center [36, 351] width 24 height 24
click at [247, 583] on div "Shapes" at bounding box center [248, 699] width 68 height 24
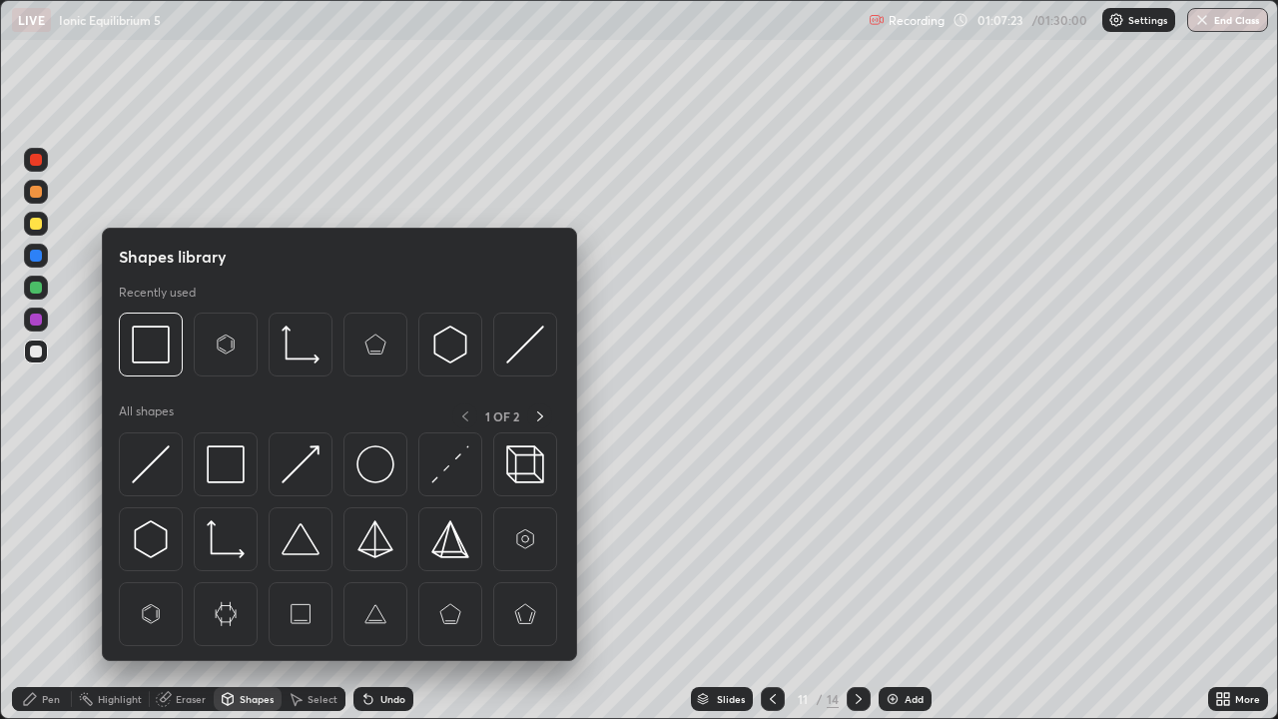
click at [195, 583] on div "Eraser" at bounding box center [191, 699] width 30 height 10
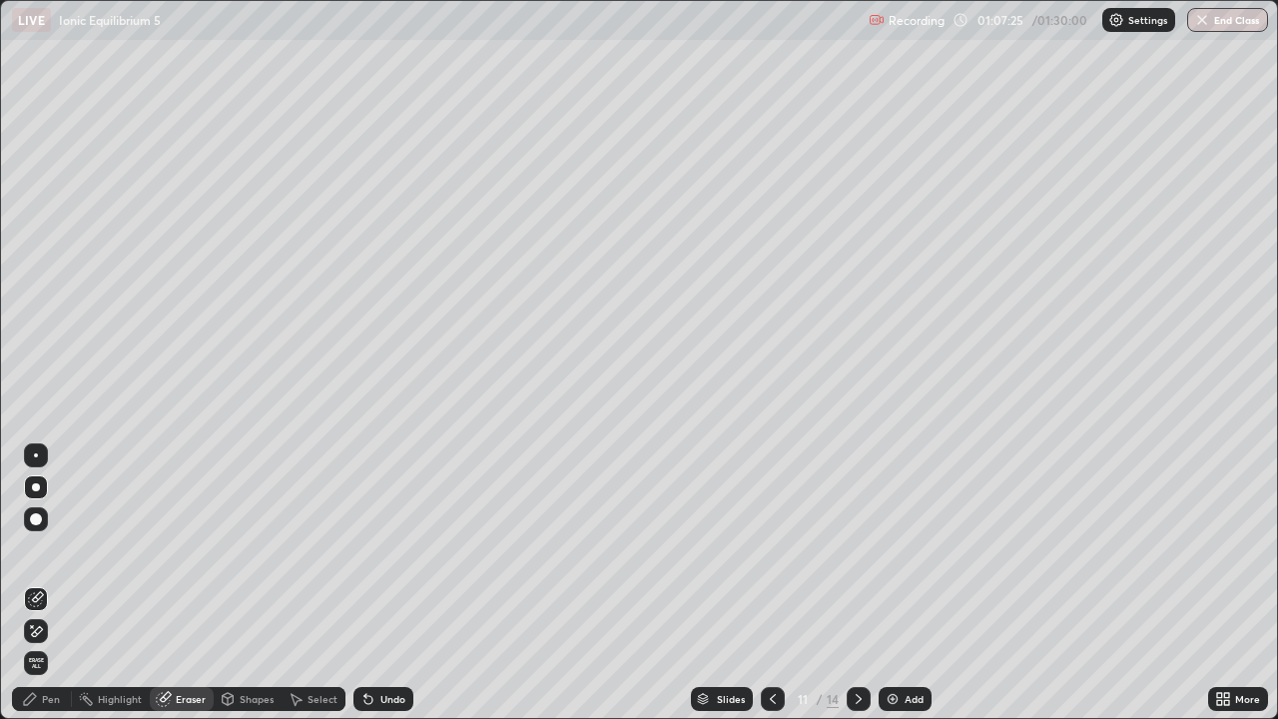
click at [43, 583] on div "Pen" at bounding box center [51, 699] width 18 height 10
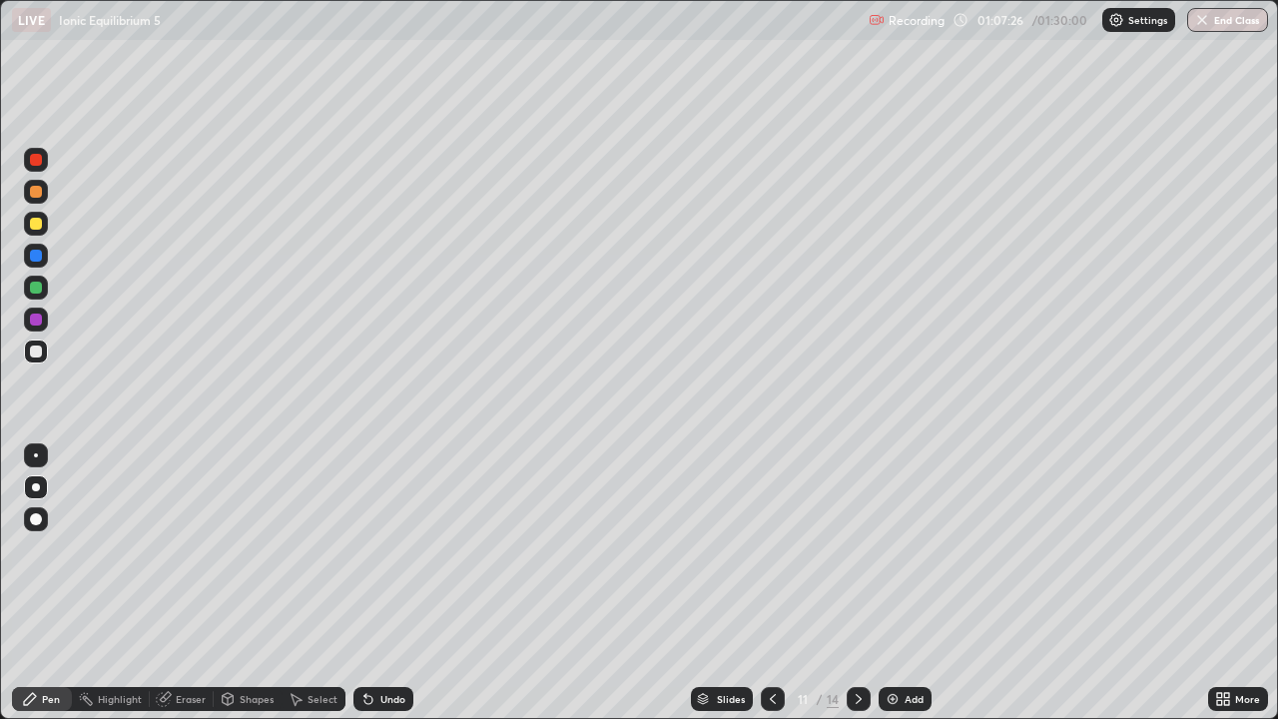
click at [37, 347] on div at bounding box center [36, 351] width 12 height 12
click at [176, 583] on div "Eraser" at bounding box center [182, 699] width 64 height 24
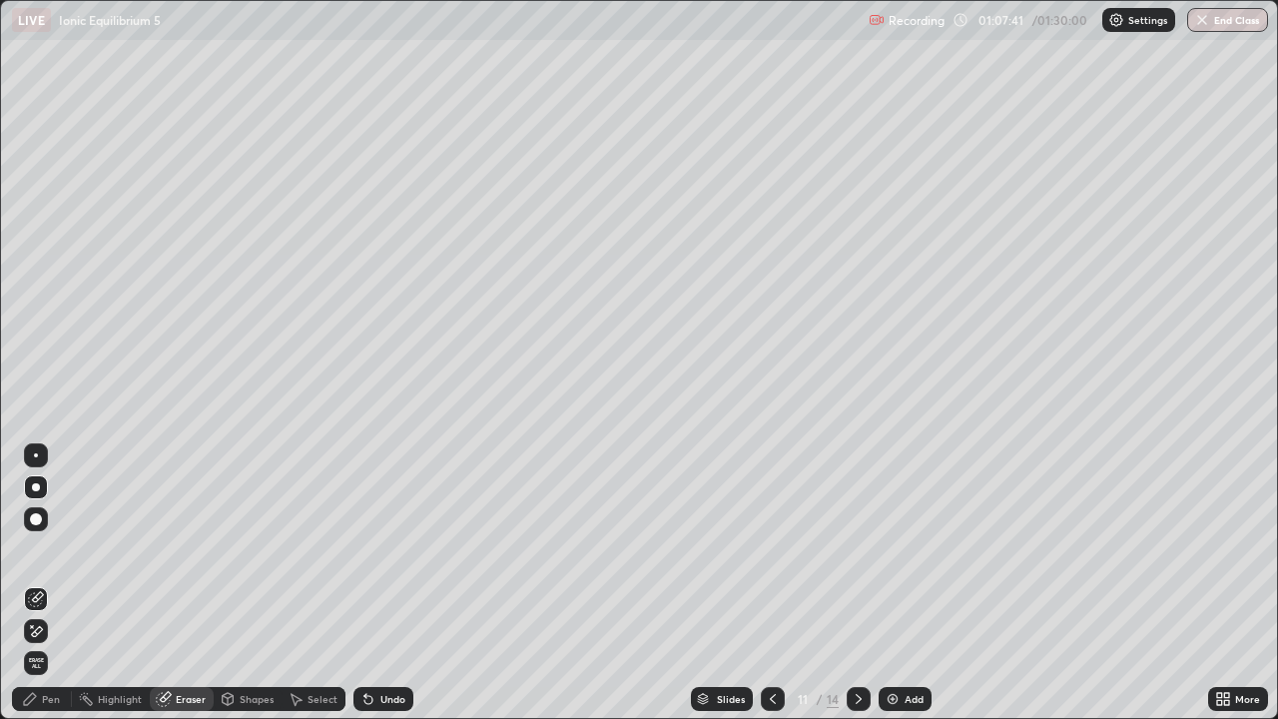
click at [38, 583] on icon at bounding box center [30, 699] width 16 height 16
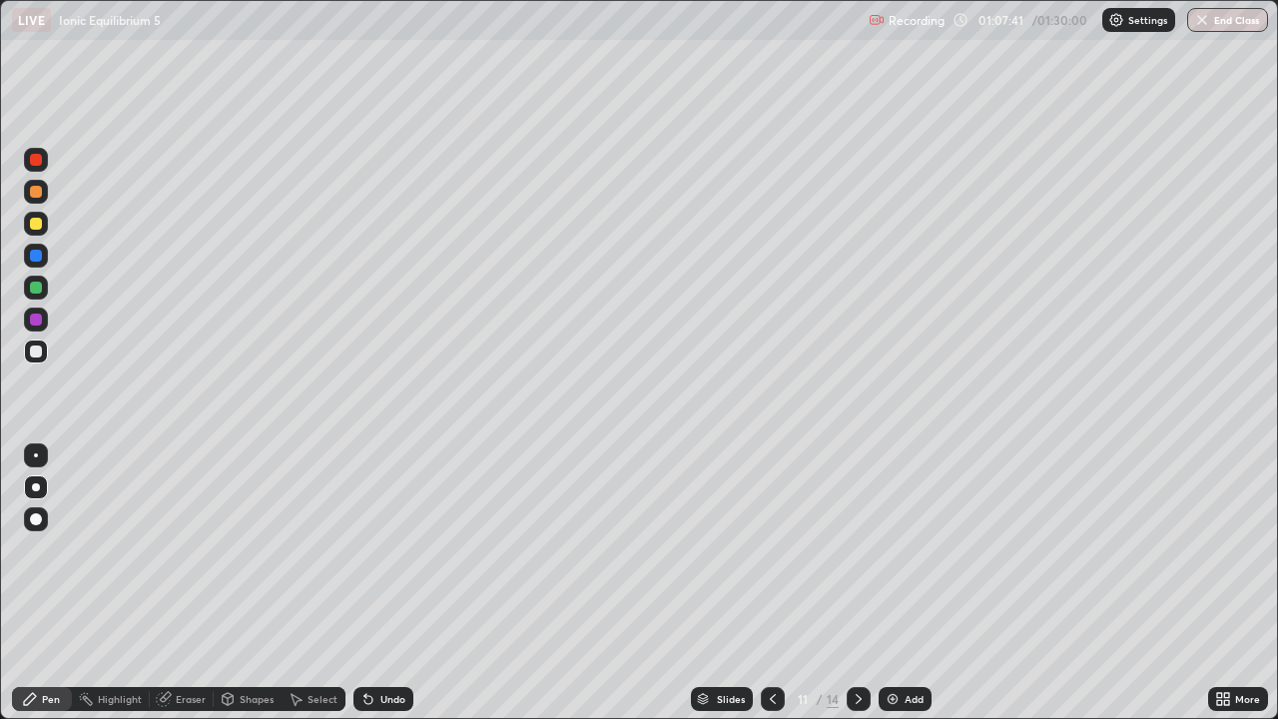
click at [28, 317] on div at bounding box center [36, 319] width 24 height 24
click at [37, 224] on div at bounding box center [36, 224] width 12 height 12
click at [31, 221] on div at bounding box center [36, 224] width 12 height 12
click at [34, 355] on div at bounding box center [36, 351] width 12 height 12
click at [184, 583] on div "Eraser" at bounding box center [182, 699] width 64 height 24
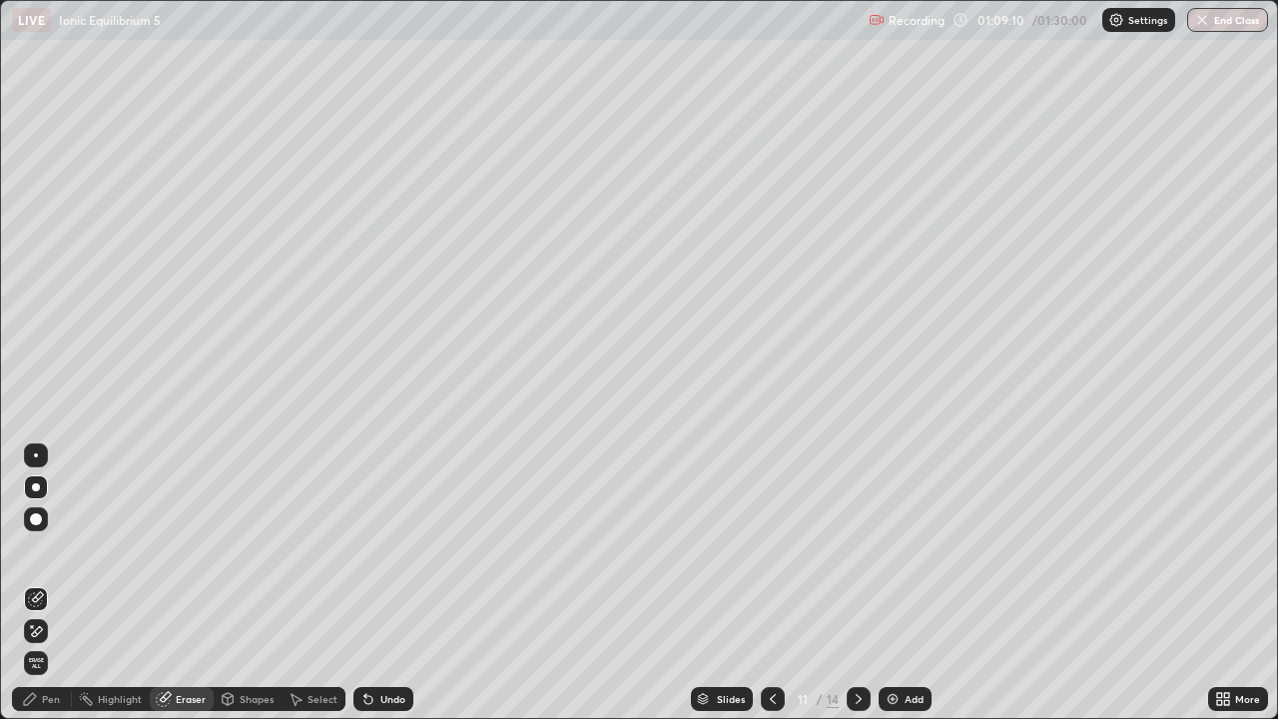
click at [45, 583] on div "Pen" at bounding box center [51, 699] width 18 height 10
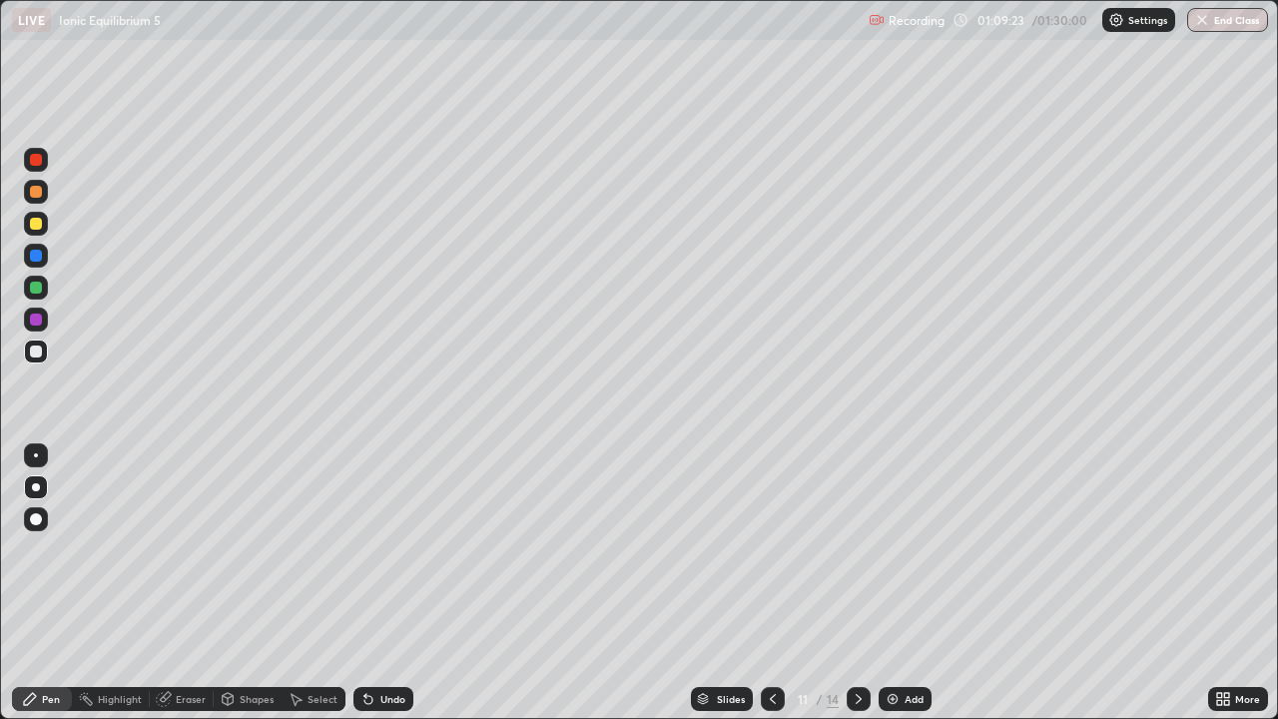
click at [43, 196] on div at bounding box center [36, 192] width 24 height 24
click at [36, 350] on div at bounding box center [36, 351] width 12 height 12
click at [177, 583] on div "Eraser" at bounding box center [191, 699] width 30 height 10
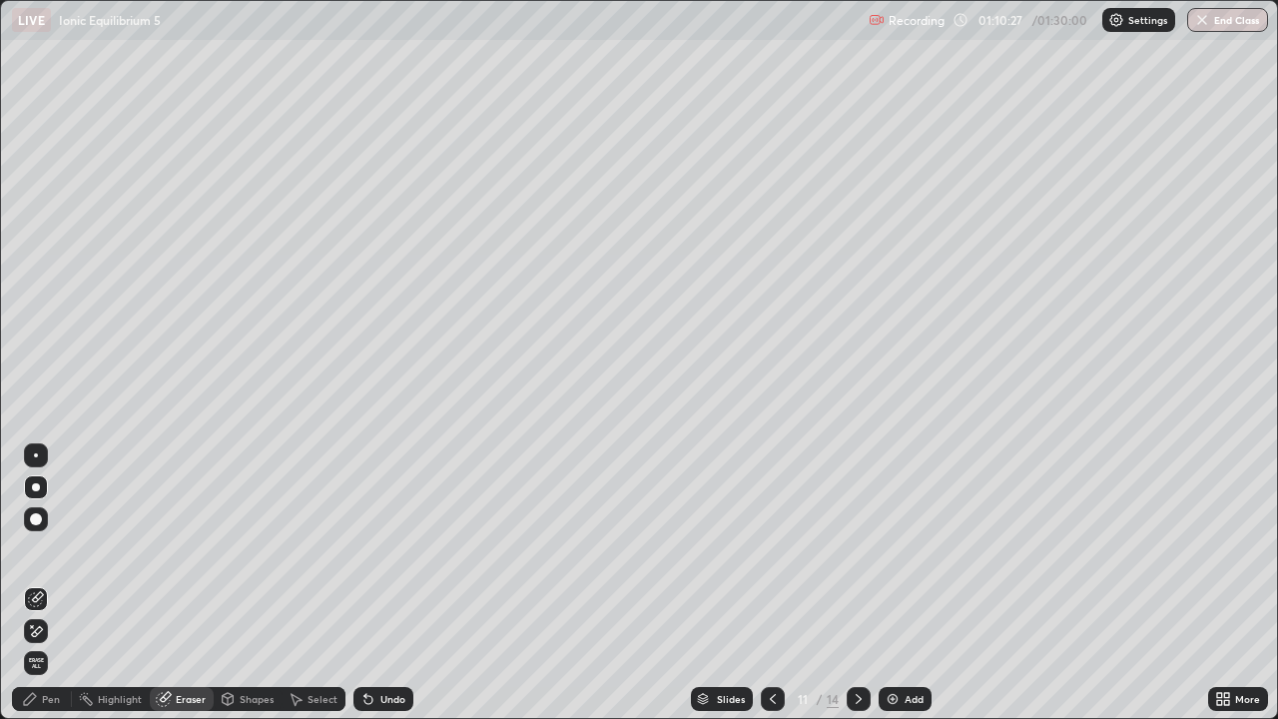
click at [56, 583] on div "Pen" at bounding box center [51, 699] width 18 height 10
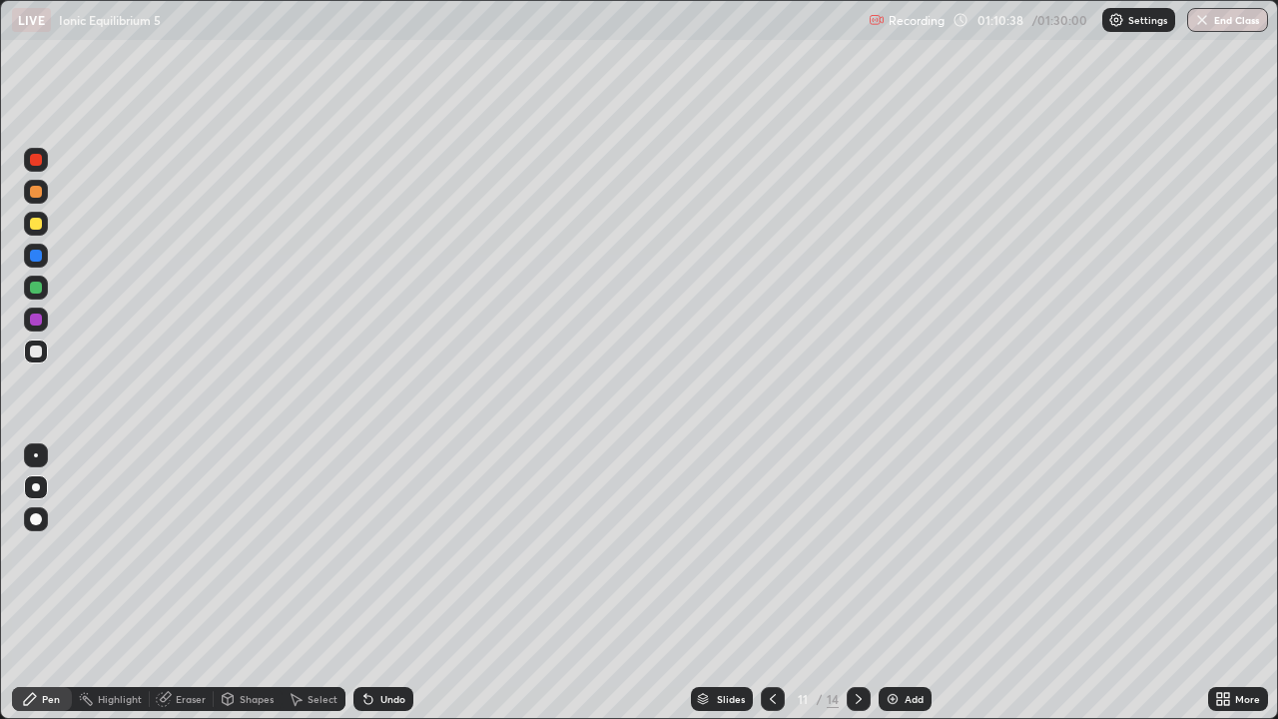
click at [898, 583] on div "Add" at bounding box center [904, 699] width 53 height 24
click at [32, 353] on div at bounding box center [36, 351] width 12 height 12
click at [37, 486] on div at bounding box center [36, 487] width 8 height 8
click at [765, 583] on div at bounding box center [773, 699] width 24 height 24
click at [856, 583] on icon at bounding box center [858, 699] width 6 height 10
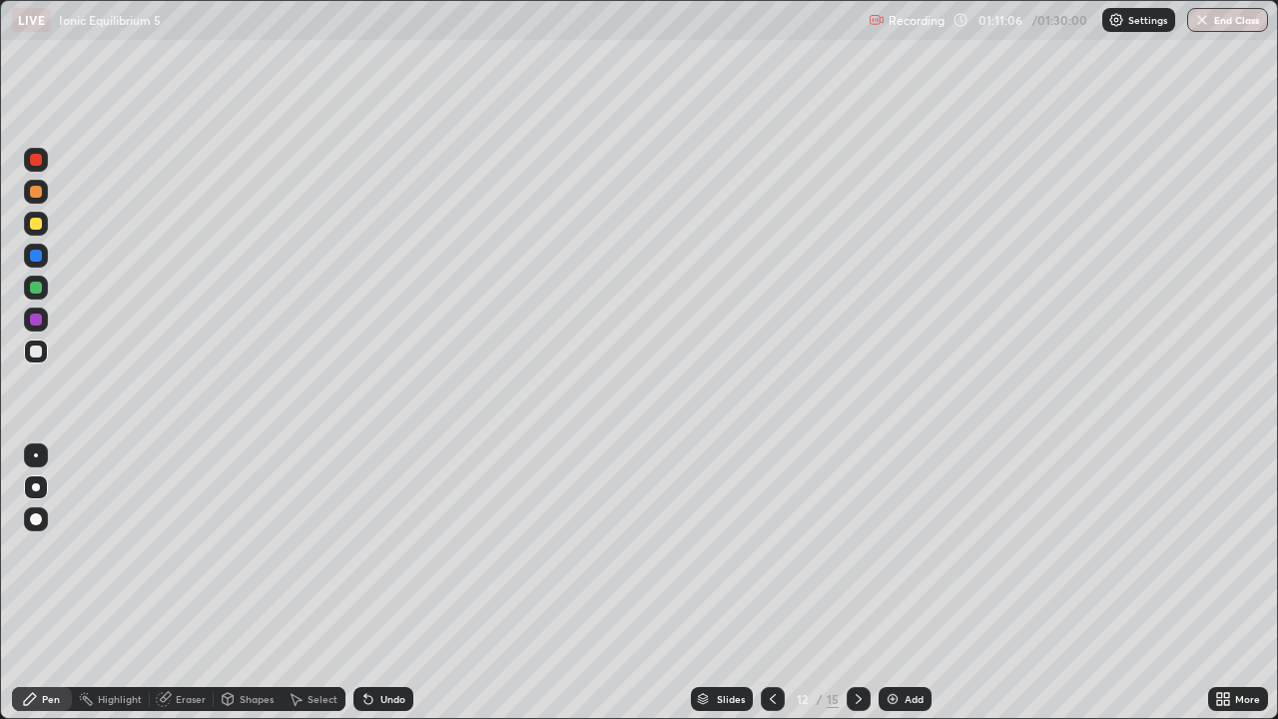
click at [183, 583] on div "Eraser" at bounding box center [182, 699] width 64 height 24
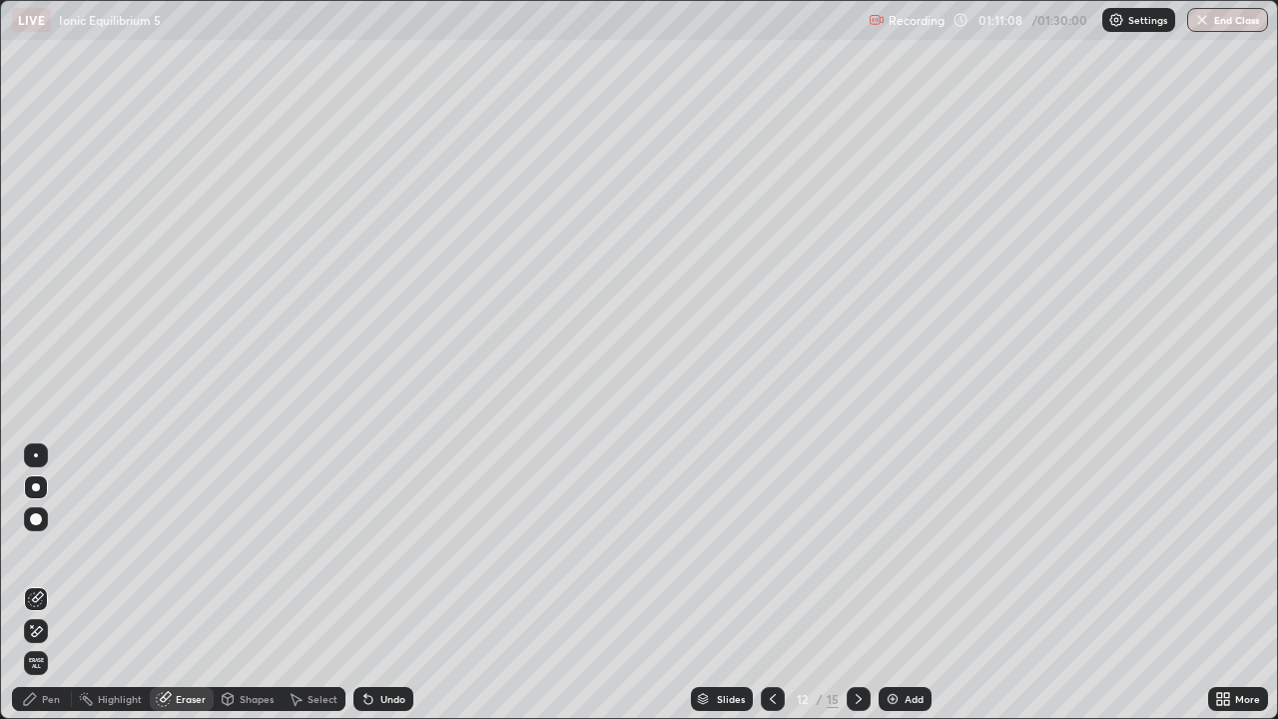
click at [47, 583] on div "Pen" at bounding box center [51, 699] width 18 height 10
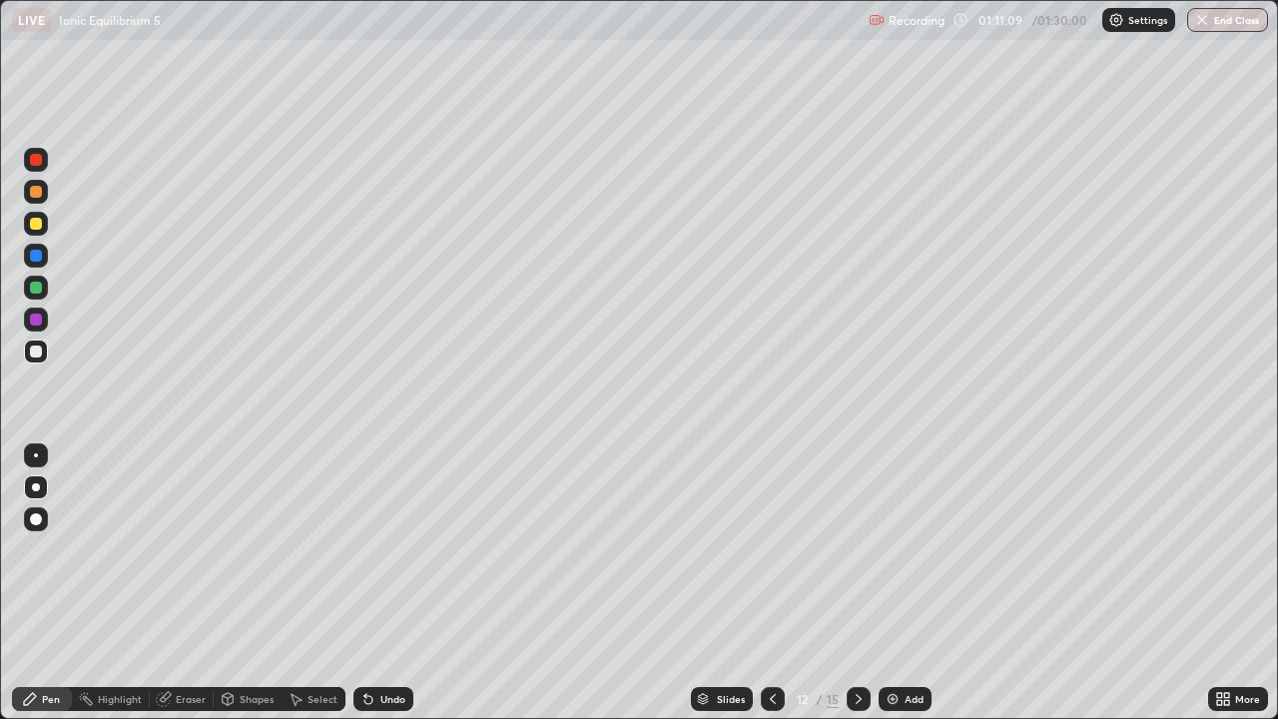
click at [35, 358] on div at bounding box center [36, 351] width 24 height 24
click at [768, 583] on icon at bounding box center [773, 699] width 16 height 16
click at [855, 583] on icon at bounding box center [858, 699] width 16 height 16
click at [40, 229] on div at bounding box center [36, 224] width 24 height 24
click at [36, 348] on div at bounding box center [36, 351] width 12 height 12
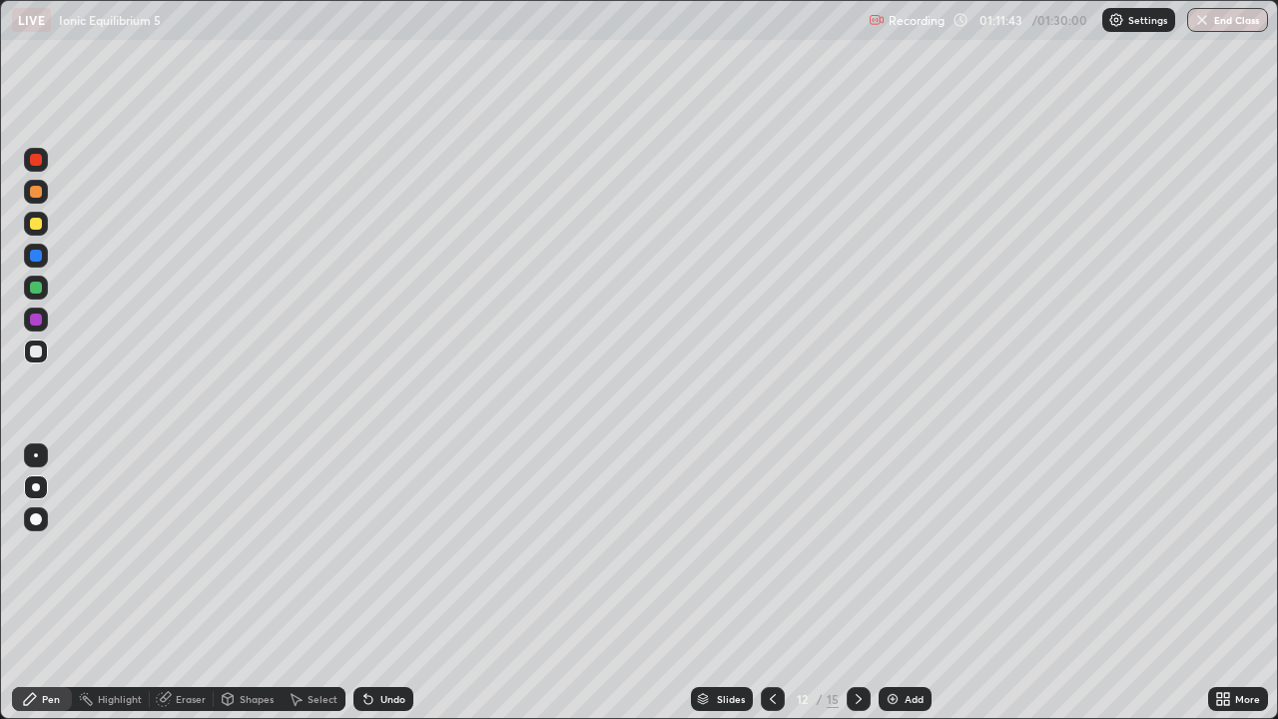
click at [38, 196] on div at bounding box center [36, 192] width 12 height 12
click at [35, 352] on div at bounding box center [36, 351] width 12 height 12
click at [178, 583] on div "Eraser" at bounding box center [191, 699] width 30 height 10
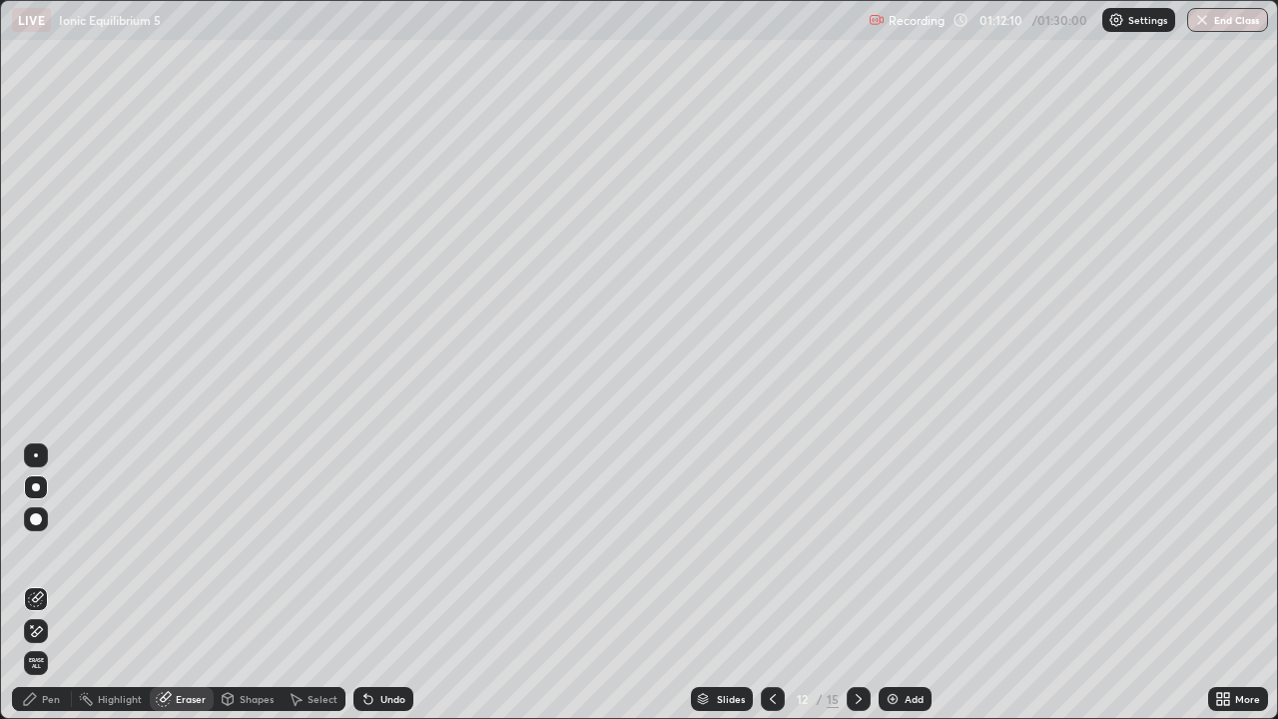
click at [58, 583] on div "Pen" at bounding box center [51, 699] width 18 height 10
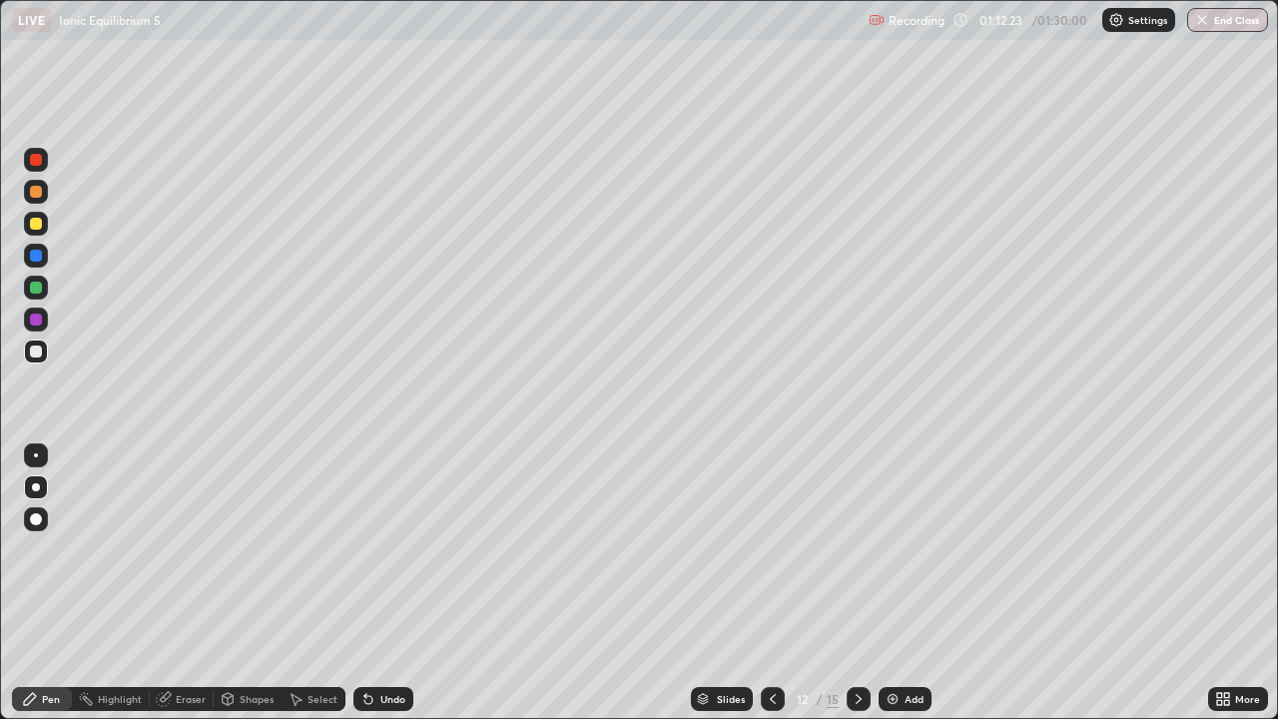
click at [192, 583] on div "Eraser" at bounding box center [182, 699] width 64 height 24
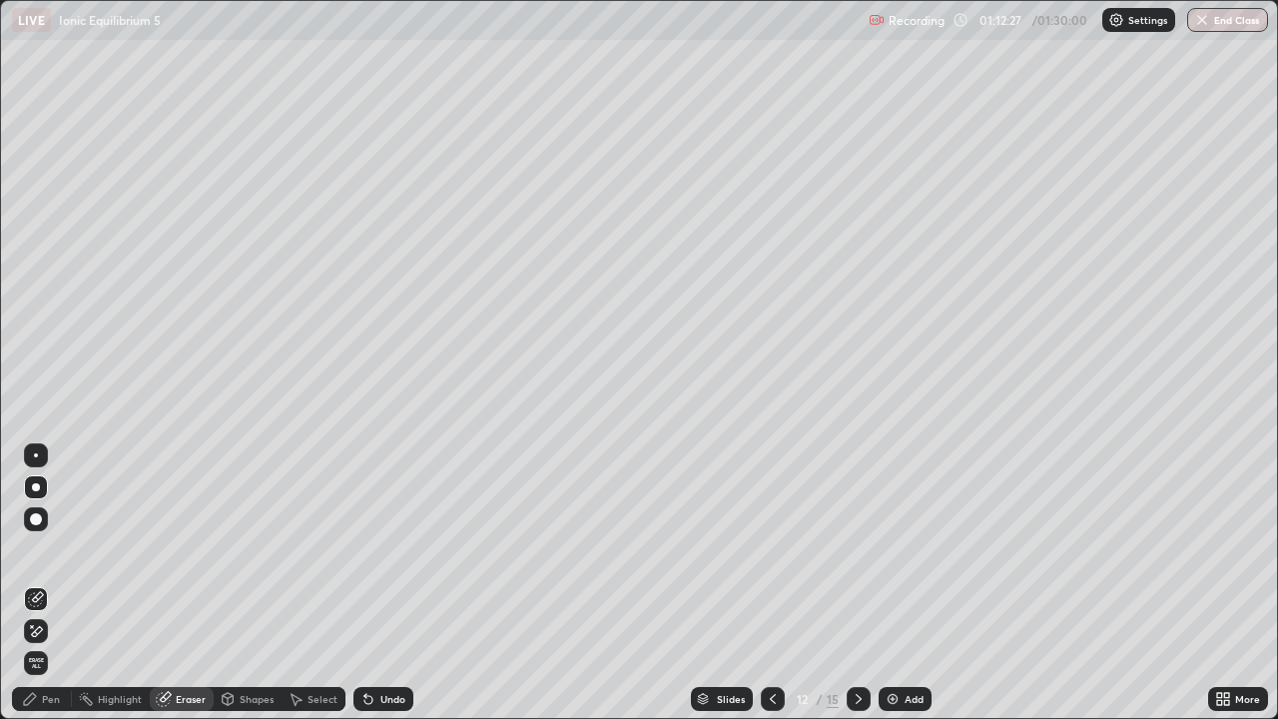
click at [30, 583] on icon at bounding box center [30, 699] width 12 height 12
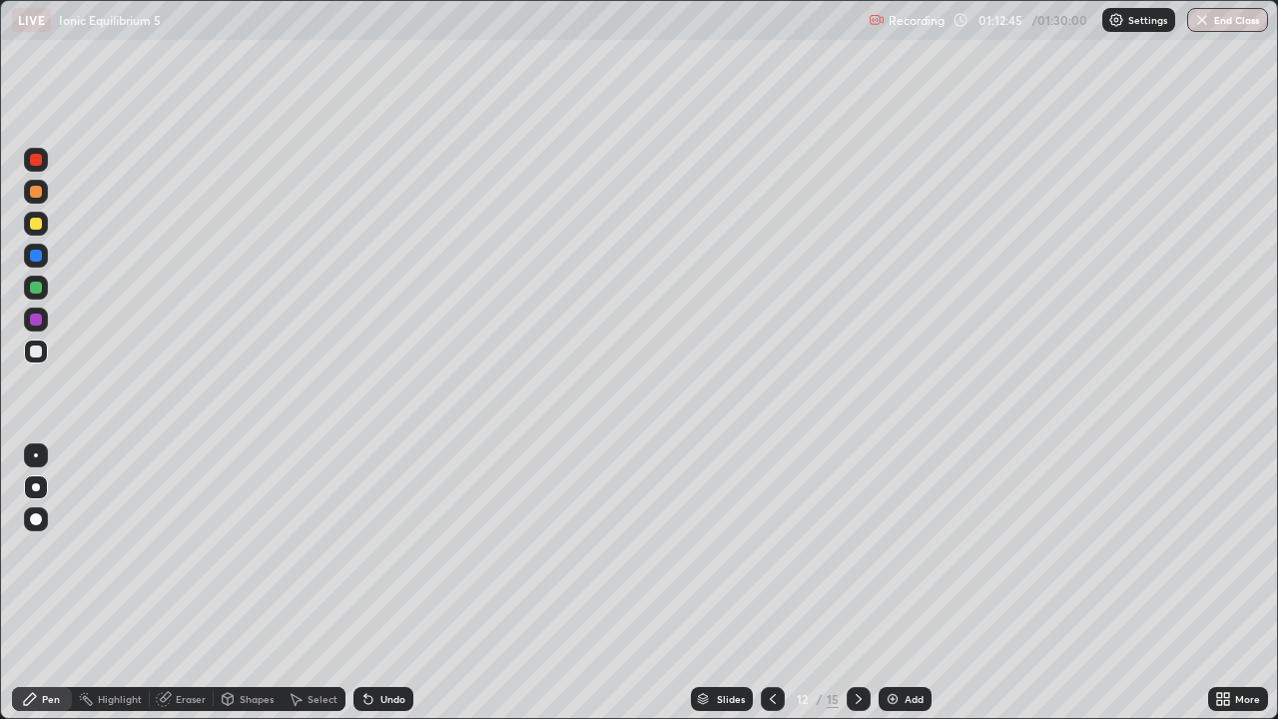
click at [240, 583] on div "Shapes" at bounding box center [257, 699] width 34 height 10
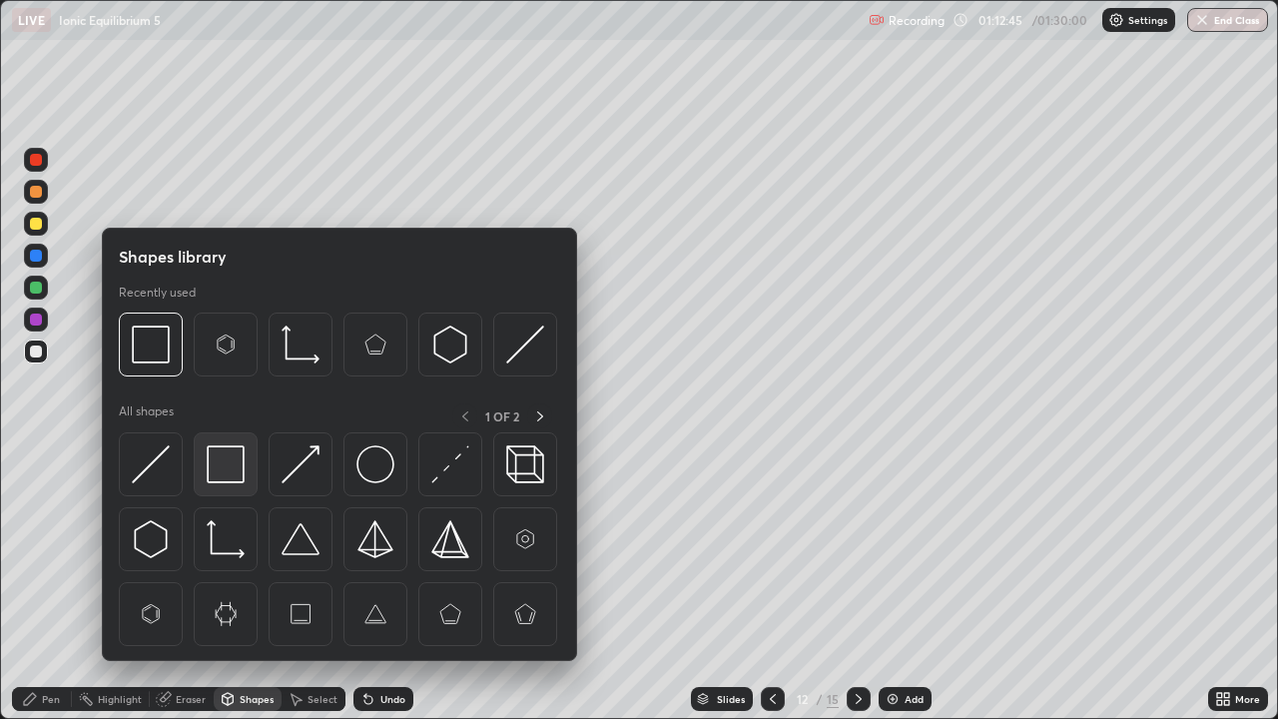
click at [209, 454] on img at bounding box center [226, 464] width 38 height 38
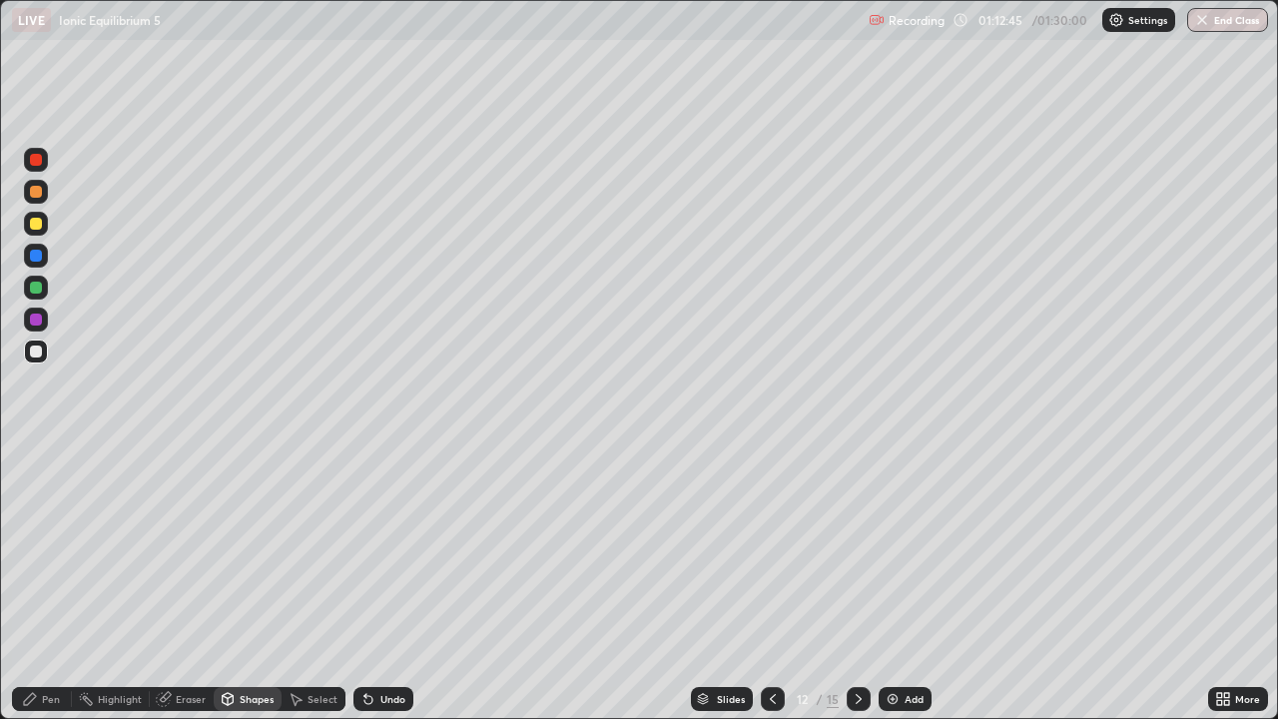
click at [34, 326] on div at bounding box center [36, 319] width 24 height 24
click at [50, 583] on div "Pen" at bounding box center [51, 699] width 18 height 10
click at [39, 354] on div at bounding box center [36, 351] width 12 height 12
click at [37, 352] on div at bounding box center [36, 351] width 12 height 12
click at [37, 528] on div at bounding box center [36, 519] width 24 height 24
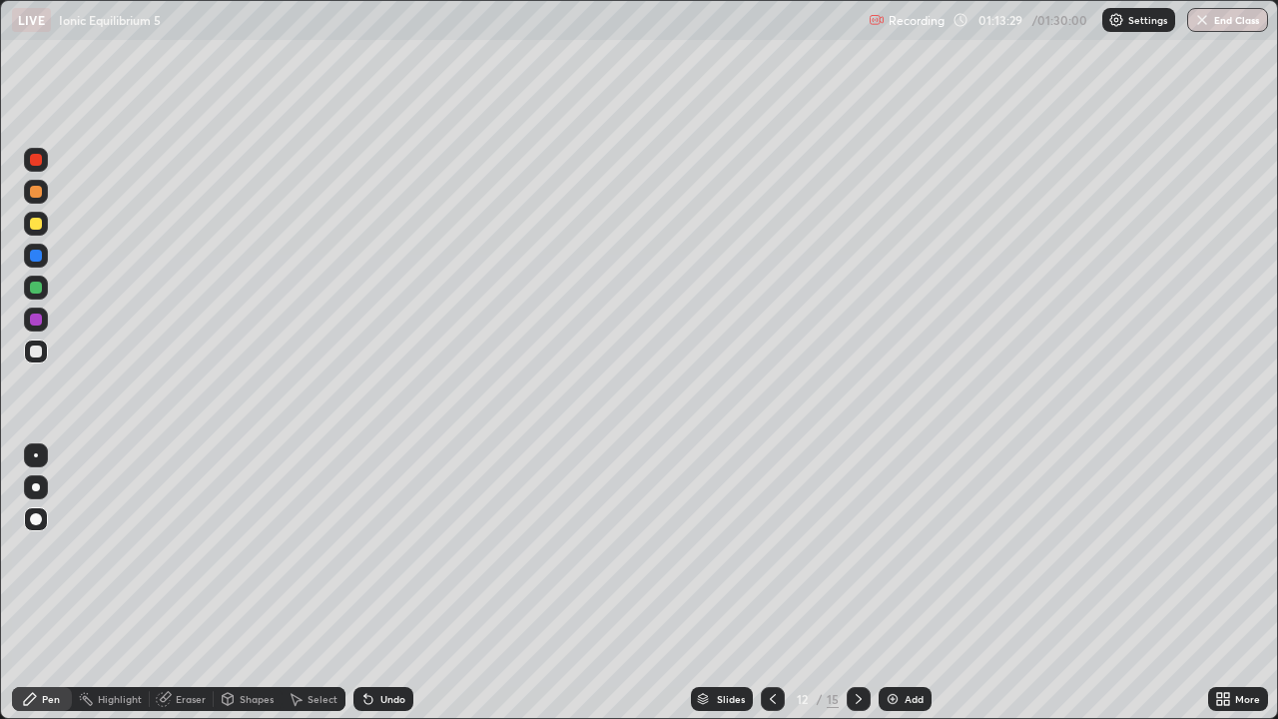
click at [235, 583] on div "Shapes" at bounding box center [248, 699] width 68 height 24
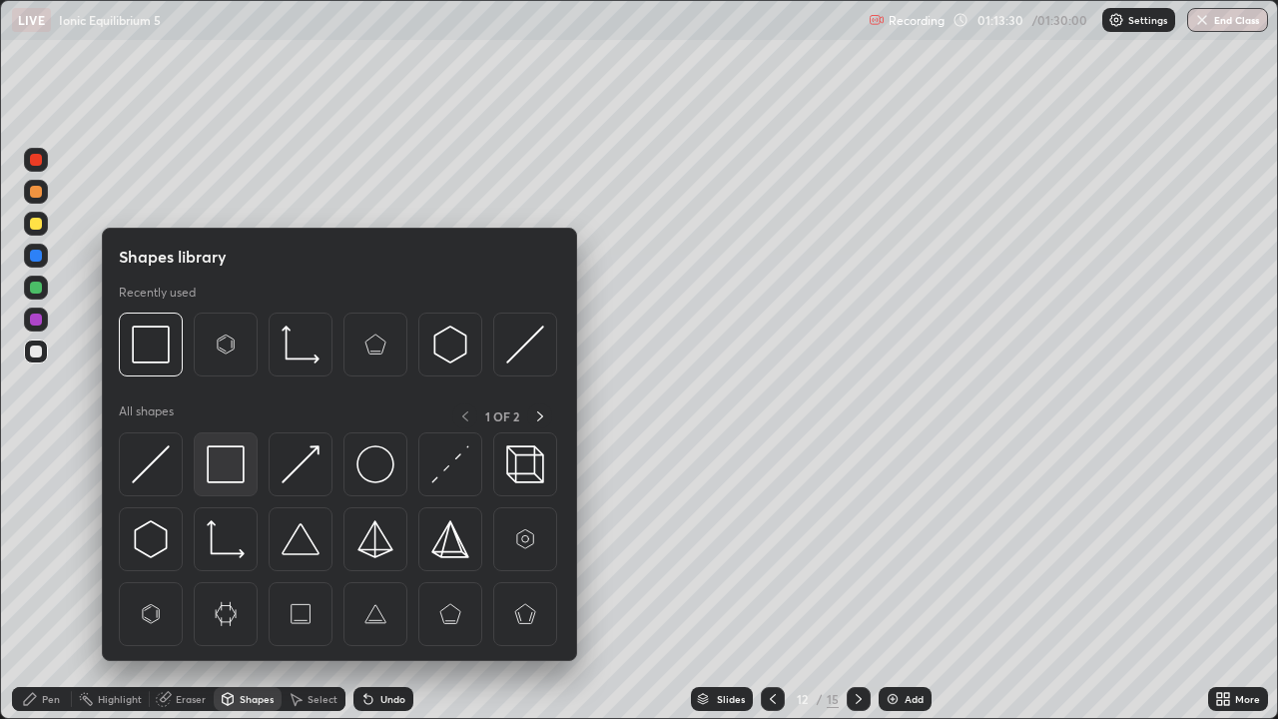
click at [220, 455] on img at bounding box center [226, 464] width 38 height 38
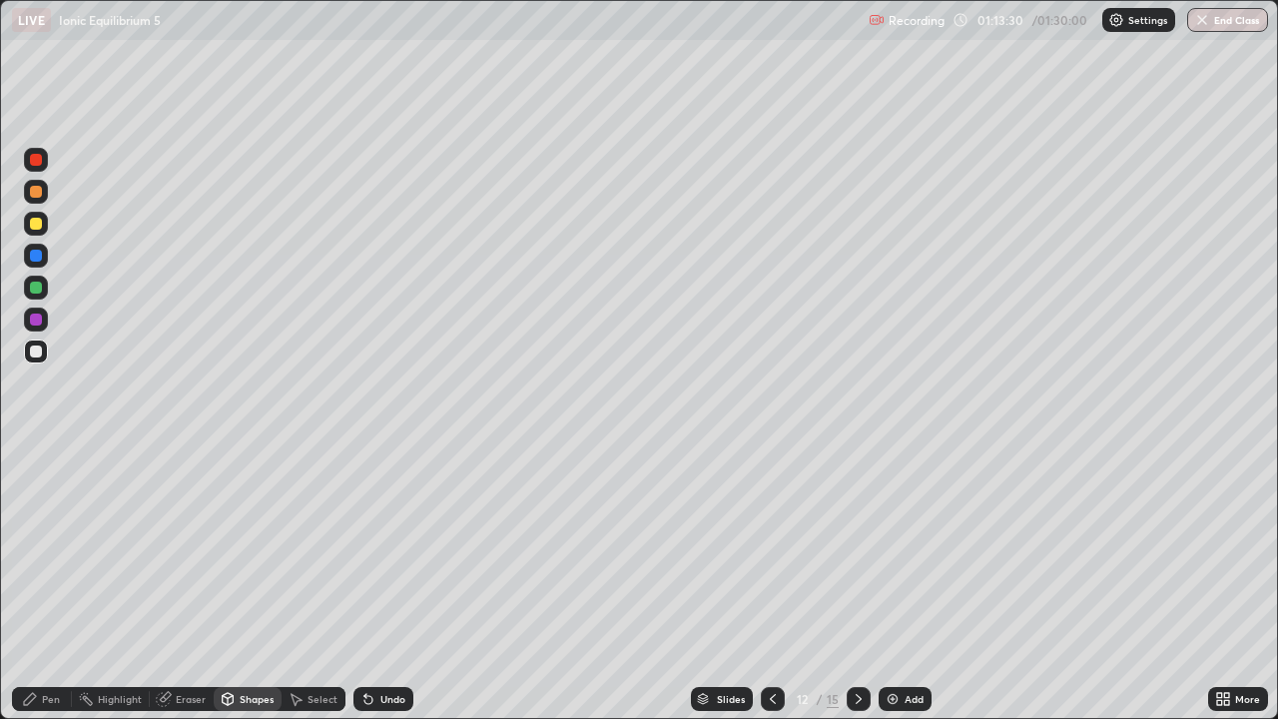
click at [38, 291] on div at bounding box center [36, 287] width 12 height 12
click at [188, 583] on div "Eraser" at bounding box center [191, 699] width 30 height 10
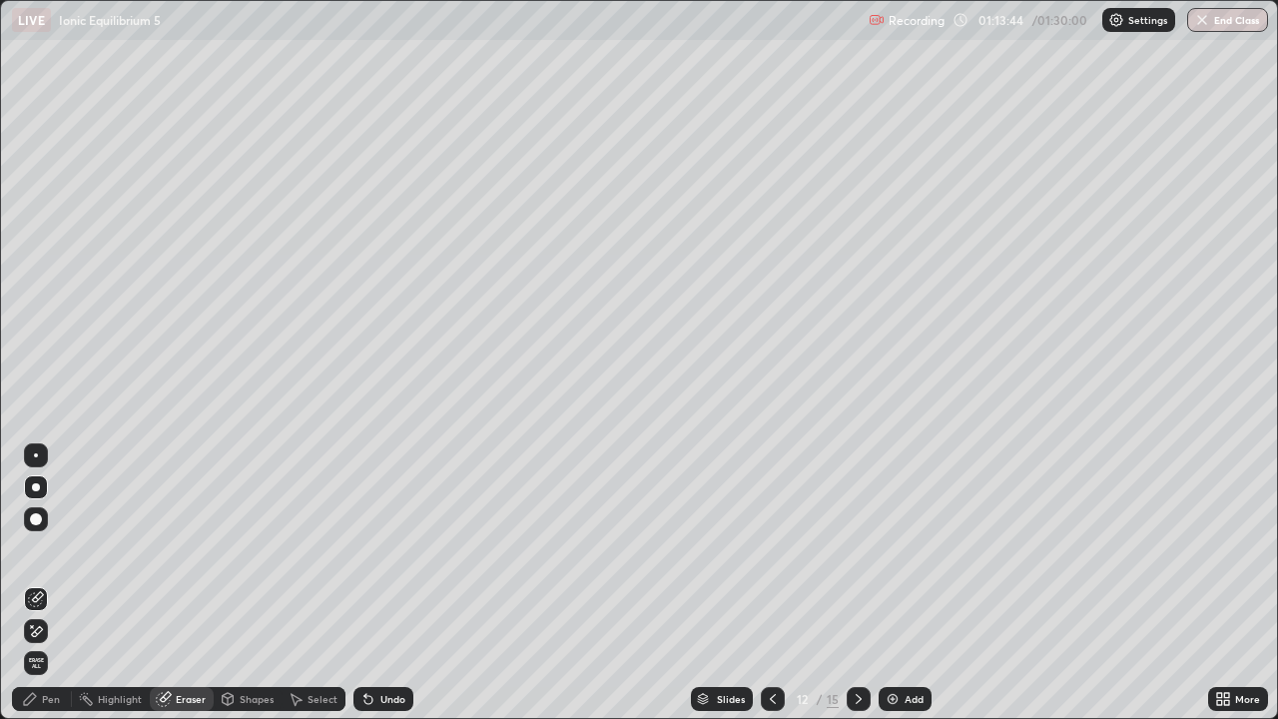
click at [43, 583] on div "Pen" at bounding box center [51, 699] width 18 height 10
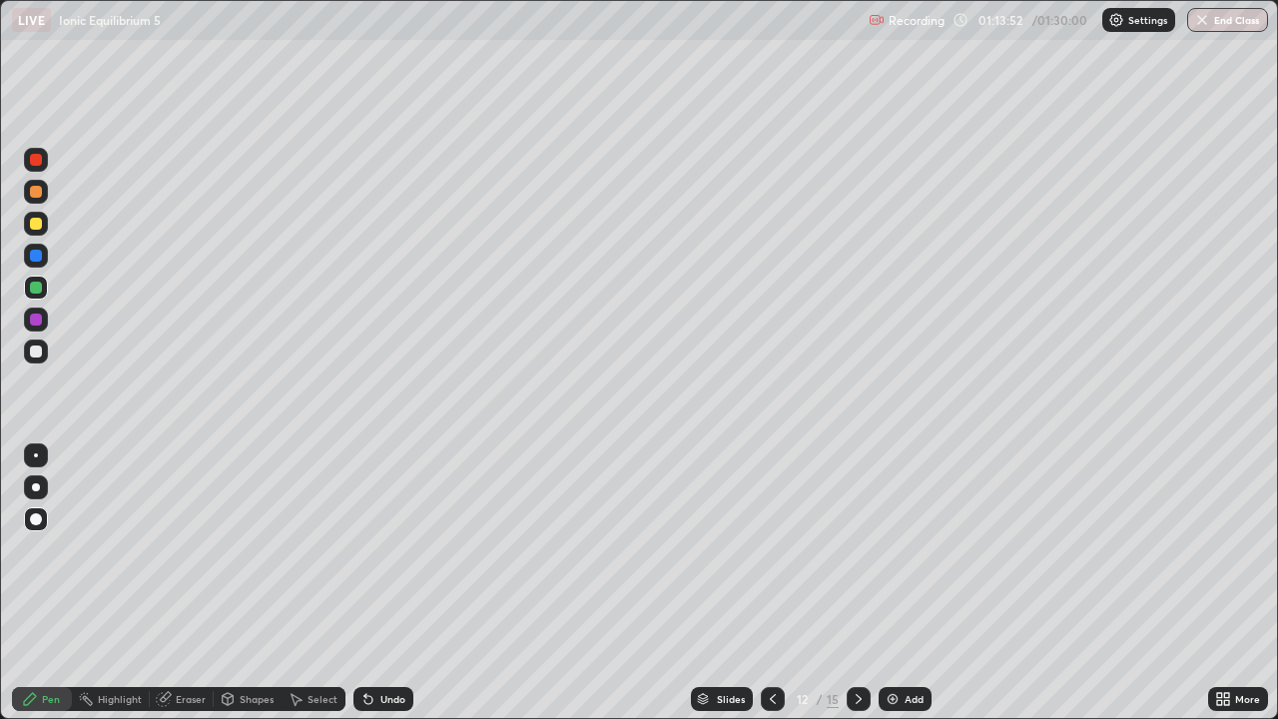
click at [50, 583] on div "Pen" at bounding box center [51, 699] width 18 height 10
click at [42, 362] on div at bounding box center [36, 351] width 24 height 24
click at [32, 355] on div at bounding box center [36, 351] width 12 height 12
click at [246, 583] on div "Shapes" at bounding box center [248, 699] width 68 height 24
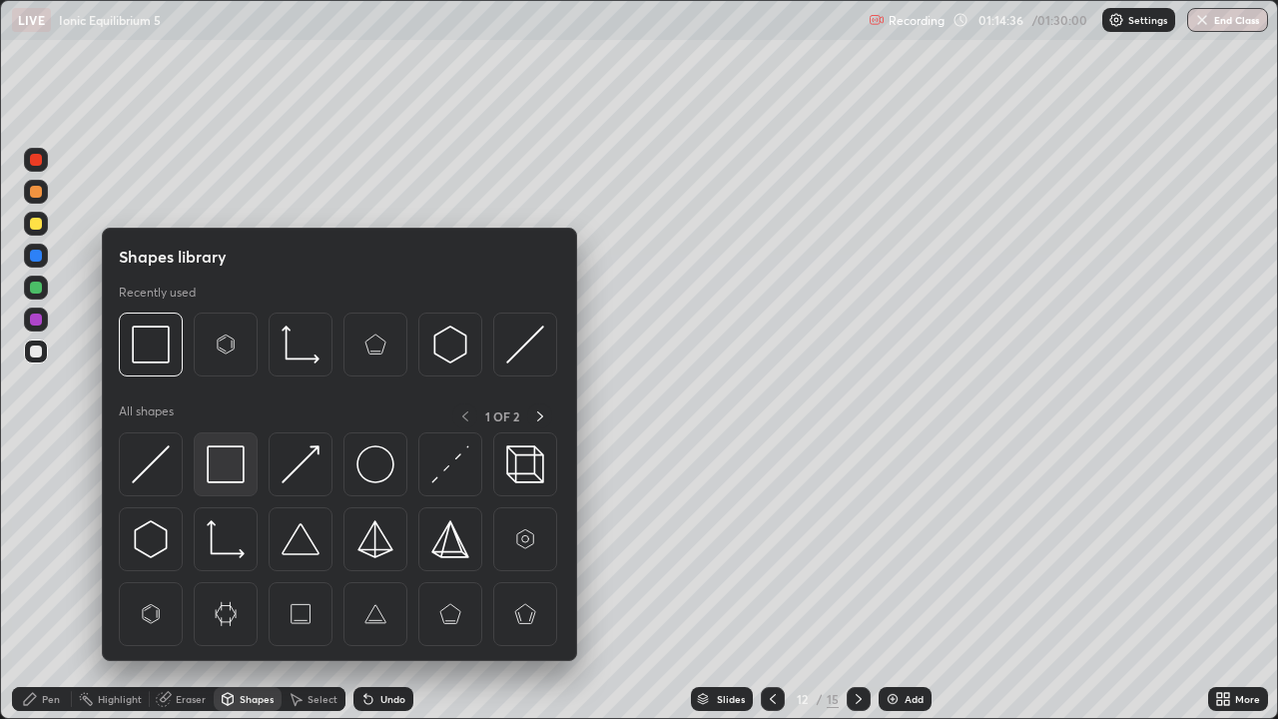
click at [224, 467] on img at bounding box center [226, 464] width 38 height 38
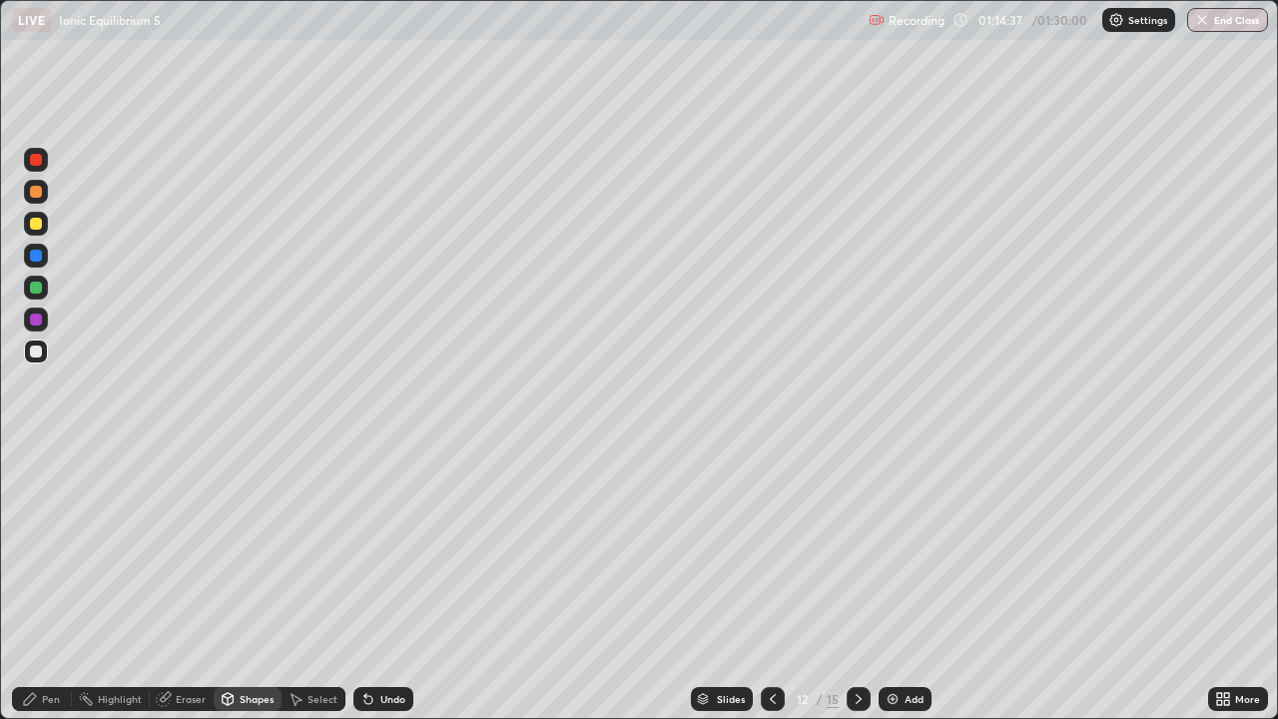
click at [35, 286] on div at bounding box center [36, 287] width 12 height 12
click at [771, 583] on icon at bounding box center [773, 699] width 16 height 16
click at [851, 583] on div at bounding box center [858, 699] width 24 height 24
click at [767, 583] on div at bounding box center [773, 699] width 24 height 24
click at [856, 583] on icon at bounding box center [858, 699] width 16 height 16
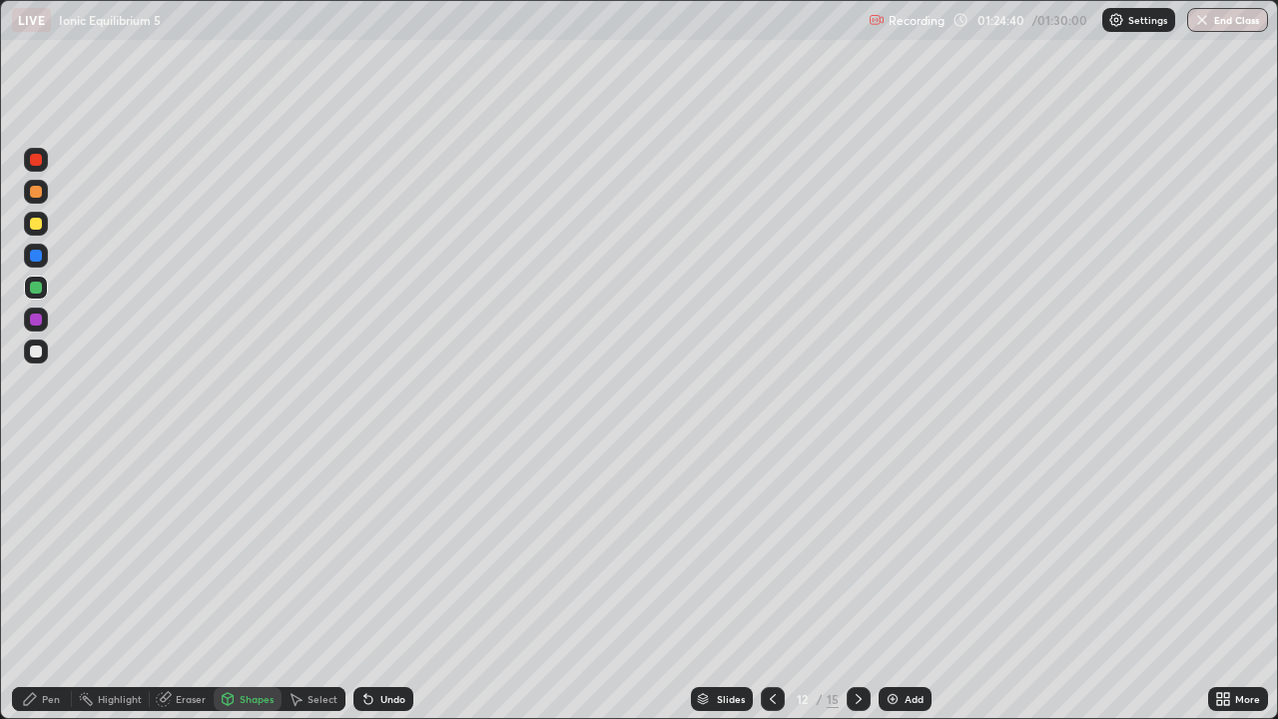
click at [769, 583] on icon at bounding box center [773, 699] width 16 height 16
click at [853, 583] on icon at bounding box center [858, 699] width 16 height 16
click at [1224, 14] on button "End Class" at bounding box center [1228, 20] width 79 height 24
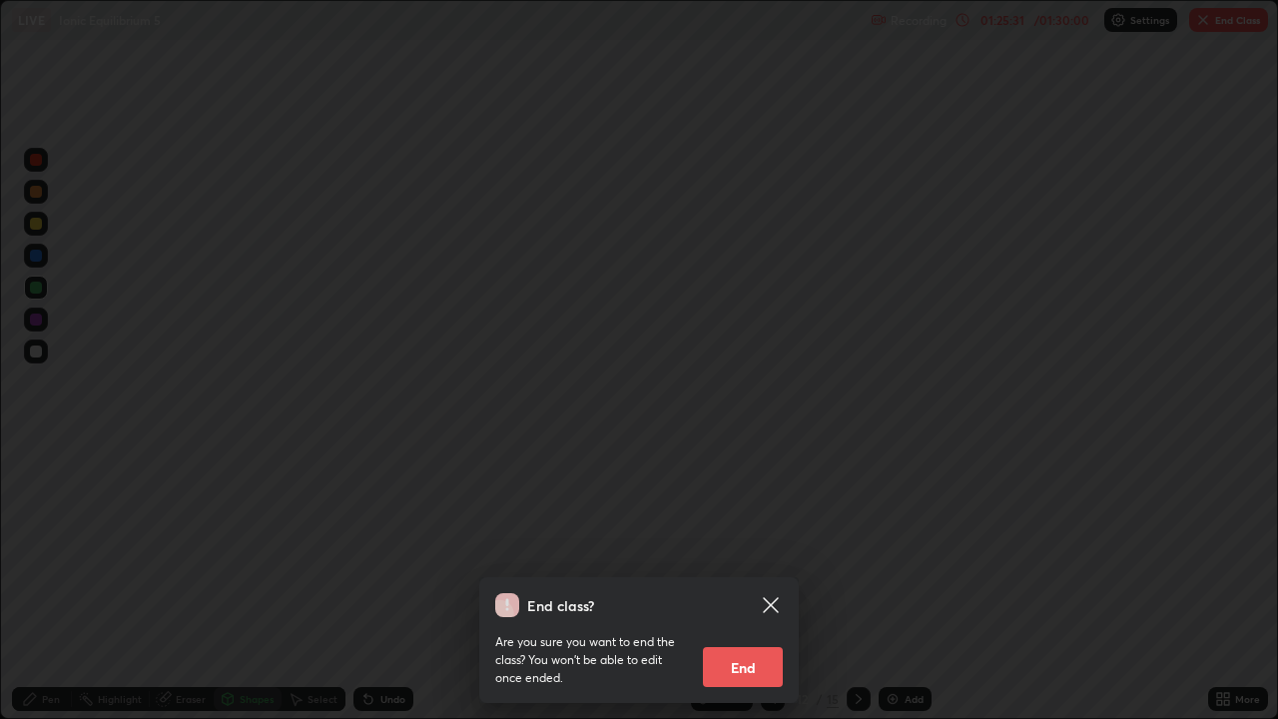
click at [763, 583] on button "End" at bounding box center [743, 667] width 80 height 40
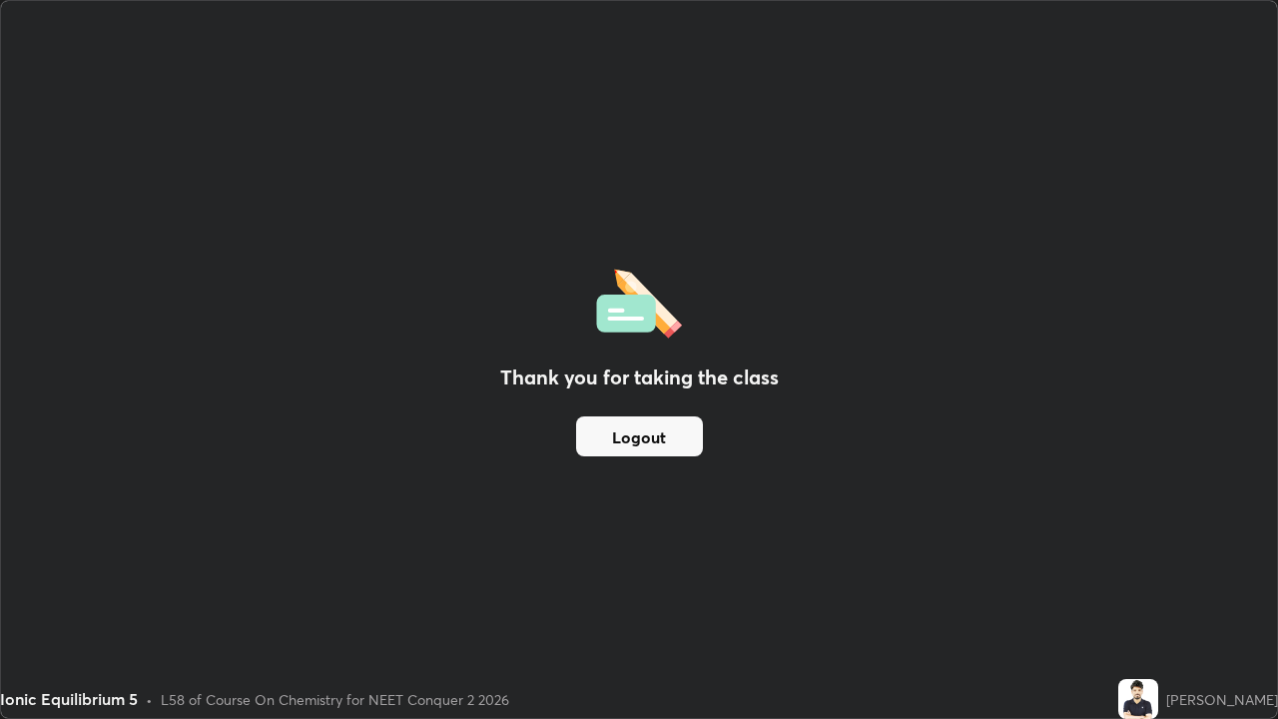
click at [631, 419] on button "Logout" at bounding box center [639, 436] width 127 height 40
